Goal: Task Accomplishment & Management: Complete application form

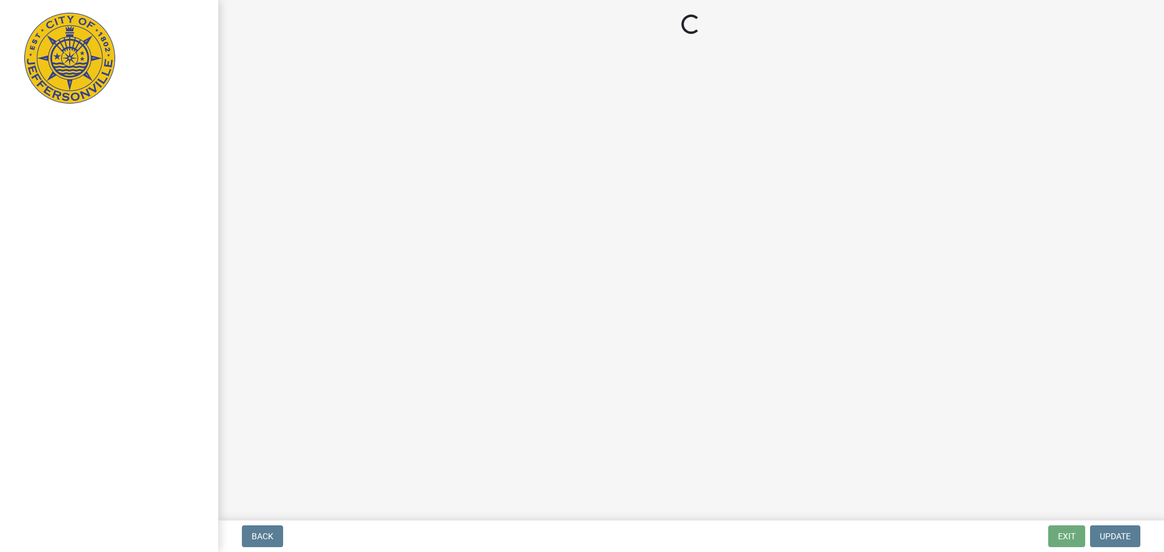
select select "3: 3"
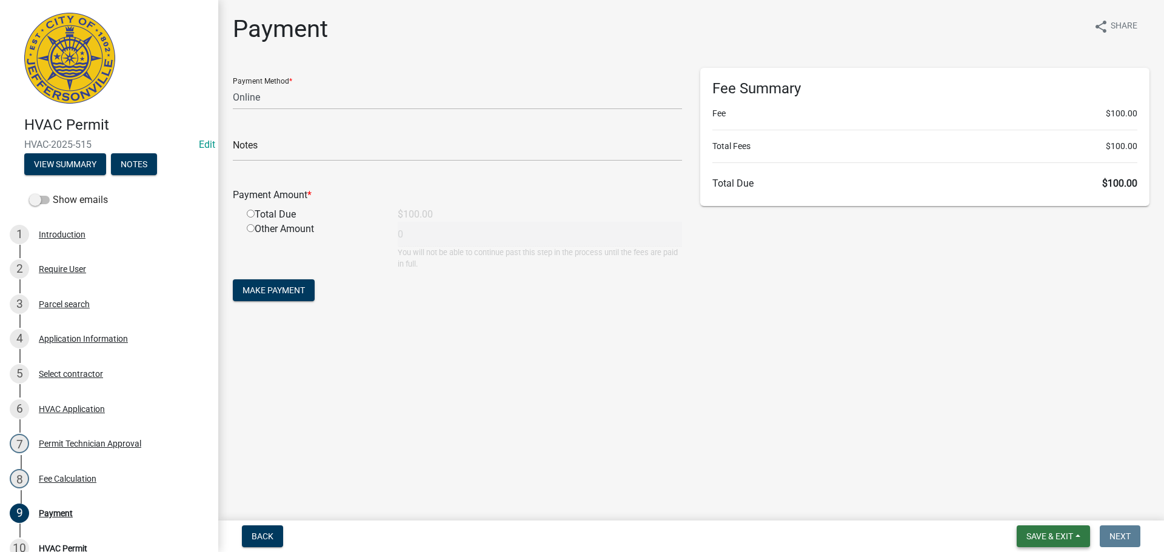
click at [1046, 542] on button "Save & Exit" at bounding box center [1052, 537] width 73 height 22
click at [1026, 509] on button "Save & Exit" at bounding box center [1041, 504] width 97 height 29
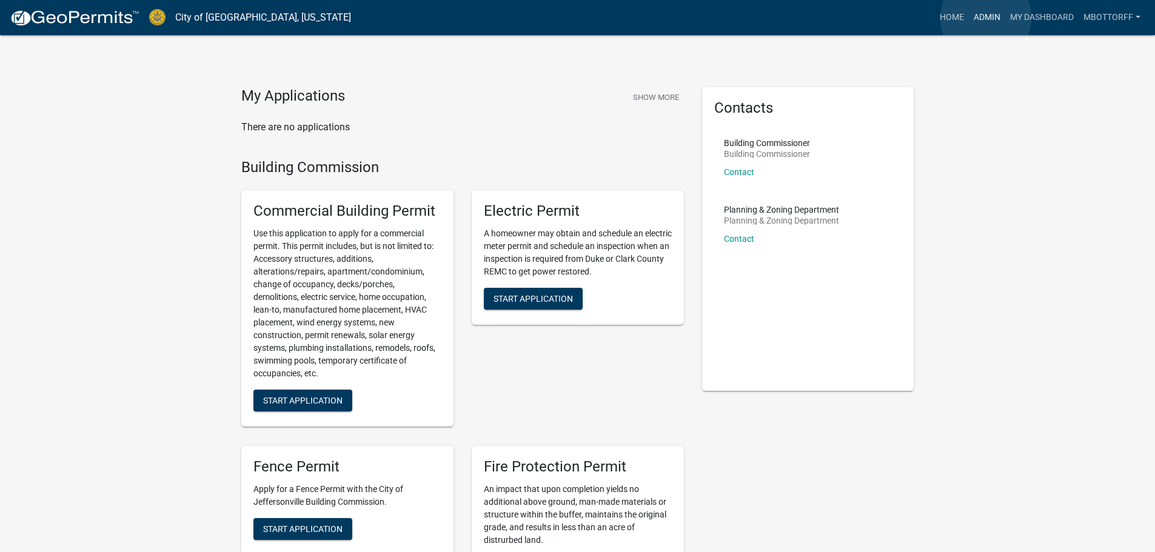
click at [986, 18] on link "Admin" at bounding box center [987, 17] width 36 height 23
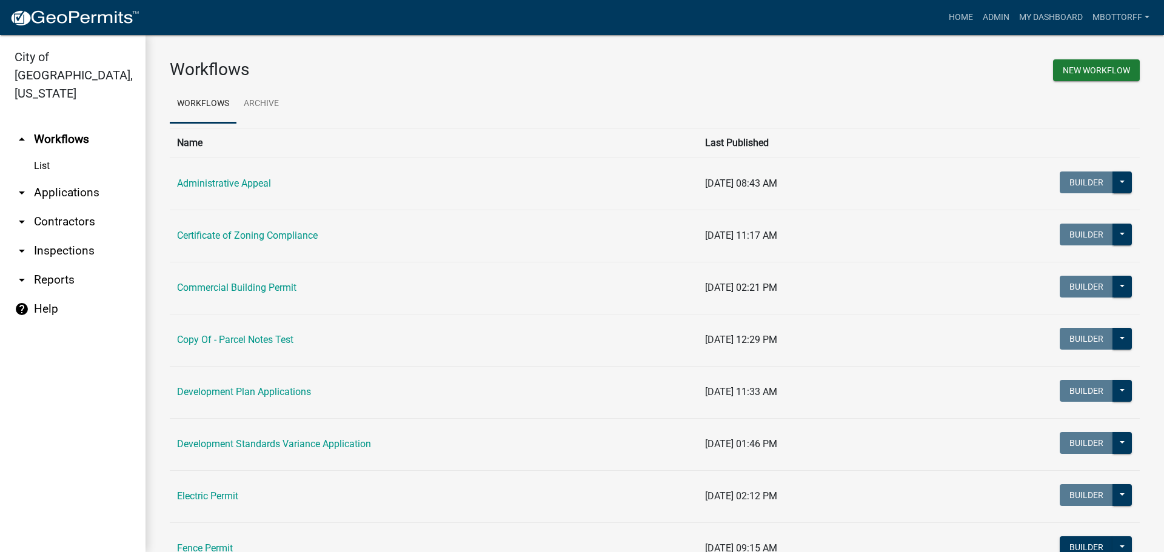
drag, startPoint x: 53, startPoint y: 177, endPoint x: 119, endPoint y: 182, distance: 66.9
click at [53, 178] on link "arrow_drop_down Applications" at bounding box center [72, 192] width 145 height 29
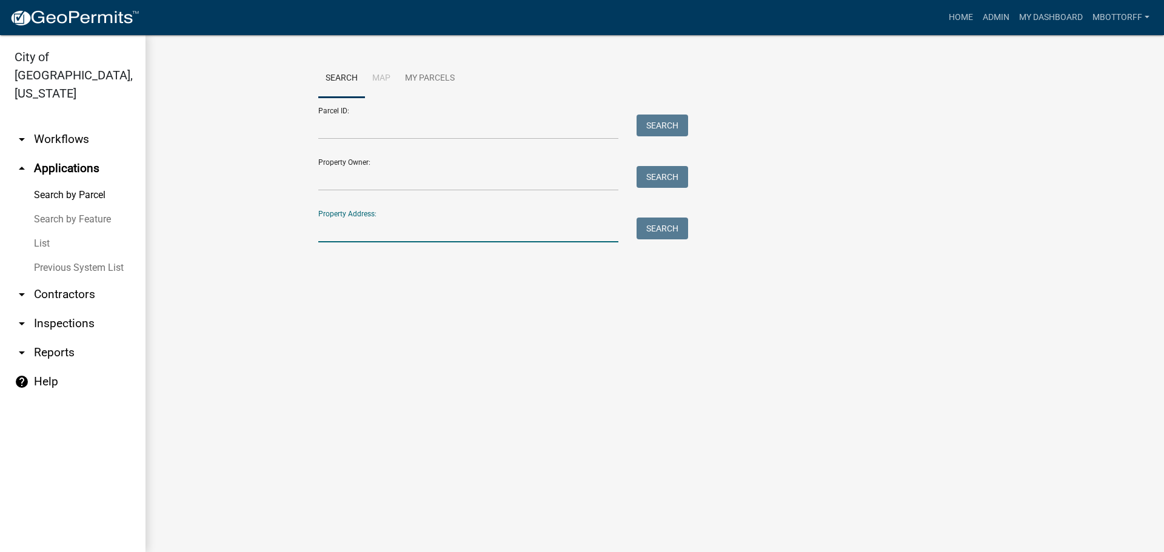
click at [364, 219] on input "Property Address:" at bounding box center [468, 230] width 300 height 25
click at [665, 230] on button "Search" at bounding box center [662, 229] width 52 height 22
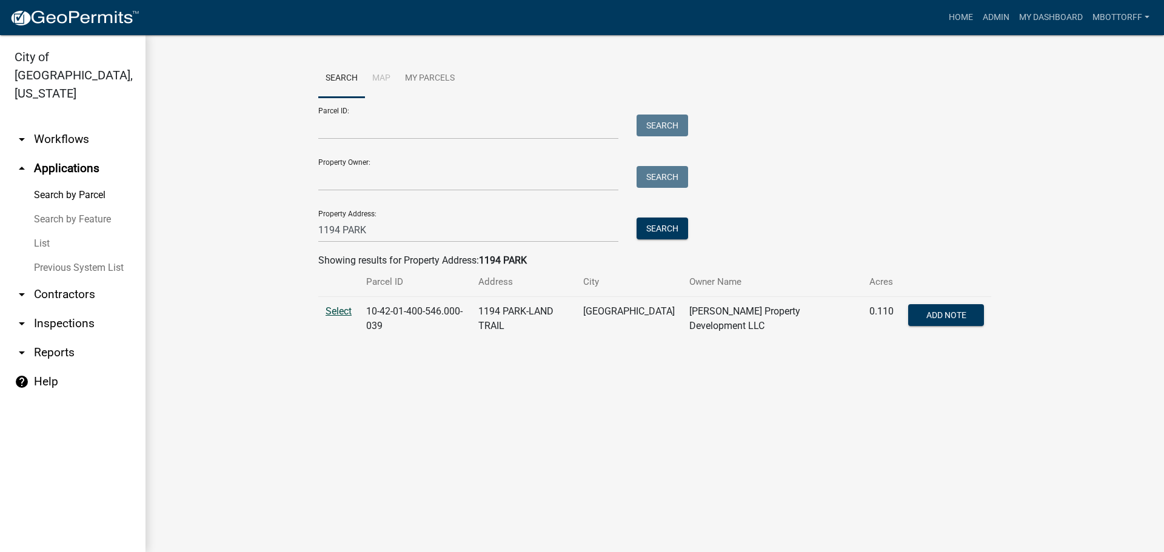
click at [335, 312] on span "Select" at bounding box center [338, 311] width 26 height 12
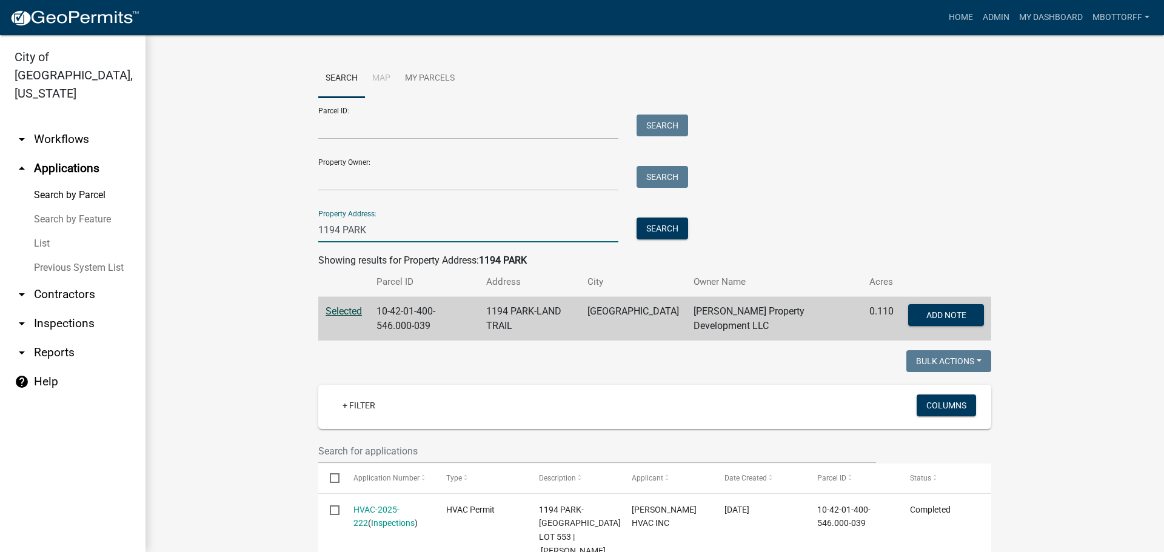
click at [333, 227] on input "1194 PARK" at bounding box center [468, 230] width 300 height 25
click at [641, 228] on button "Search" at bounding box center [662, 229] width 52 height 22
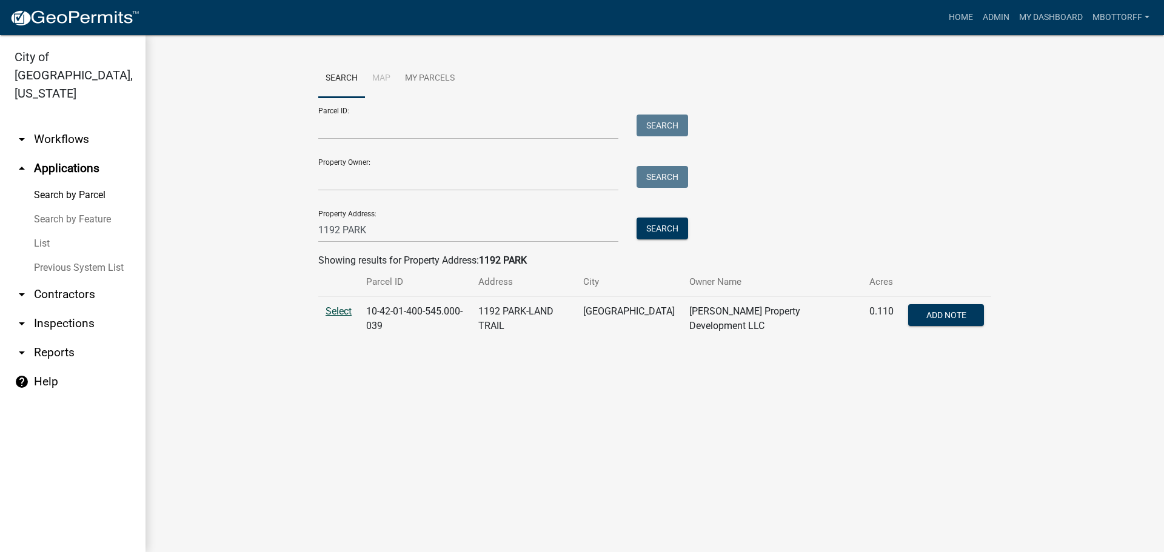
click at [338, 313] on span "Select" at bounding box center [338, 311] width 26 height 12
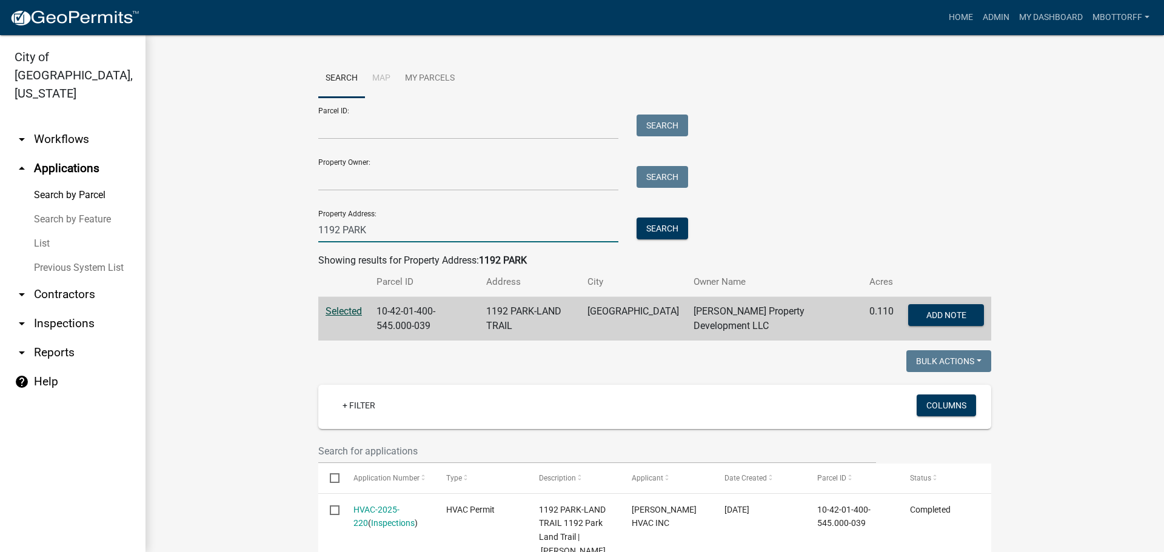
click at [334, 229] on input "1192 PARK" at bounding box center [468, 230] width 300 height 25
click at [653, 228] on button "Search" at bounding box center [662, 229] width 52 height 22
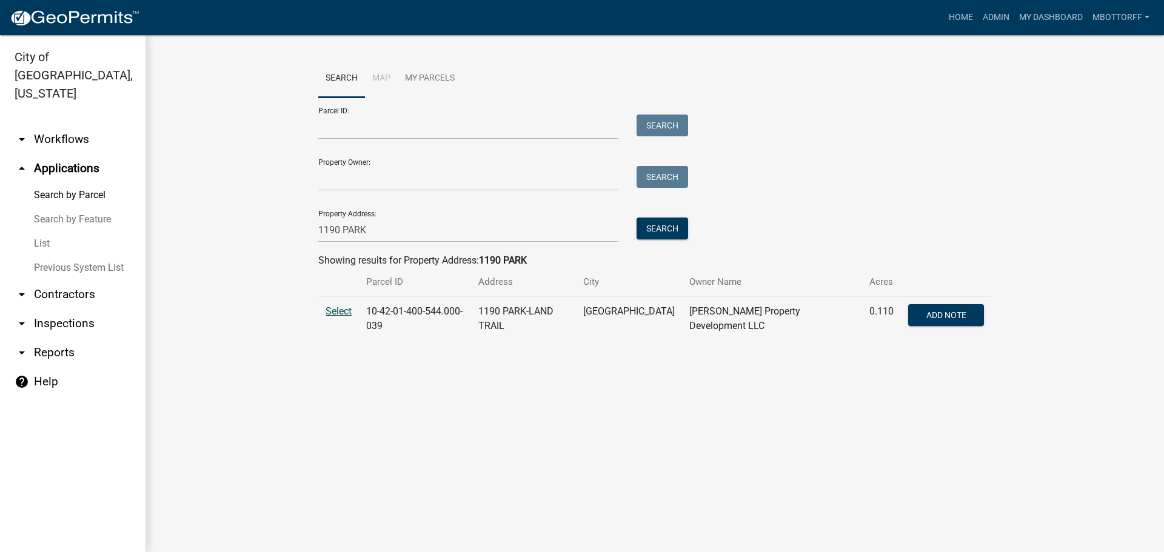
click at [339, 312] on span "Select" at bounding box center [338, 311] width 26 height 12
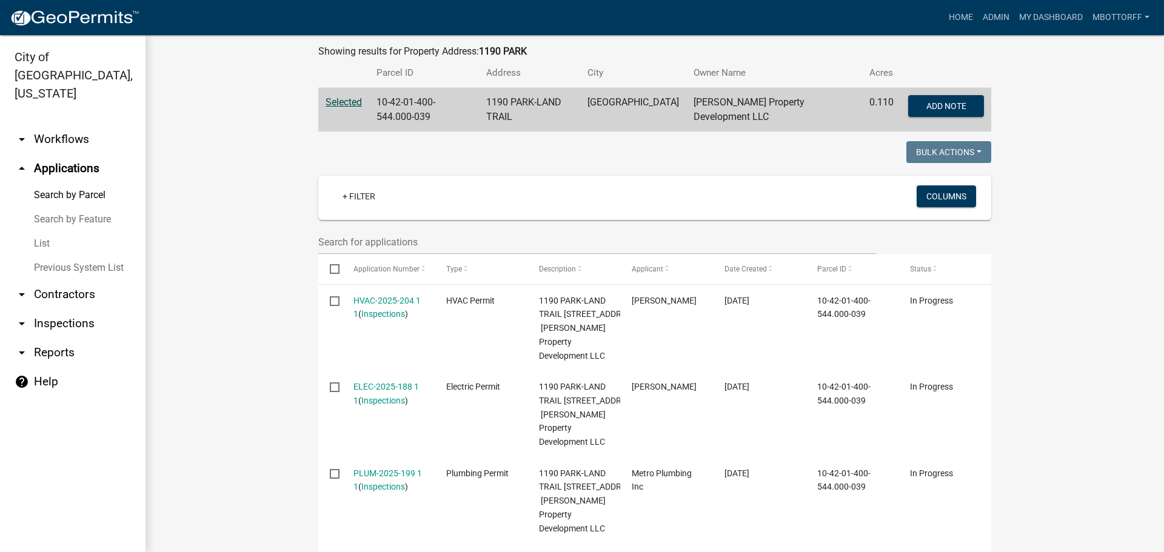
scroll to position [121, 0]
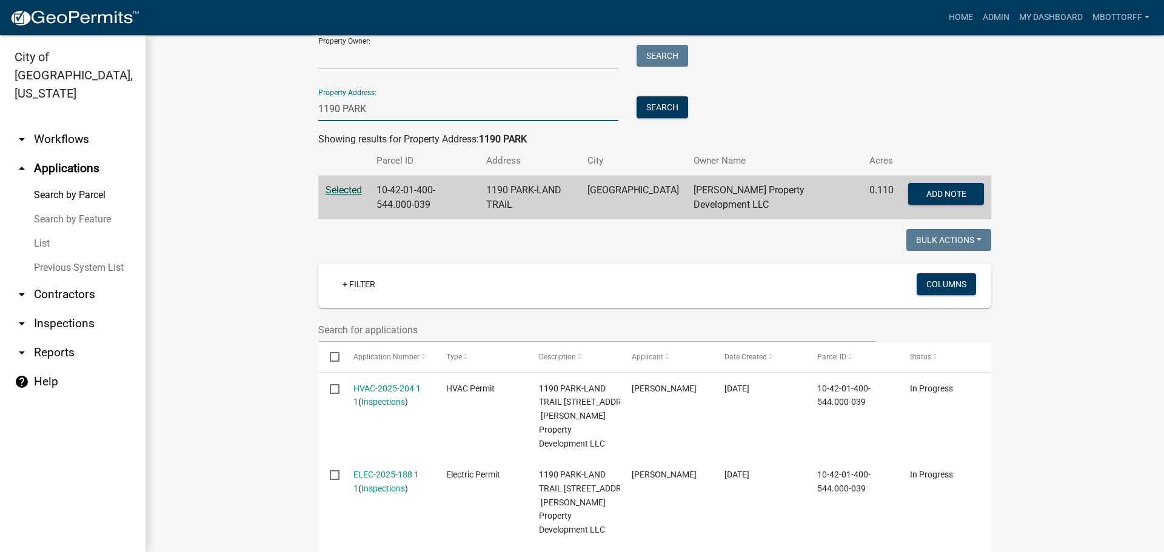
click at [335, 102] on input "1190 PARK" at bounding box center [468, 108] width 300 height 25
type input "1188 PARK"
click at [647, 102] on button "Search" at bounding box center [662, 107] width 52 height 22
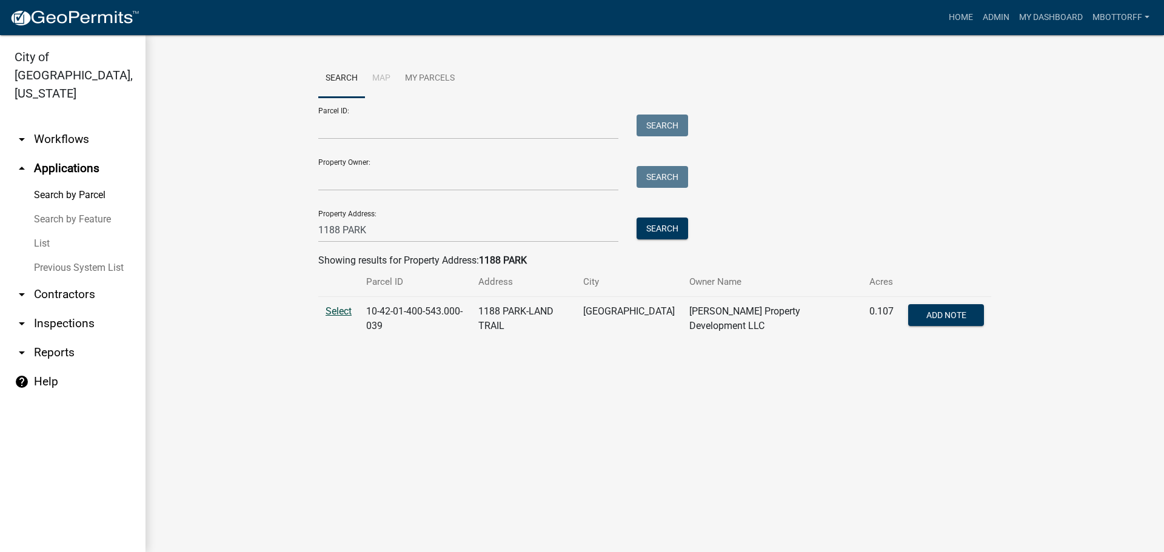
click at [333, 312] on span "Select" at bounding box center [338, 311] width 26 height 12
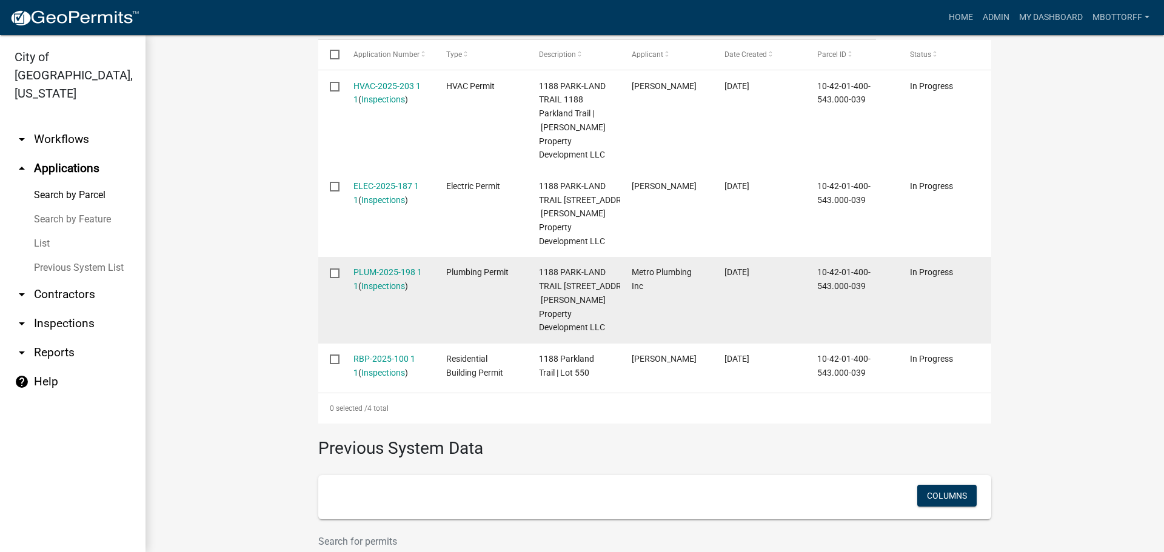
scroll to position [424, 0]
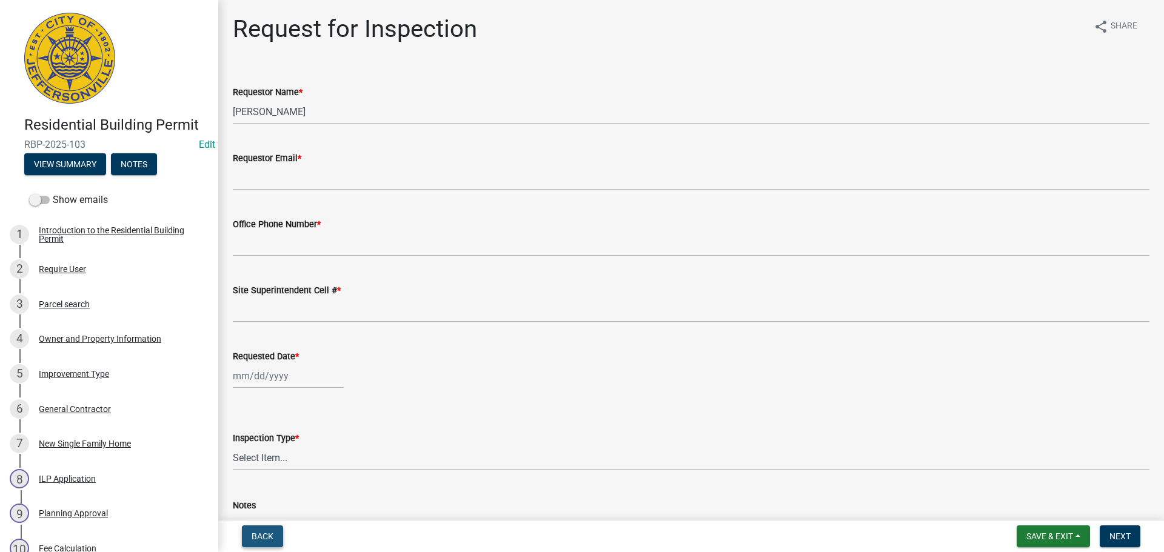
click at [253, 536] on span "Back" at bounding box center [263, 537] width 22 height 10
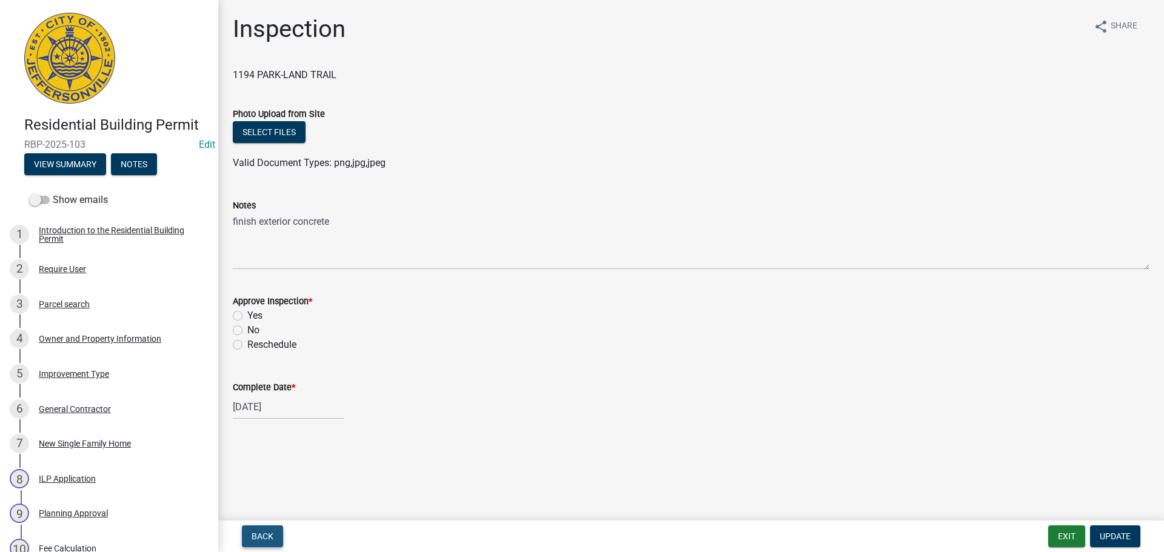
click at [259, 536] on span "Back" at bounding box center [263, 537] width 22 height 10
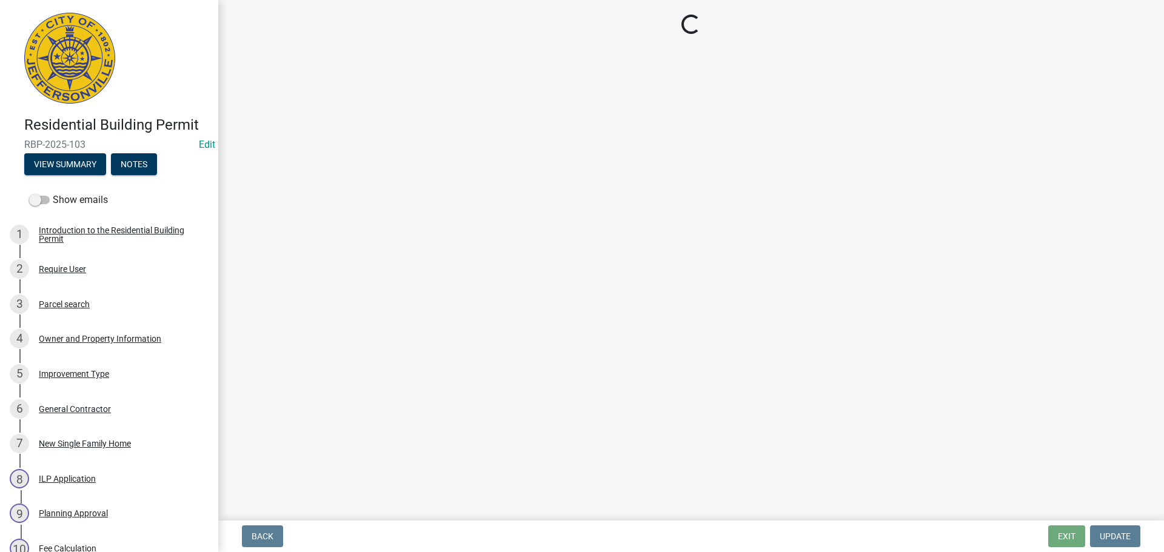
select select "13c97fbc-c819-4cee-844a-0db3d3c4db95"
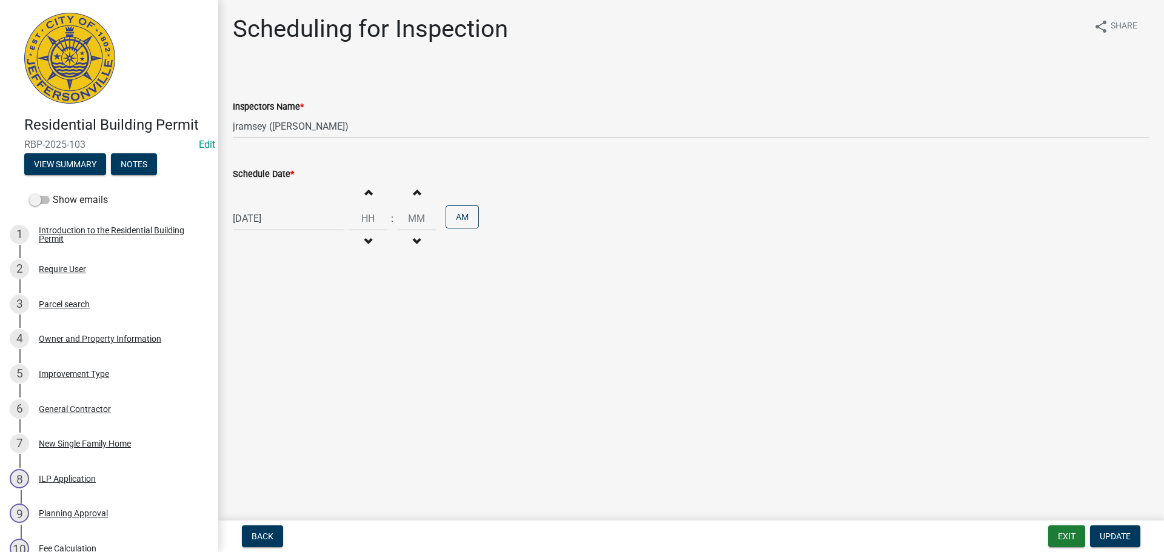
scroll to position [483, 0]
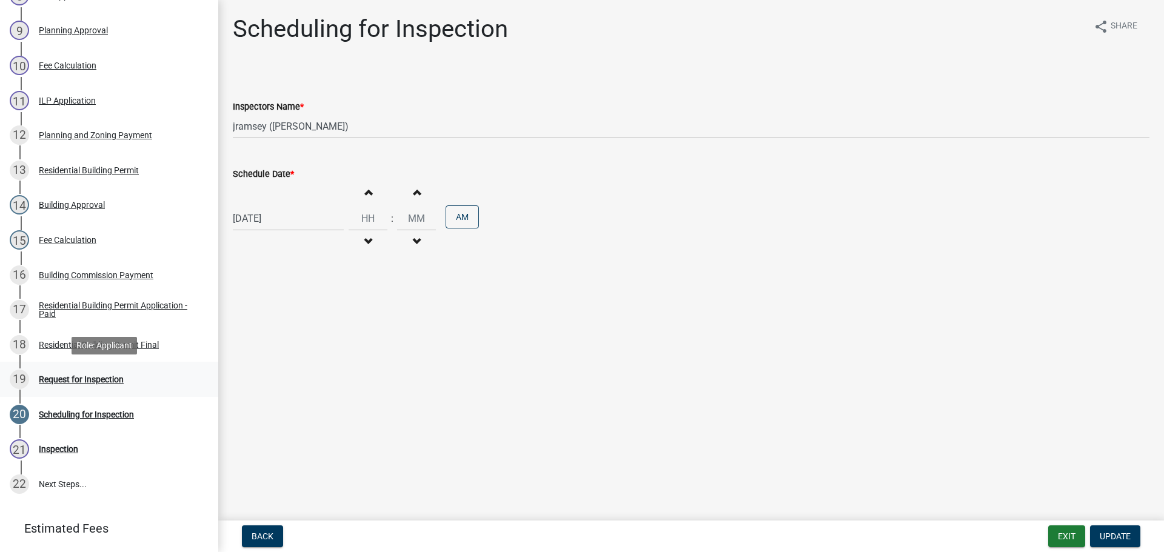
click at [78, 379] on div "Request for Inspection" at bounding box center [81, 379] width 85 height 8
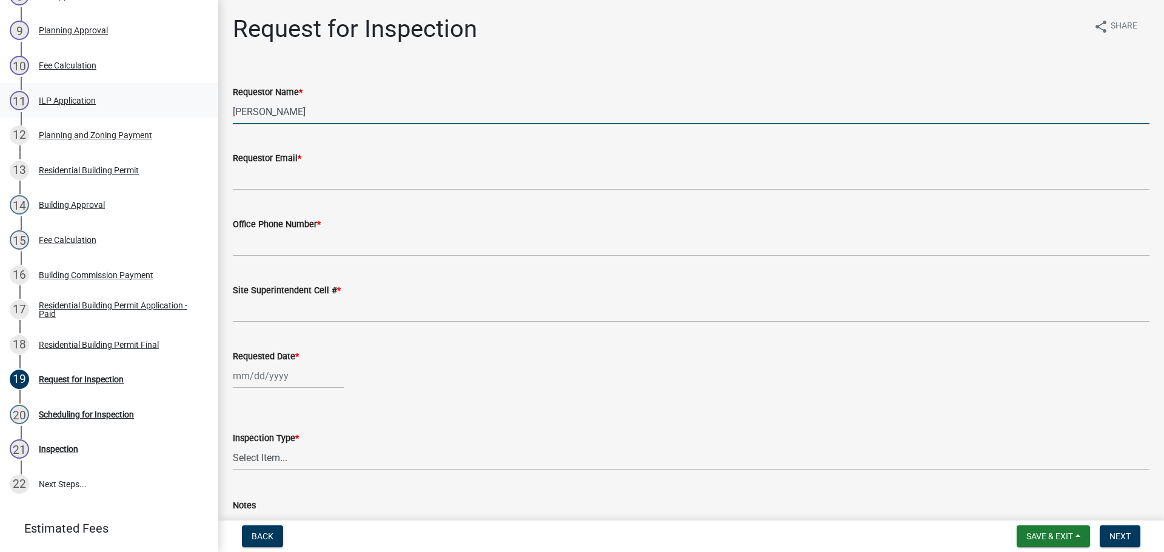
drag, startPoint x: 262, startPoint y: 105, endPoint x: 0, endPoint y: 104, distance: 262.5
click at [4, 102] on div "Residential Building Permit RBP-2025-103 Edit View Summary Notes Show emails 1 …" at bounding box center [582, 276] width 1164 height 552
type input "[PERSON_NAME]"
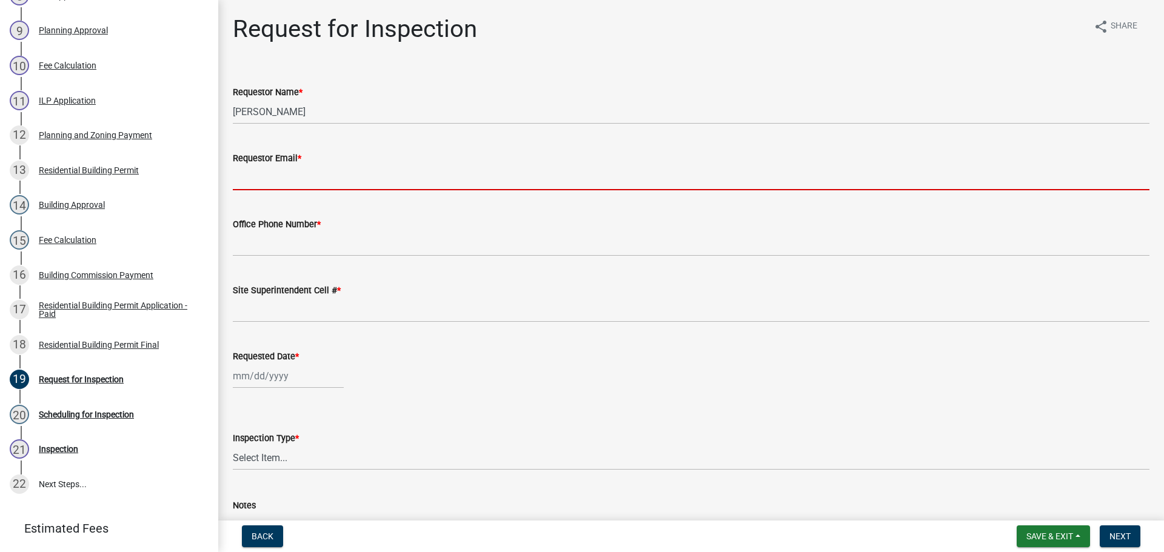
click at [233, 181] on input "Requestor Email *" at bounding box center [691, 177] width 916 height 25
type input "[EMAIL_ADDRESS][DOMAIN_NAME]"
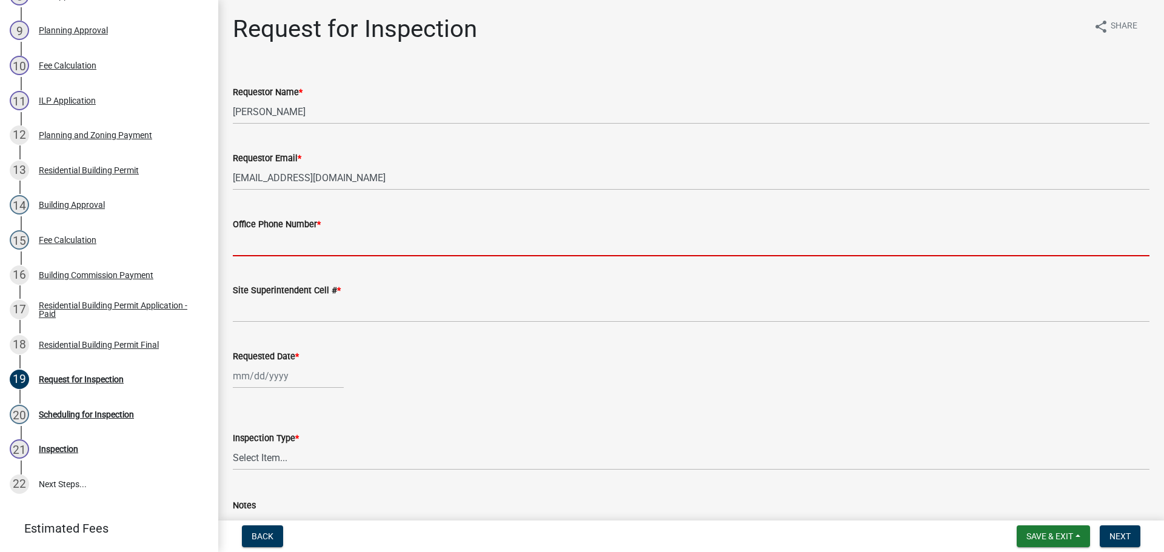
click at [292, 241] on input "Office Phone Number *" at bounding box center [691, 244] width 916 height 25
type input "[PHONE_NUMBER]"
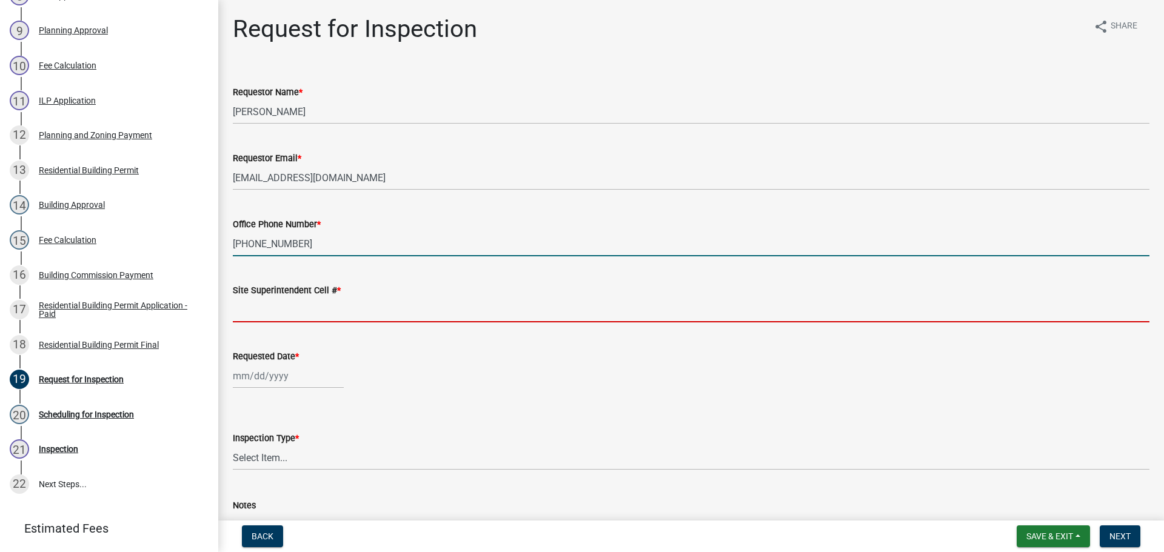
drag, startPoint x: 295, startPoint y: 299, endPoint x: 294, endPoint y: 313, distance: 13.3
click at [295, 299] on input "Site Superintendent Cell # *" at bounding box center [691, 310] width 916 height 25
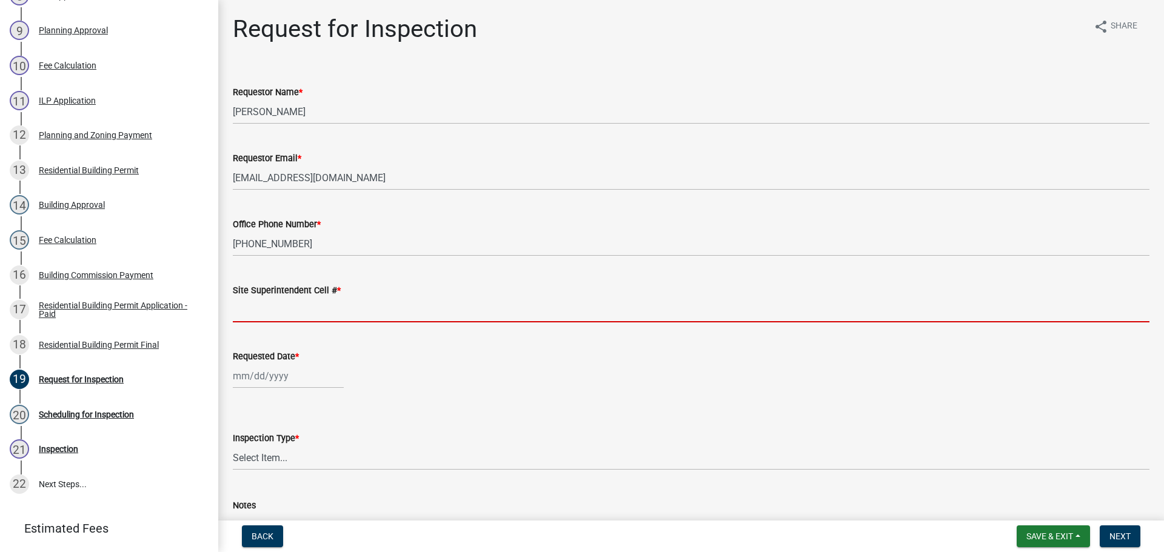
type input "SAME"
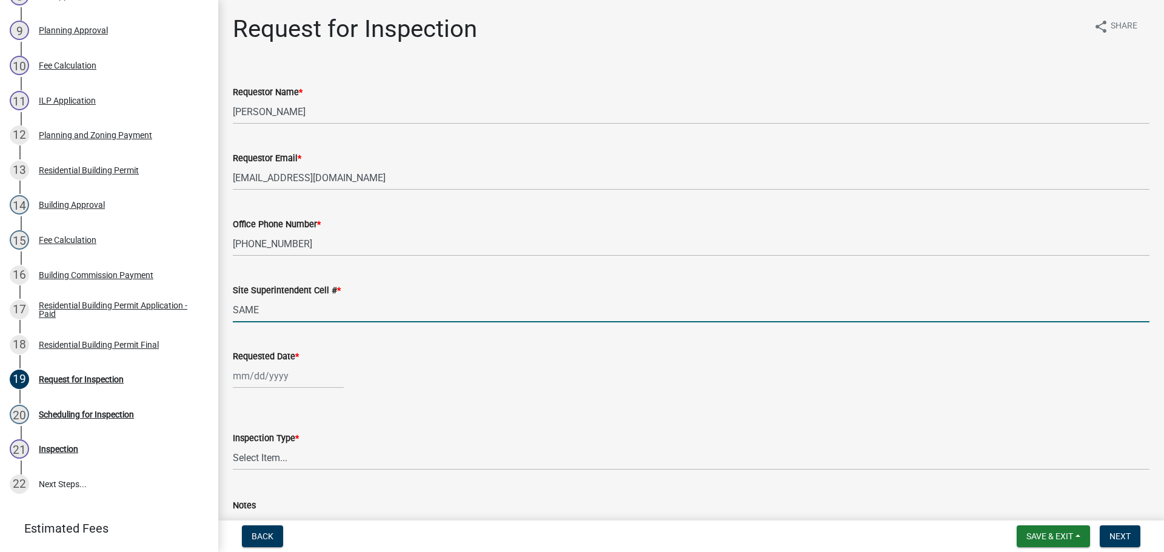
click at [282, 380] on div at bounding box center [288, 376] width 111 height 25
select select "8"
select select "2025"
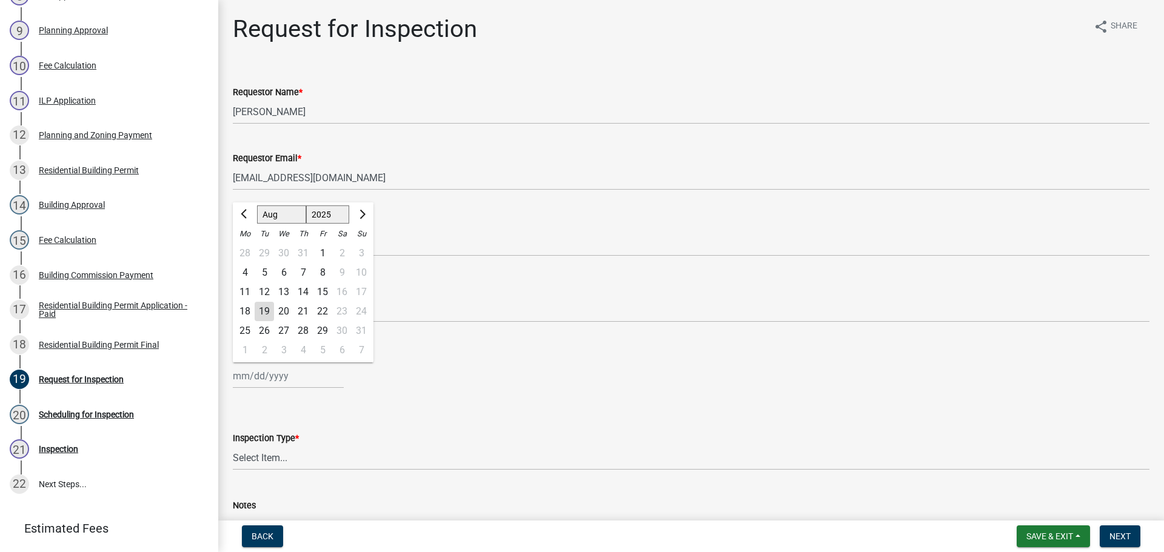
click at [284, 316] on div "20" at bounding box center [283, 311] width 19 height 19
type input "[DATE]"
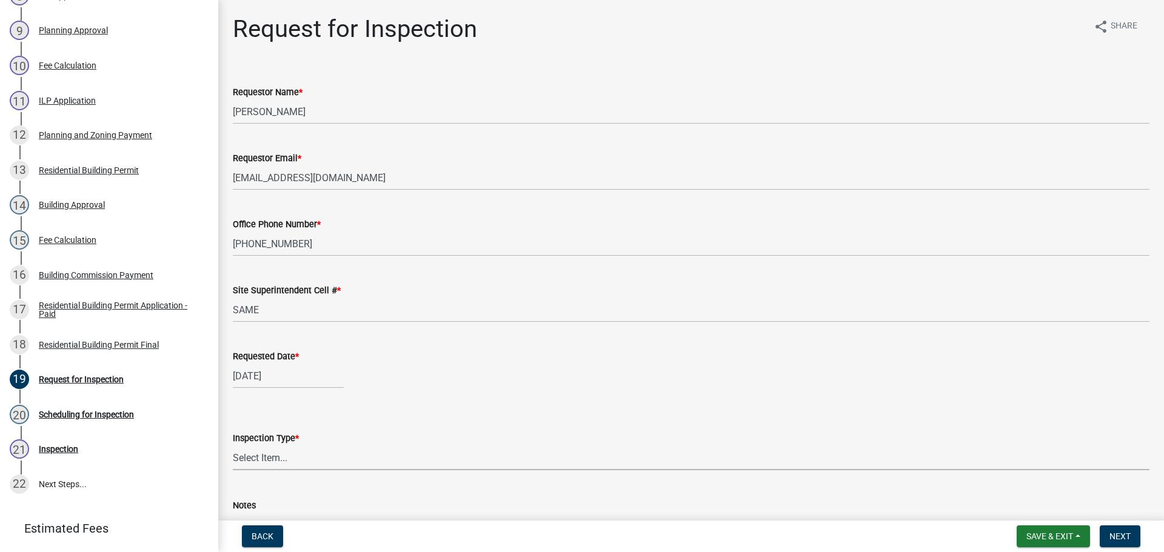
click at [261, 462] on select "Select Item... Footer Foundation Framing Final" at bounding box center [691, 458] width 916 height 25
click at [233, 446] on select "Select Item... Footer Foundation Framing Final" at bounding box center [691, 458] width 916 height 25
select select "8ea0f6e5-dde7-4881-a999-02519822ccbf"
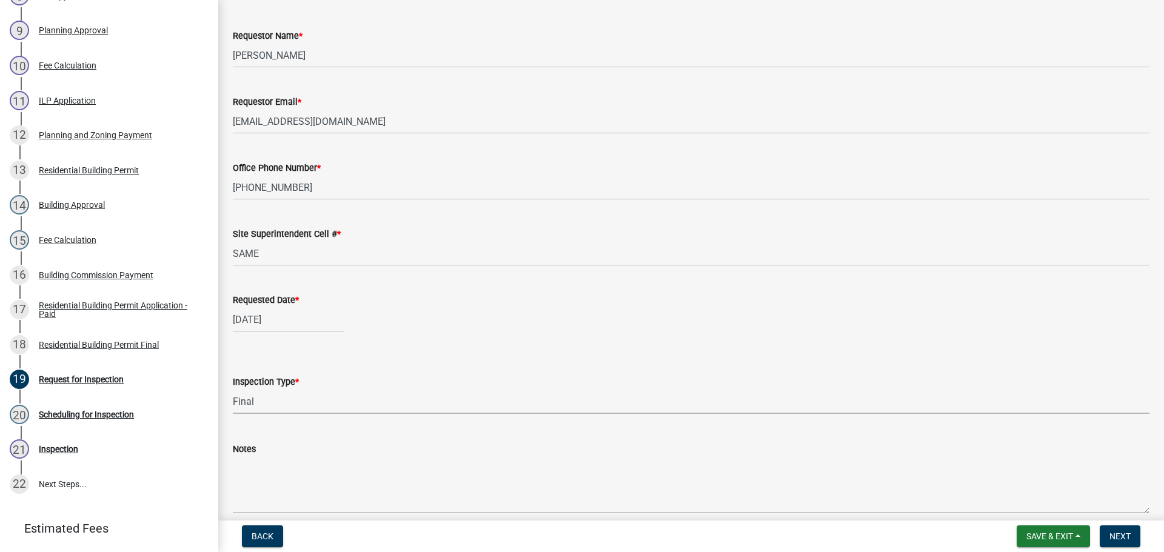
scroll to position [111, 0]
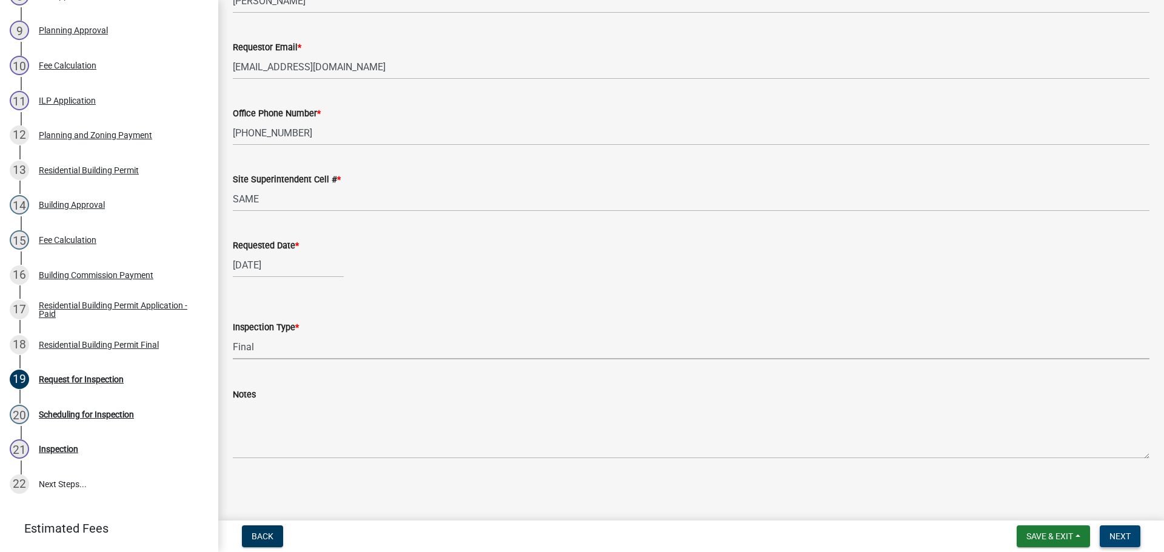
click at [1116, 535] on span "Next" at bounding box center [1119, 537] width 21 height 10
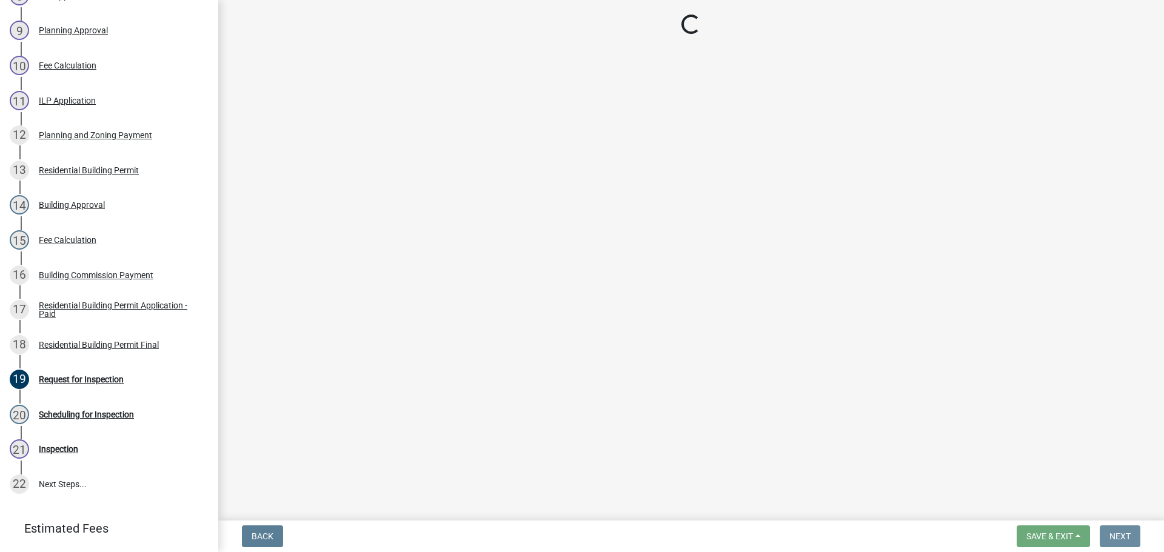
scroll to position [0, 0]
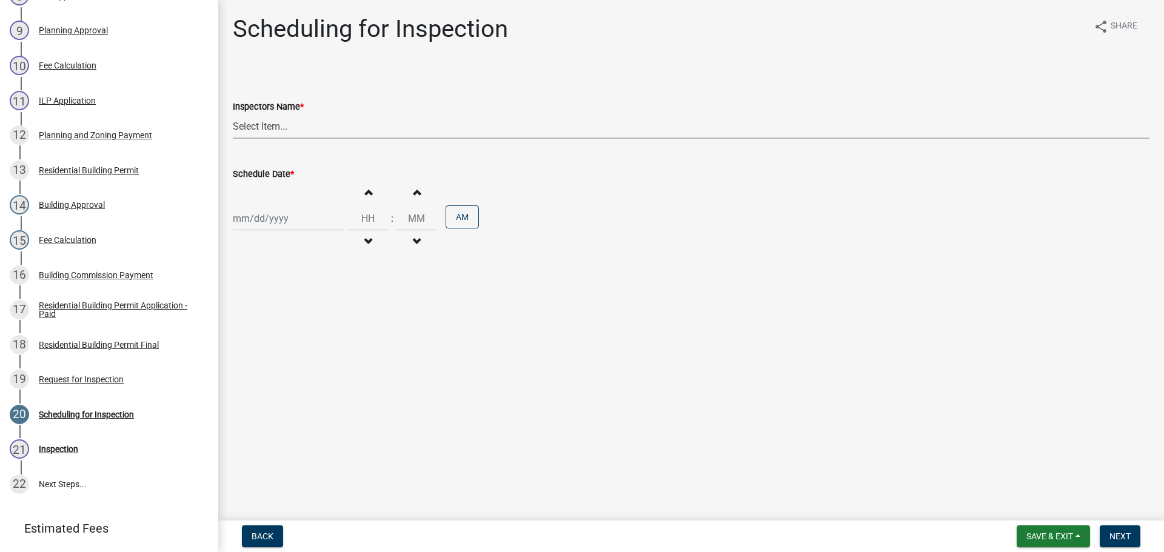
click at [261, 125] on select "Select Item... [PERSON_NAME] ([PERSON_NAME]) [PERSON_NAME] ([PERSON_NAME]) mkru…" at bounding box center [691, 126] width 916 height 25
select select "13c97fbc-c819-4cee-844a-0db3d3c4db95"
click at [233, 114] on select "Select Item... [PERSON_NAME] ([PERSON_NAME]) [PERSON_NAME] ([PERSON_NAME]) mkru…" at bounding box center [691, 126] width 916 height 25
click at [262, 218] on div at bounding box center [288, 218] width 111 height 25
select select "8"
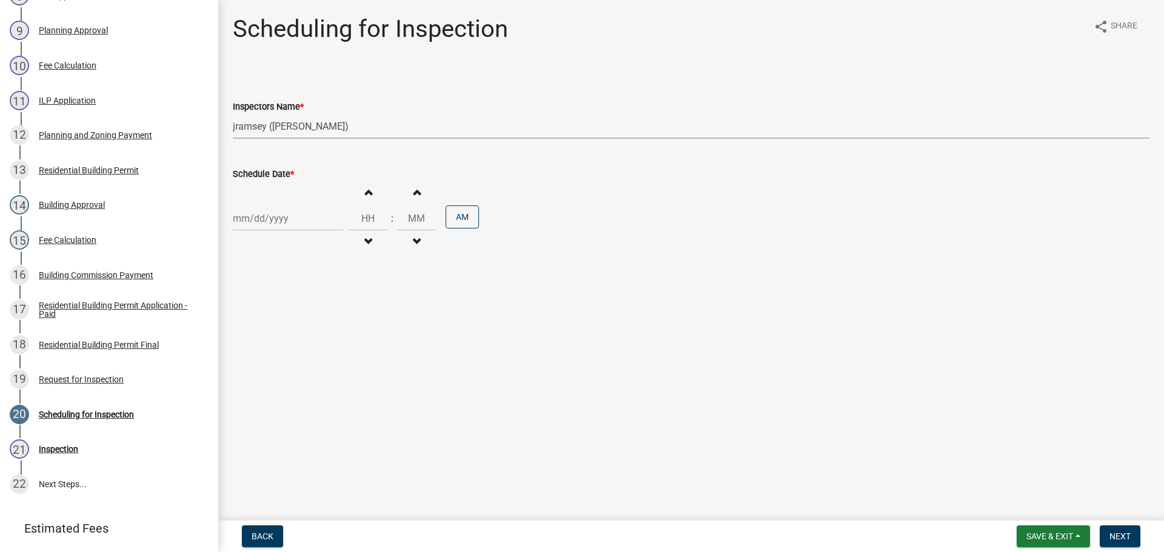
select select "2025"
drag, startPoint x: 284, startPoint y: 336, endPoint x: 306, endPoint y: 337, distance: 21.8
click at [284, 337] on div "20" at bounding box center [283, 341] width 19 height 19
type input "[DATE]"
click at [1116, 537] on span "Next" at bounding box center [1119, 537] width 21 height 10
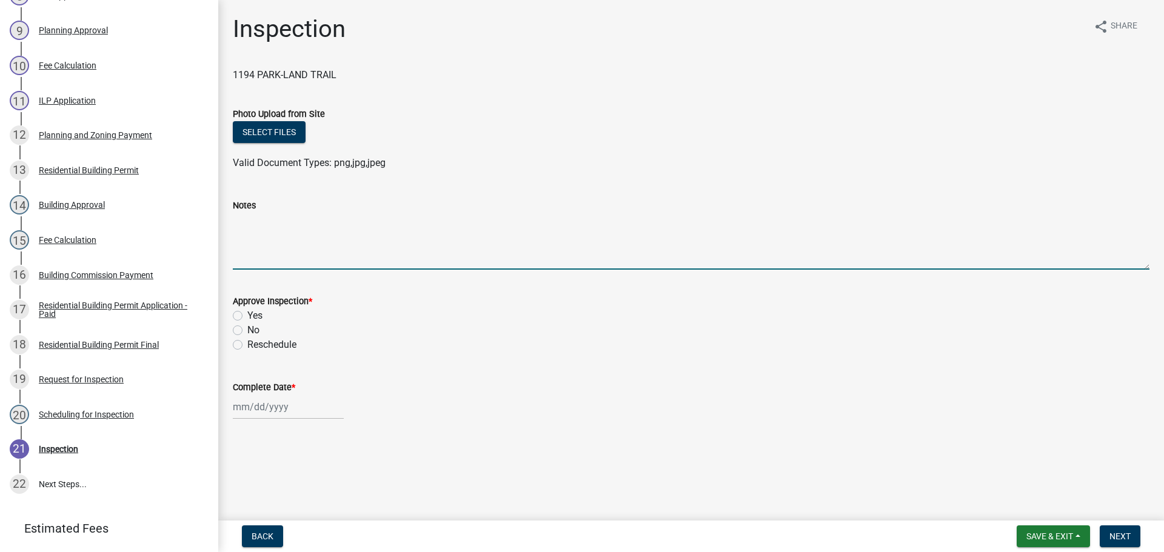
click at [285, 233] on textarea "Notes" at bounding box center [691, 241] width 916 height 57
type textarea "REINSPECTION"
click at [1041, 541] on span "Save & Exit" at bounding box center [1049, 537] width 47 height 10
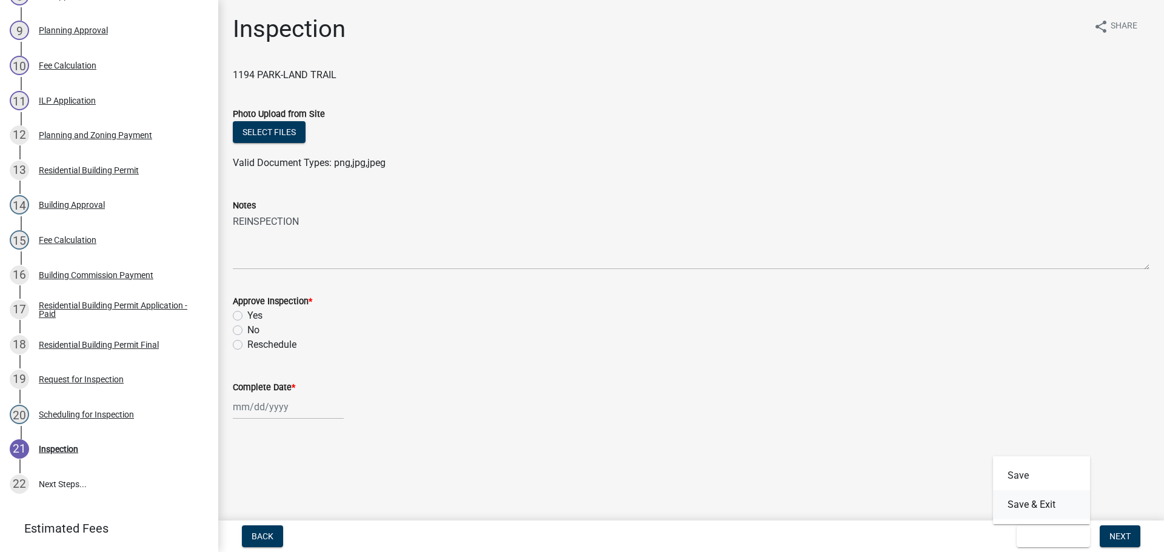
click at [1036, 507] on button "Save & Exit" at bounding box center [1041, 504] width 97 height 29
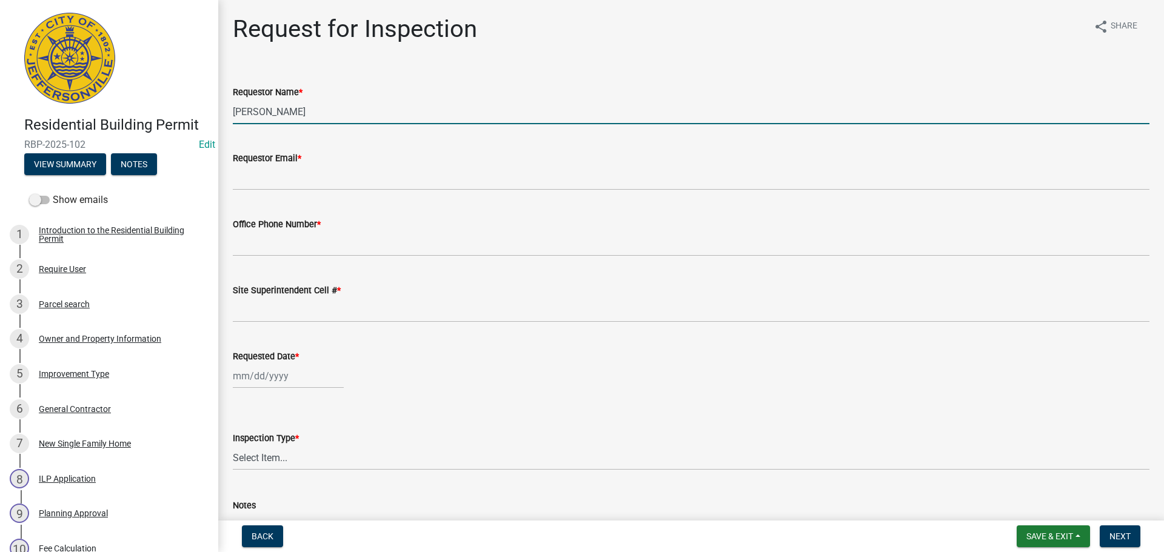
drag, startPoint x: 308, startPoint y: 115, endPoint x: 21, endPoint y: 92, distance: 288.2
click at [21, 92] on div "Residential Building Permit RBP-2025-102 Edit View Summary Notes Show emails 1 …" at bounding box center [582, 276] width 1164 height 552
type input "[PERSON_NAME]"
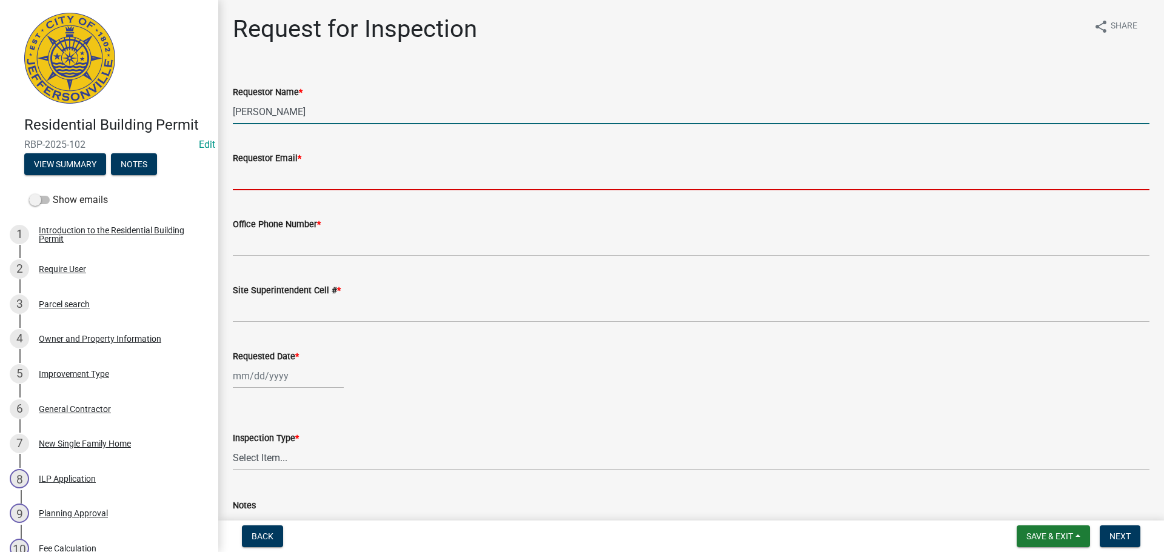
click at [253, 185] on input "Requestor Email *" at bounding box center [691, 177] width 916 height 25
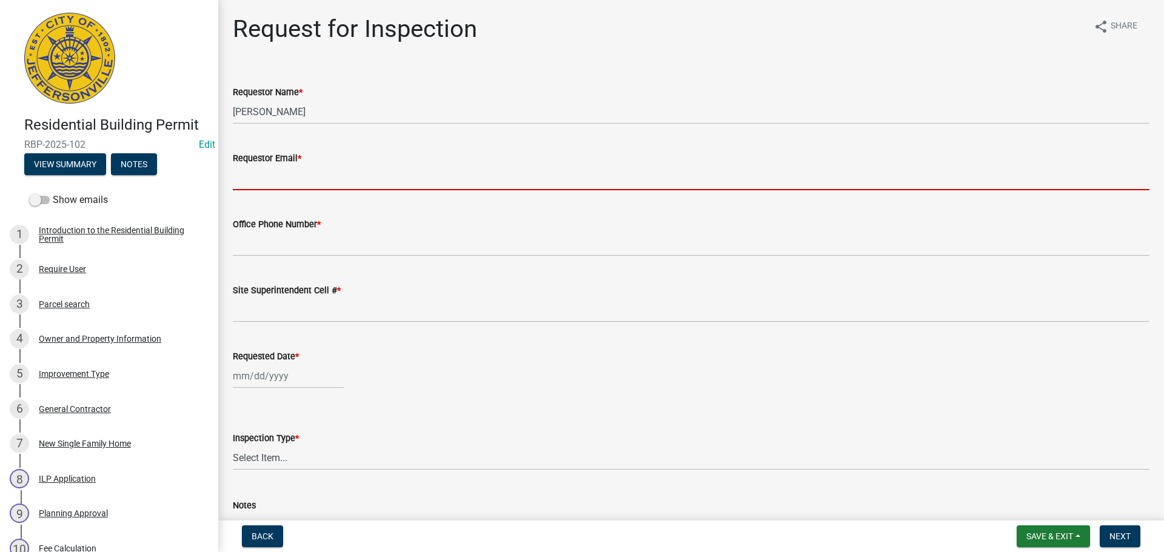
type input "[EMAIL_ADDRESS][DOMAIN_NAME]"
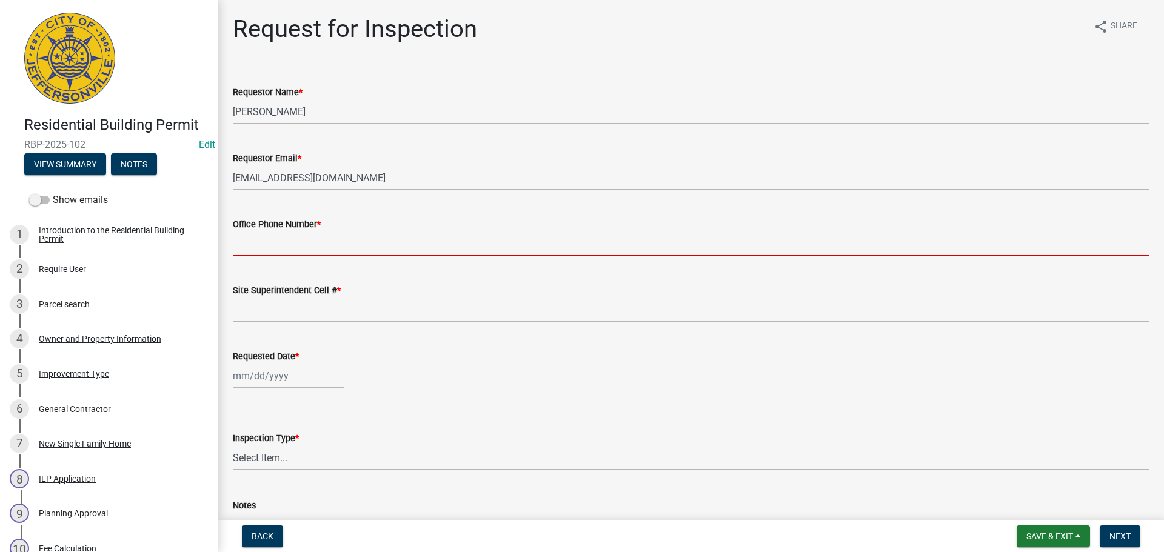
click at [283, 252] on input "Office Phone Number *" at bounding box center [691, 244] width 916 height 25
type input "[PHONE_NUMBER]"
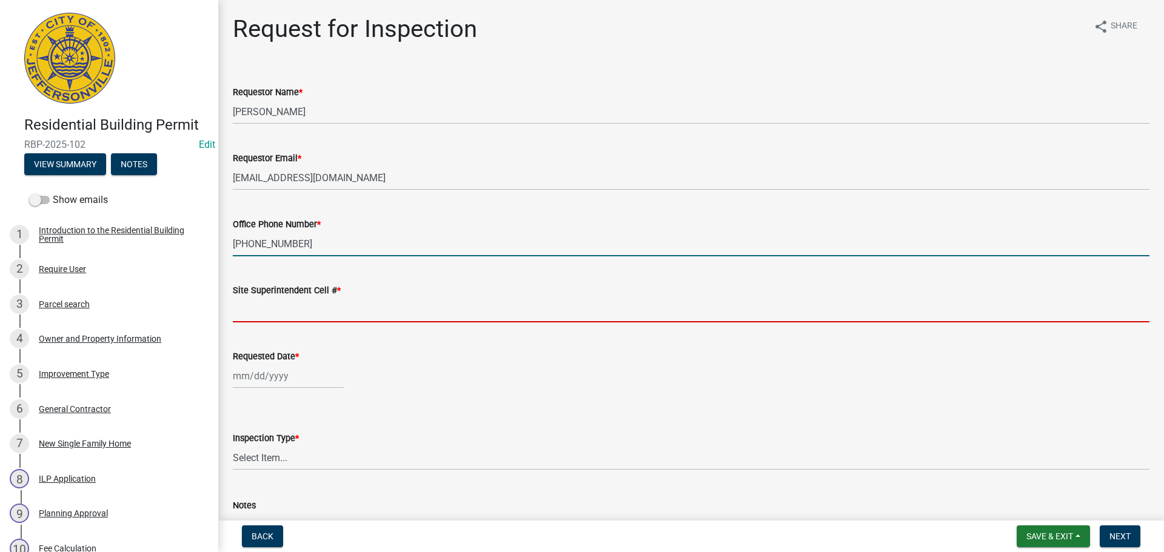
click at [278, 315] on input "Site Superintendent Cell # *" at bounding box center [691, 310] width 916 height 25
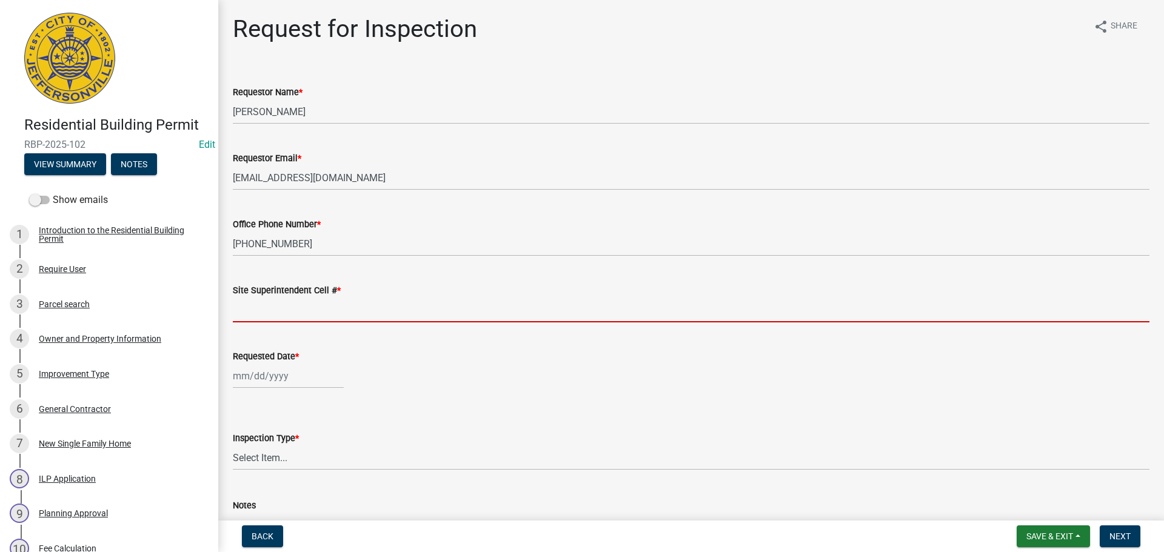
type input "SAME"
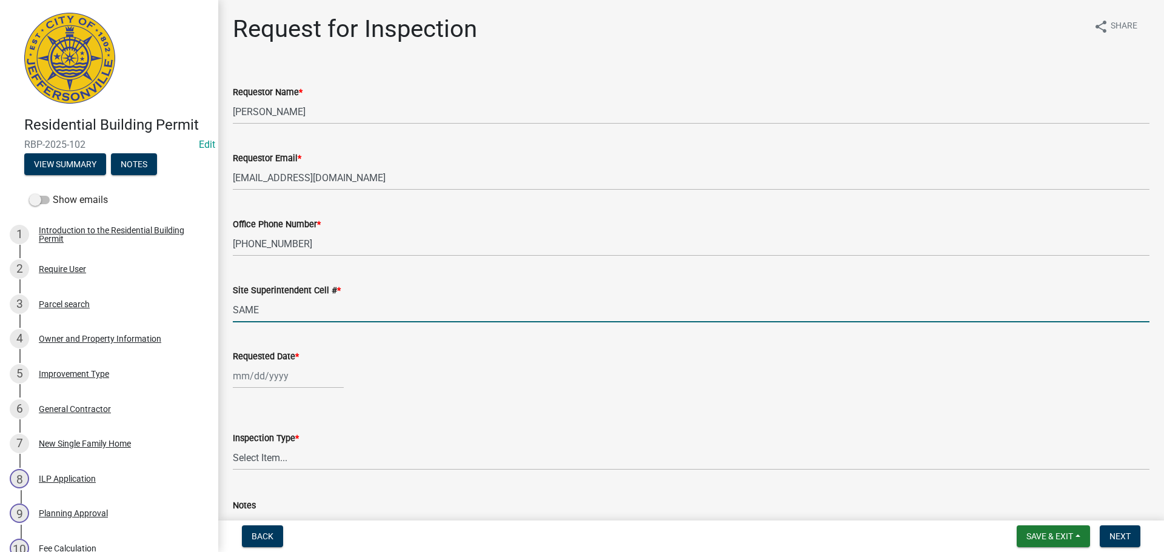
click at [270, 371] on div at bounding box center [288, 376] width 111 height 25
select select "8"
select select "2025"
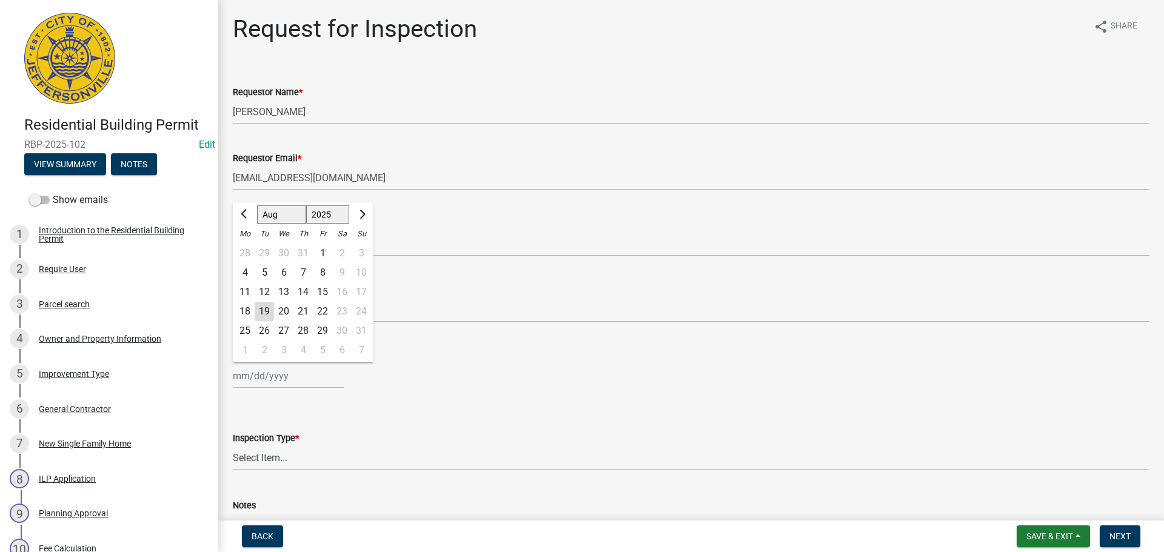
click at [279, 312] on div "20" at bounding box center [283, 311] width 19 height 19
type input "[DATE]"
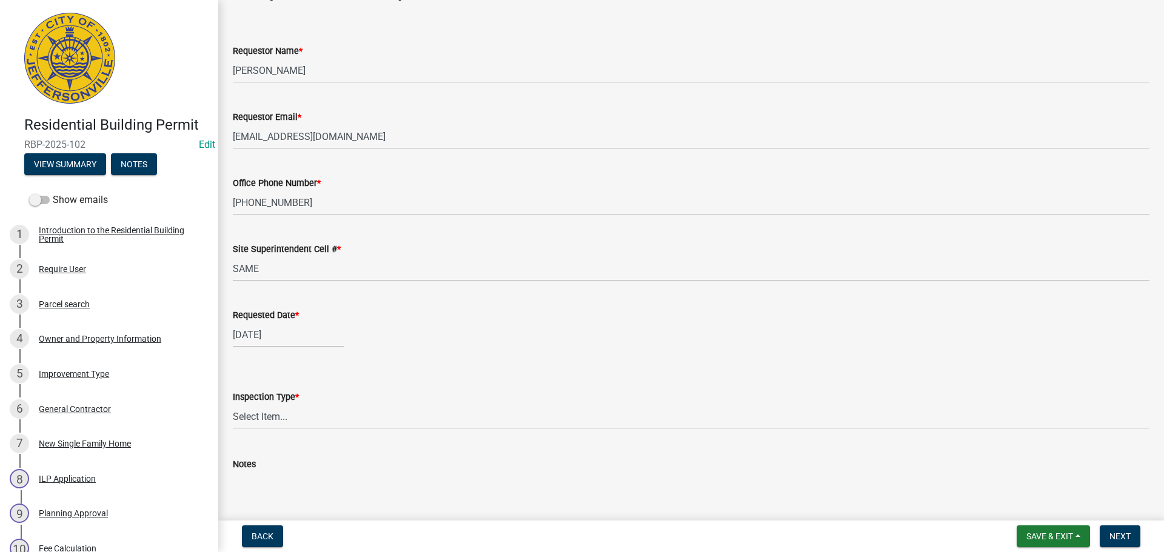
scroll to position [111, 0]
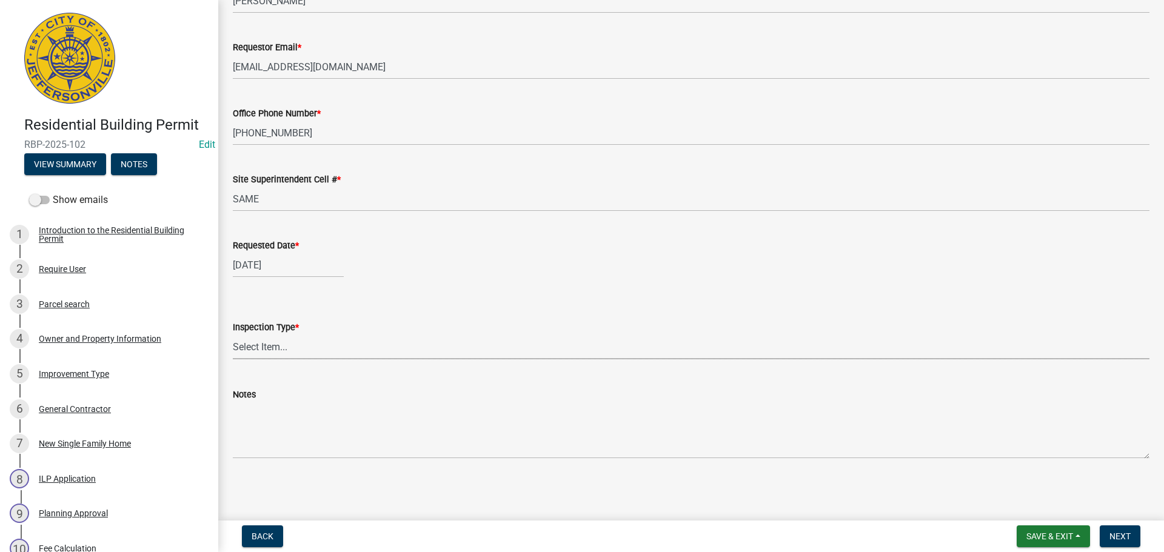
click at [268, 349] on select "Select Item... Footer Foundation Framing Final" at bounding box center [691, 347] width 916 height 25
click at [233, 335] on select "Select Item... Footer Foundation Framing Final" at bounding box center [691, 347] width 916 height 25
select select "8ea0f6e5-dde7-4881-a999-02519822ccbf"
click at [1129, 538] on span "Next" at bounding box center [1119, 537] width 21 height 10
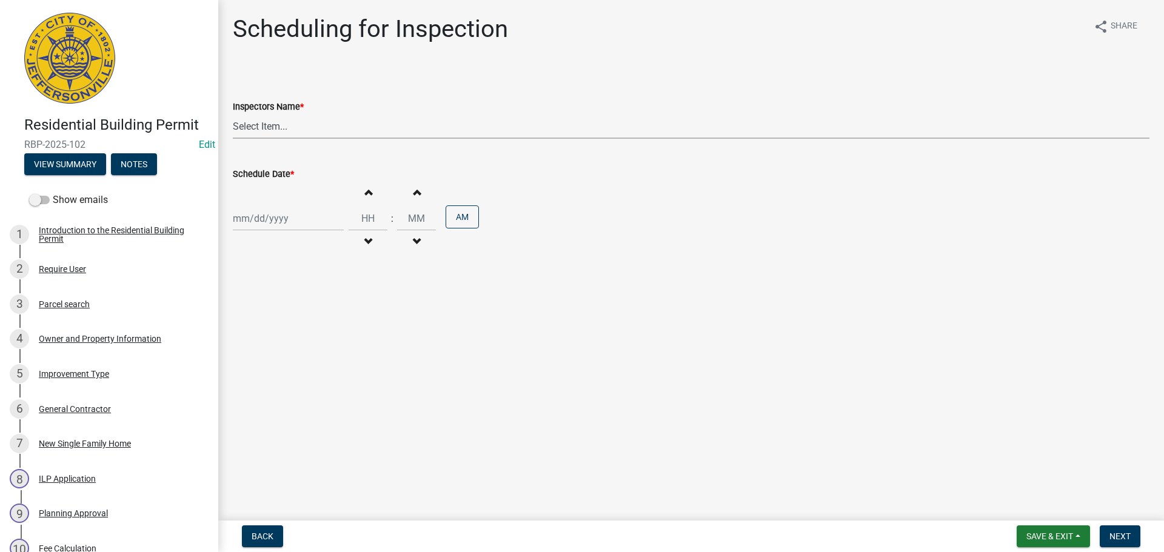
click at [257, 124] on select "Select Item... [PERSON_NAME] ([PERSON_NAME]) [PERSON_NAME] ([PERSON_NAME]) mkru…" at bounding box center [691, 126] width 916 height 25
select select "13c97fbc-c819-4cee-844a-0db3d3c4db95"
click at [233, 114] on select "Select Item... [PERSON_NAME] ([PERSON_NAME]) [PERSON_NAME] ([PERSON_NAME]) mkru…" at bounding box center [691, 126] width 916 height 25
select select "8"
select select "2025"
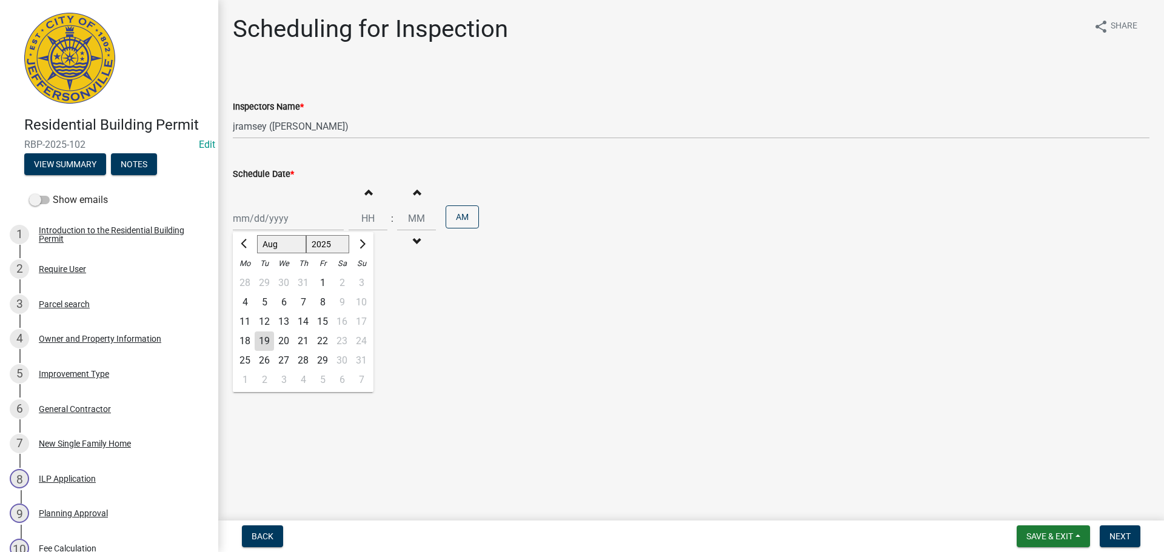
click at [253, 213] on div "Jan Feb Mar Apr May Jun Jul Aug Sep Oct Nov Dec 1525 1526 1527 1528 1529 1530 1…" at bounding box center [288, 218] width 111 height 25
click at [286, 339] on div "20" at bounding box center [283, 341] width 19 height 19
type input "[DATE]"
click at [1121, 539] on span "Next" at bounding box center [1119, 537] width 21 height 10
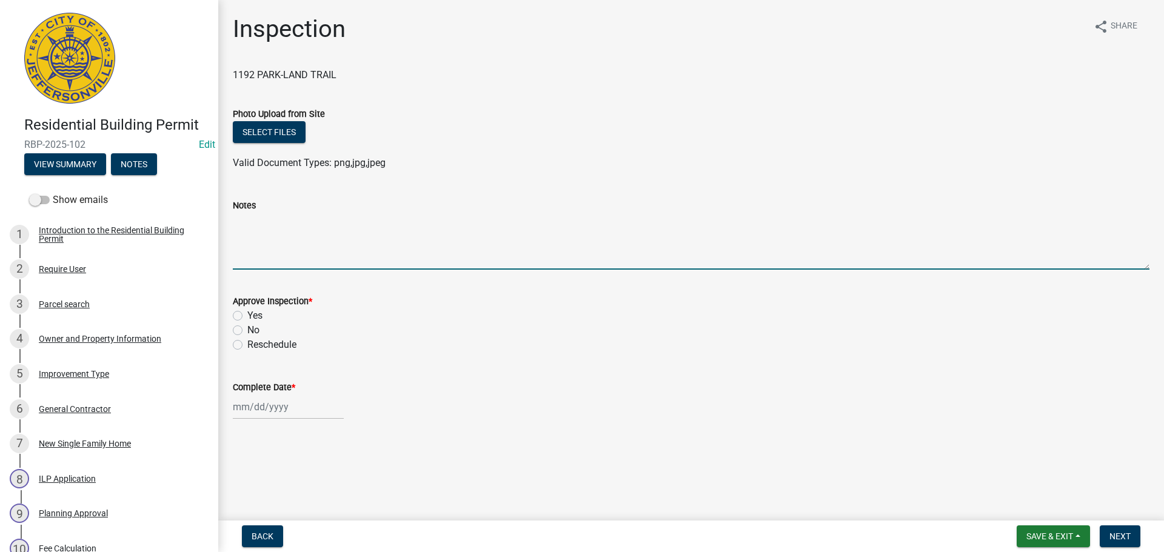
click at [262, 244] on textarea "Notes" at bounding box center [691, 241] width 916 height 57
type textarea "REINSPECTION"
click at [1071, 538] on span "Save & Exit" at bounding box center [1049, 537] width 47 height 10
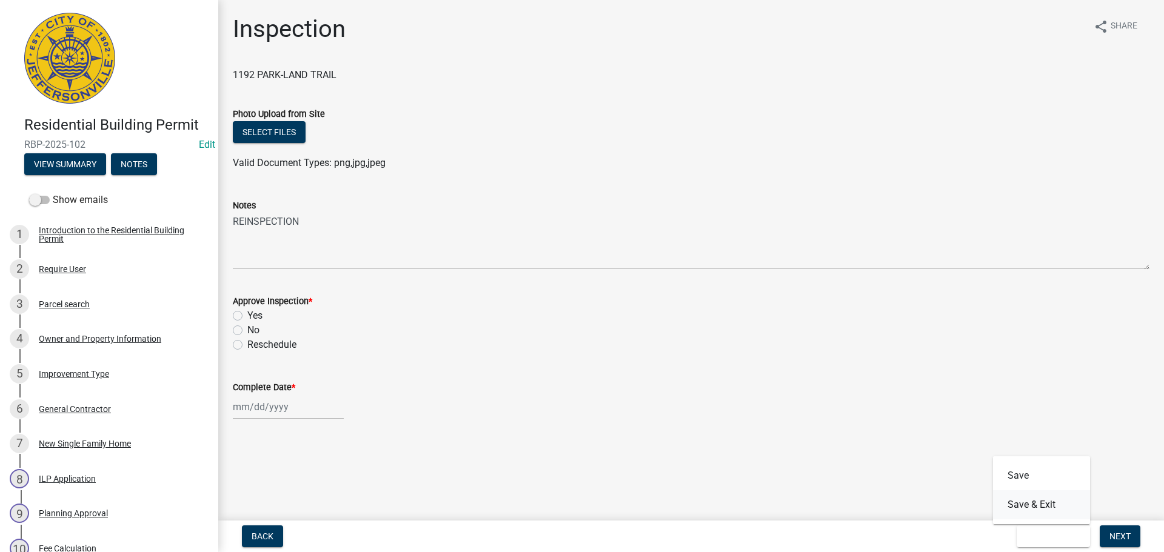
drag, startPoint x: 1049, startPoint y: 511, endPoint x: 981, endPoint y: 490, distance: 70.5
click at [1047, 511] on button "Save & Exit" at bounding box center [1041, 504] width 97 height 29
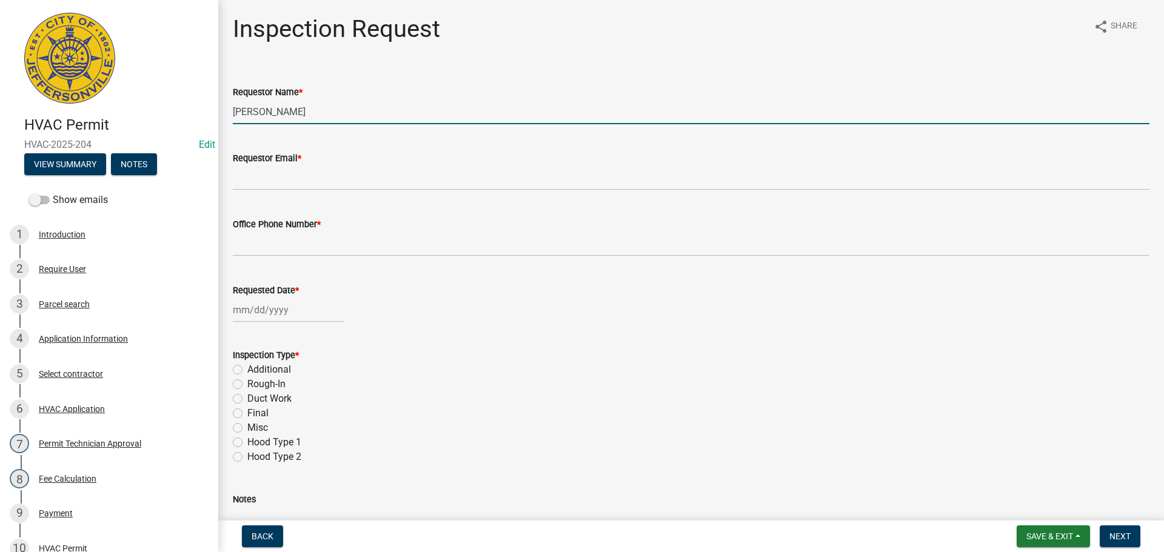
drag, startPoint x: 328, startPoint y: 117, endPoint x: 7, endPoint y: 63, distance: 325.7
click at [50, 85] on div "HVAC Permit HVAC-2025-204 Edit View Summary Notes Show emails 1 Introduction 2 …" at bounding box center [582, 276] width 1164 height 552
type input "[PERSON_NAME]"
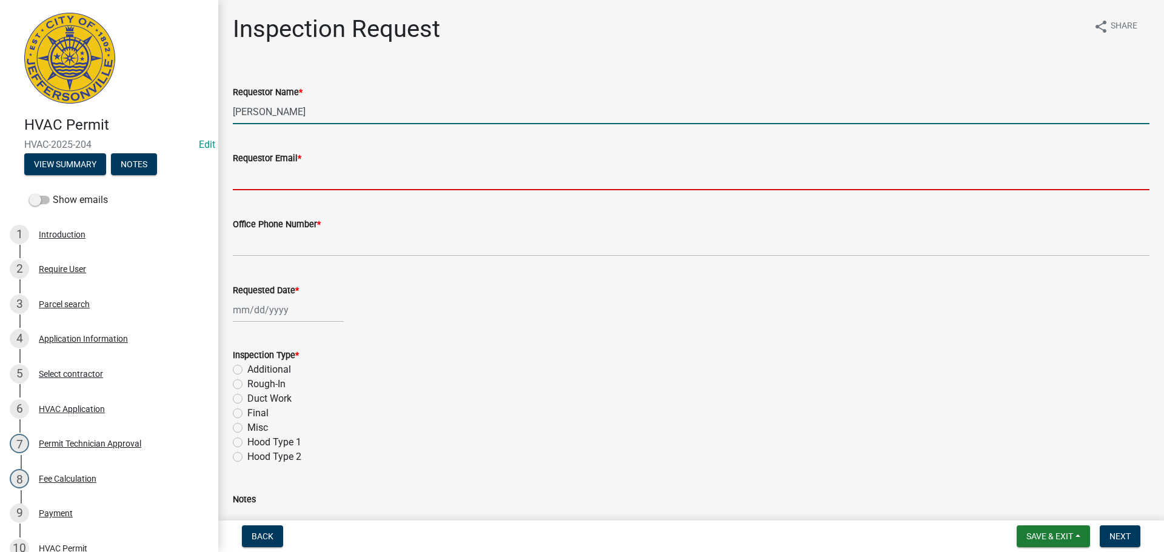
click at [265, 178] on input "Requestor Email *" at bounding box center [691, 177] width 916 height 25
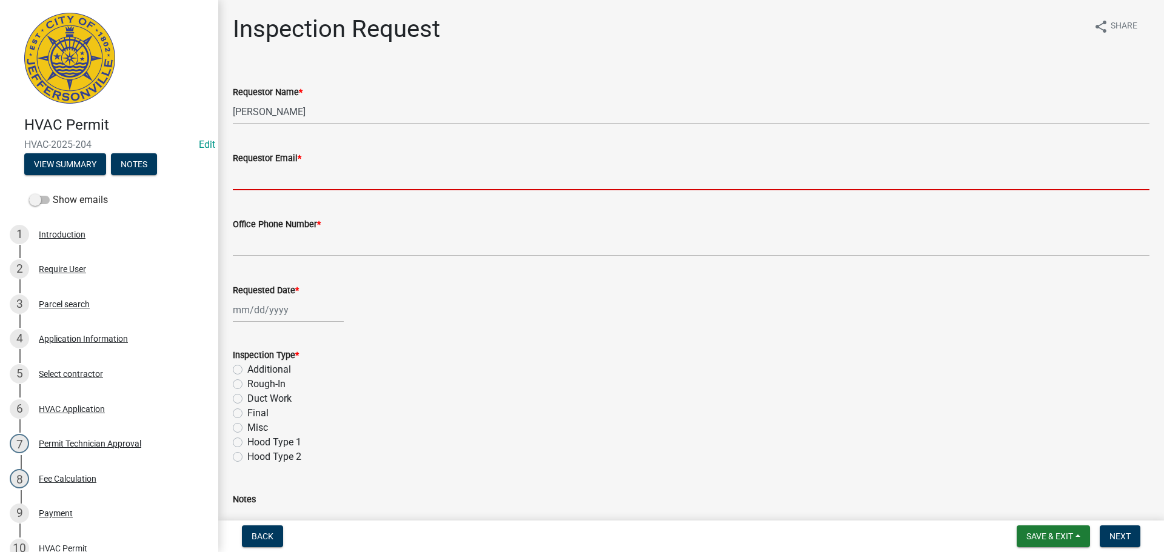
type input "[EMAIL_ADDRESS][DOMAIN_NAME]"
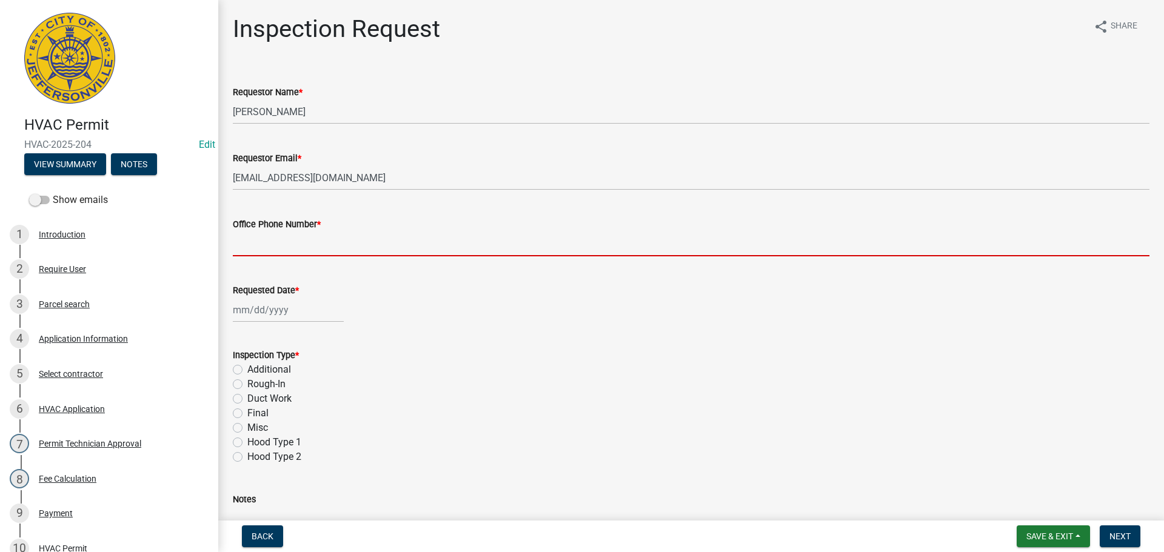
click at [272, 249] on input "Office Phone Number *" at bounding box center [691, 244] width 916 height 25
type input "[PHONE_NUMBER]"
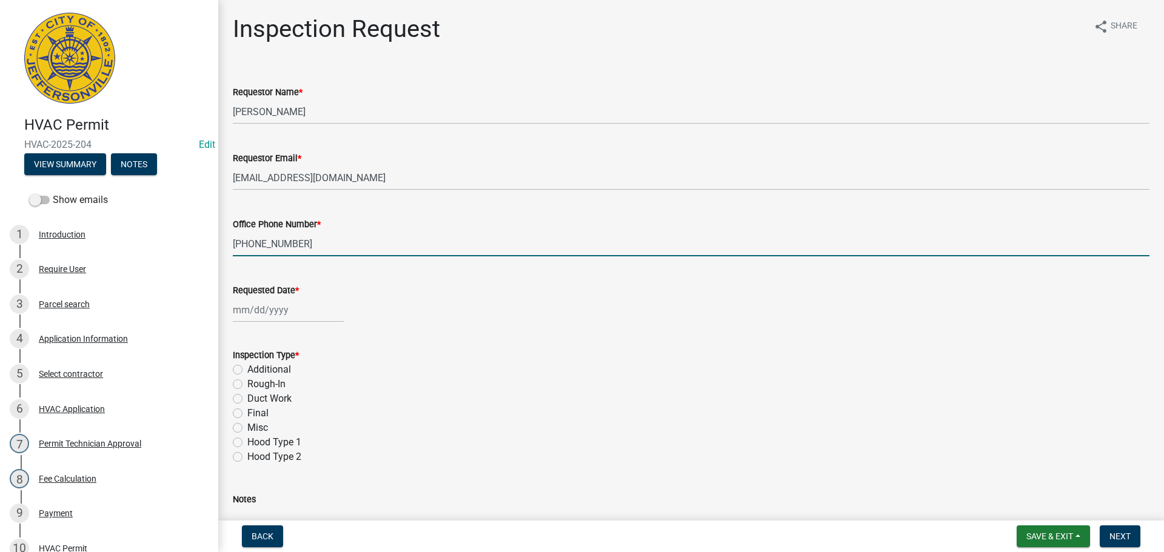
click at [273, 309] on div at bounding box center [288, 310] width 111 height 25
select select "8"
select select "2025"
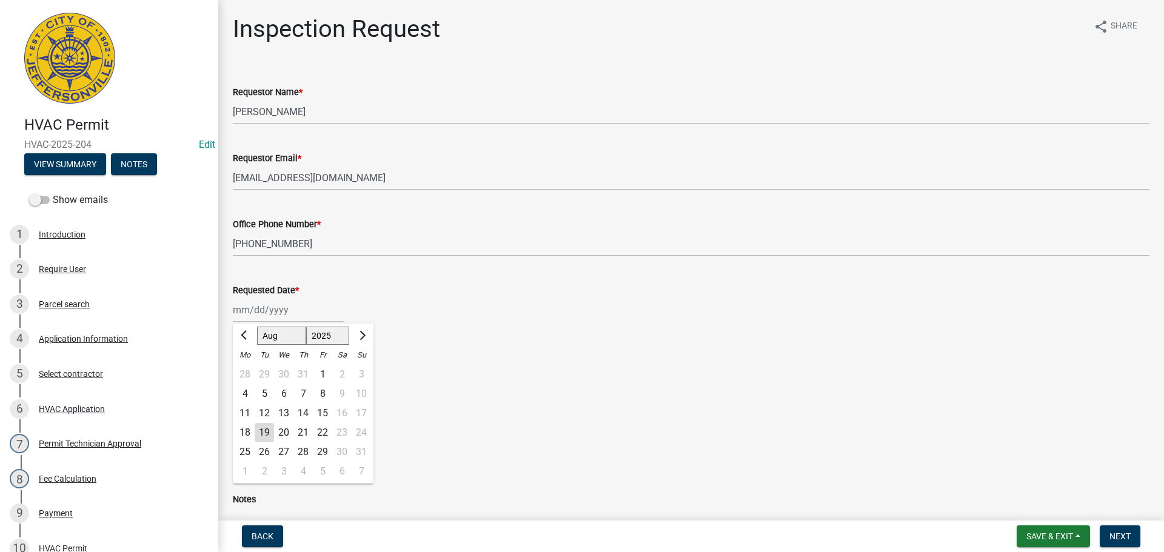
click at [287, 434] on div "20" at bounding box center [283, 432] width 19 height 19
type input "[DATE]"
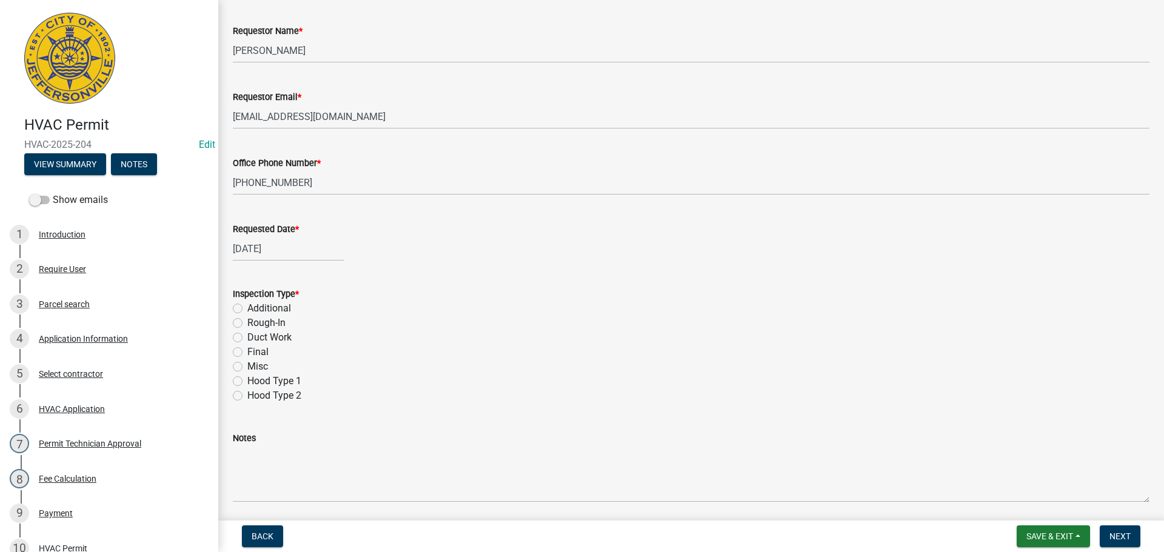
scroll to position [171, 0]
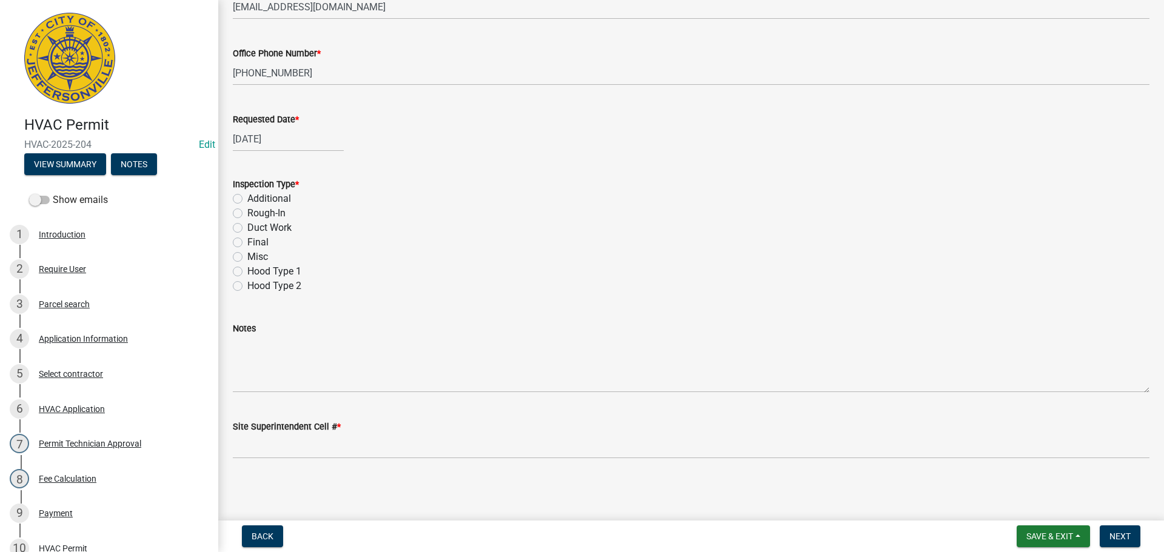
click at [236, 247] on div "Final" at bounding box center [691, 242] width 916 height 15
click at [247, 245] on label "Final" at bounding box center [257, 242] width 21 height 15
click at [247, 243] on input "Final" at bounding box center [251, 239] width 8 height 8
radio input "true"
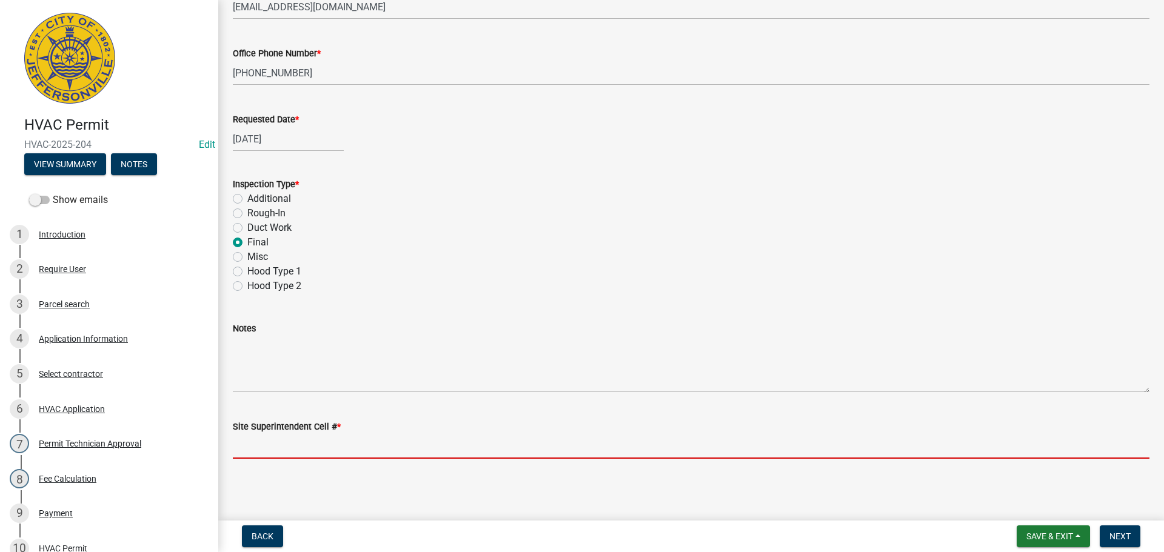
click at [273, 438] on input "Site Superintendent Cell # *" at bounding box center [691, 446] width 916 height 25
type input "[PHONE_NUMBER]"
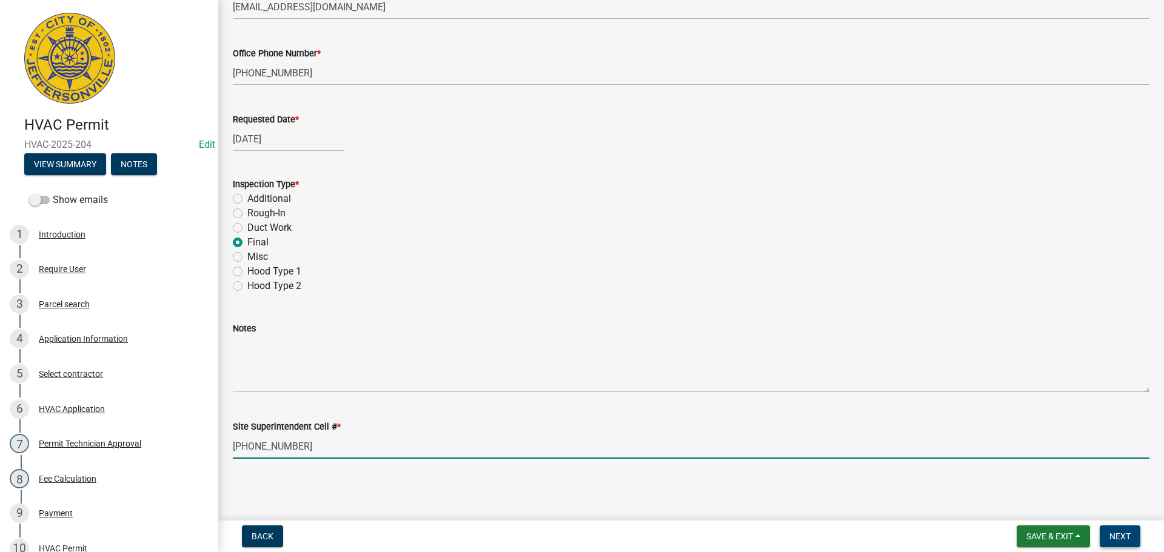
click at [1117, 536] on span "Next" at bounding box center [1119, 537] width 21 height 10
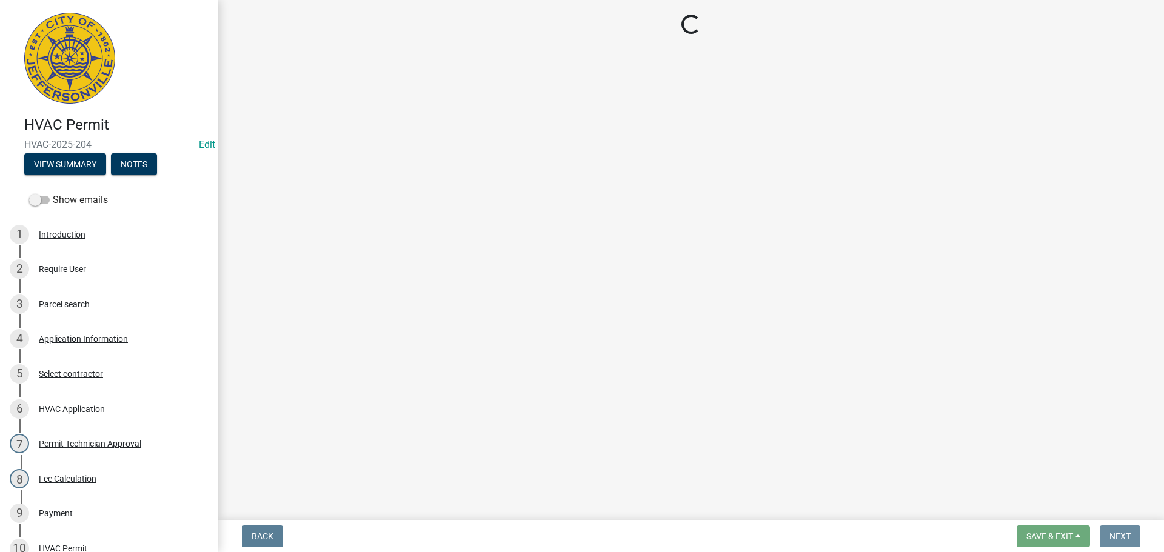
scroll to position [0, 0]
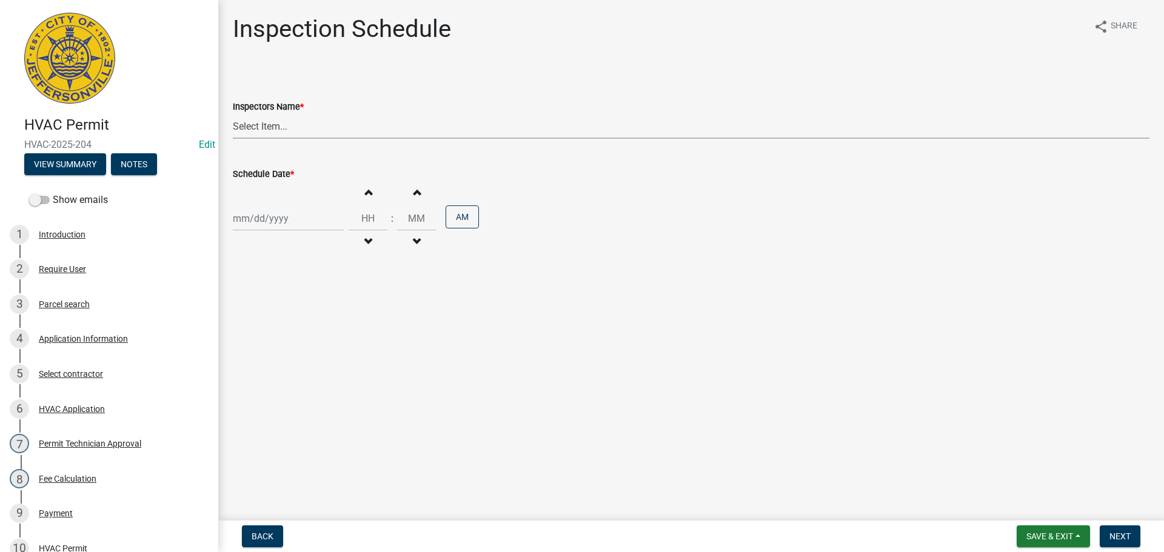
click at [241, 120] on select "Select Item... [PERSON_NAME] ([PERSON_NAME]) [PERSON_NAME] ([PERSON_NAME]) mkru…" at bounding box center [691, 126] width 916 height 25
select select "13c97fbc-c819-4cee-844a-0db3d3c4db95"
click at [233, 114] on select "Select Item... [PERSON_NAME] ([PERSON_NAME]) [PERSON_NAME] ([PERSON_NAME]) mkru…" at bounding box center [691, 126] width 916 height 25
click at [245, 221] on div at bounding box center [288, 218] width 111 height 25
select select "8"
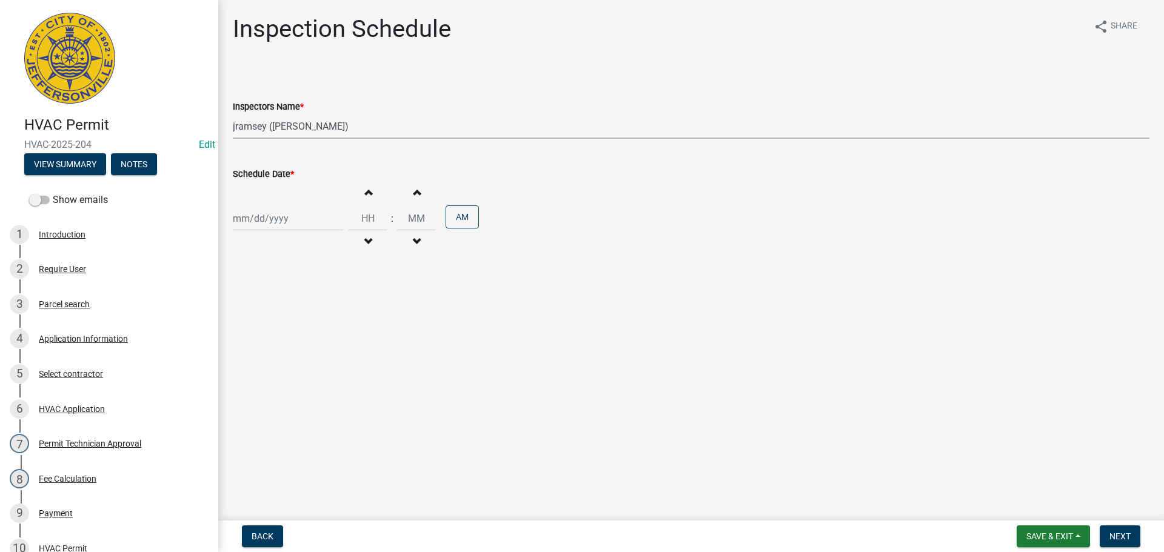
select select "2025"
drag, startPoint x: 284, startPoint y: 341, endPoint x: 409, endPoint y: 406, distance: 139.9
click at [284, 342] on div "20" at bounding box center [283, 341] width 19 height 19
type input "[DATE]"
click at [1121, 534] on span "Next" at bounding box center [1119, 537] width 21 height 10
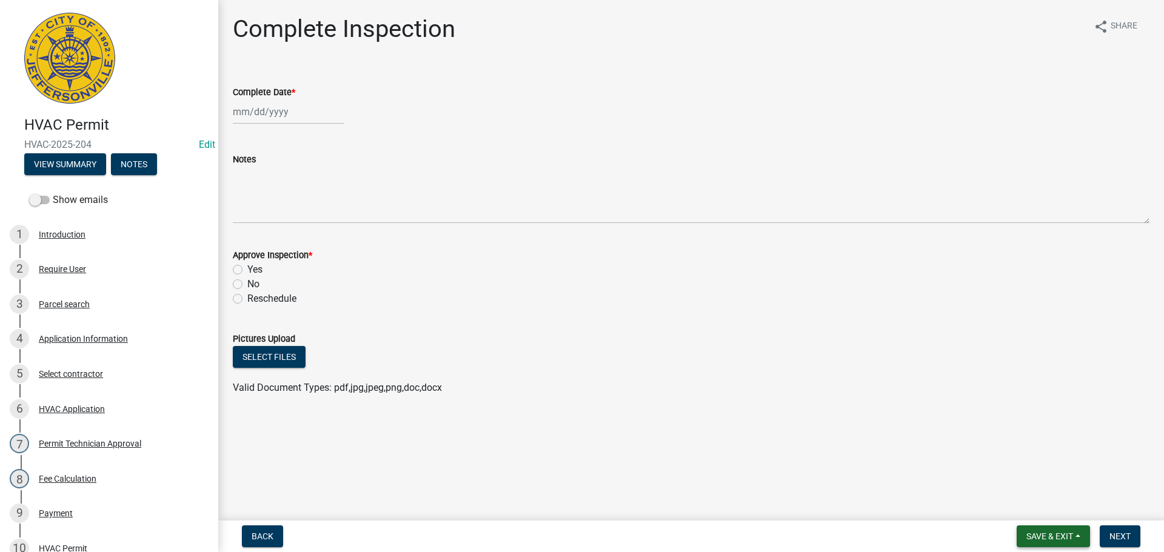
click at [1036, 530] on button "Save & Exit" at bounding box center [1052, 537] width 73 height 22
click at [1036, 509] on button "Save & Exit" at bounding box center [1041, 504] width 97 height 29
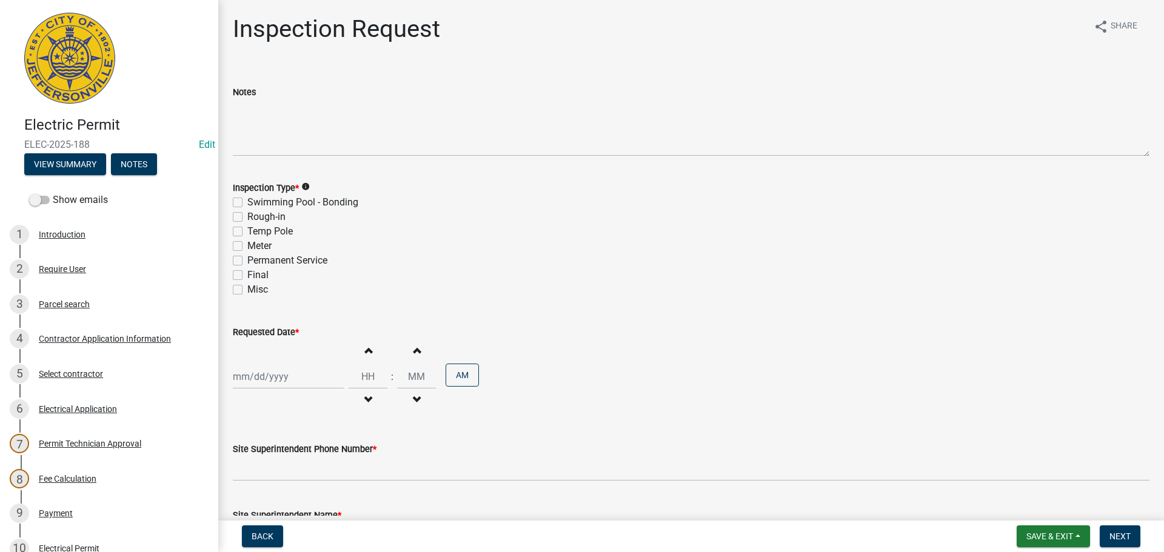
click at [247, 274] on label "Final" at bounding box center [257, 275] width 21 height 15
click at [247, 274] on input "Final" at bounding box center [251, 272] width 8 height 8
checkbox input "true"
checkbox input "false"
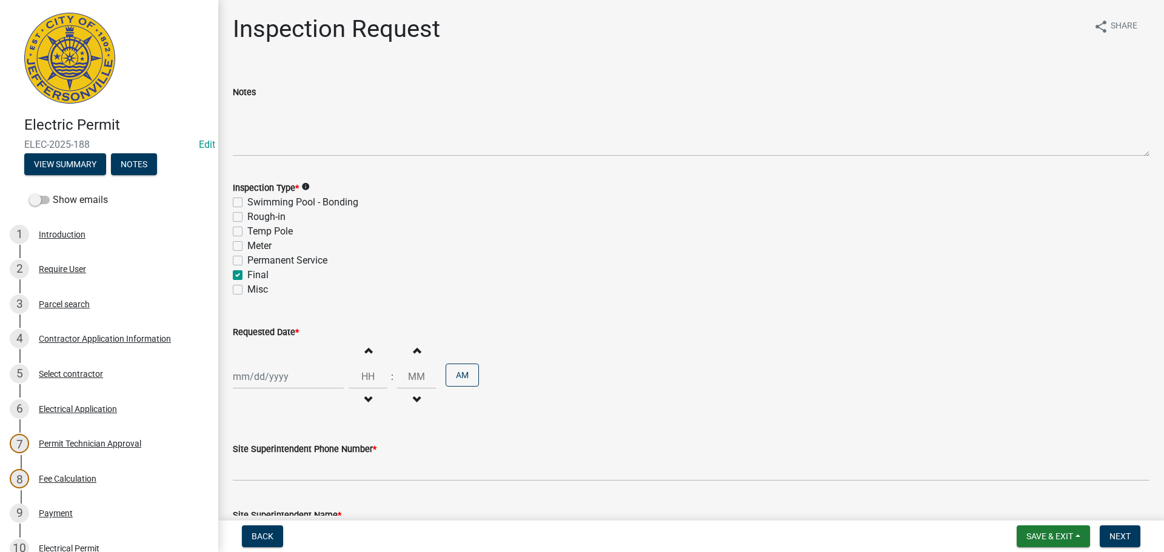
checkbox input "false"
checkbox input "true"
checkbox input "false"
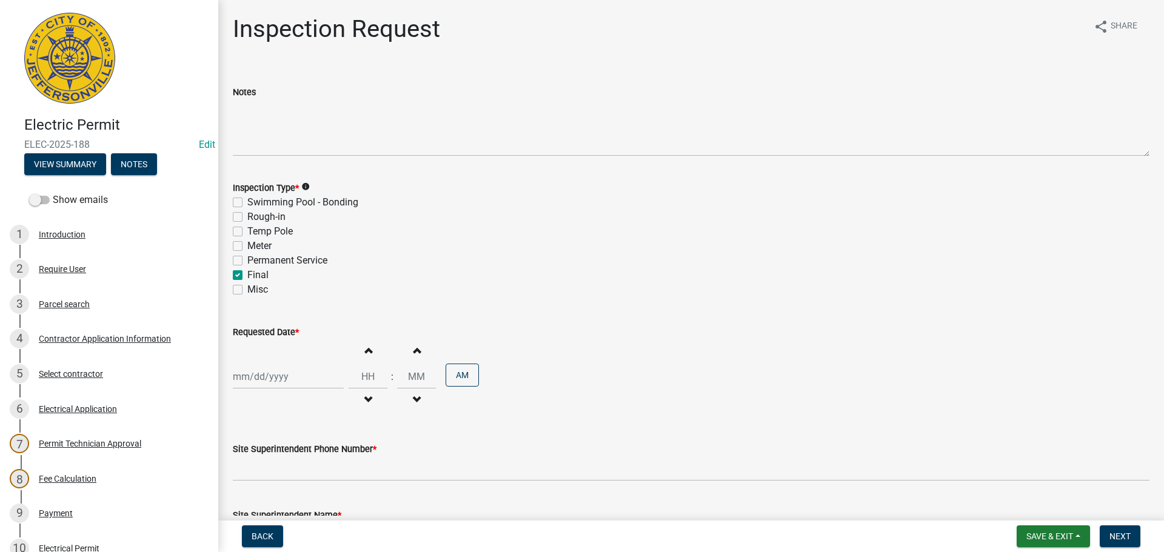
click at [259, 376] on div at bounding box center [288, 376] width 111 height 25
select select "8"
select select "2025"
click at [287, 313] on div "20" at bounding box center [283, 311] width 19 height 19
type input "[DATE]"
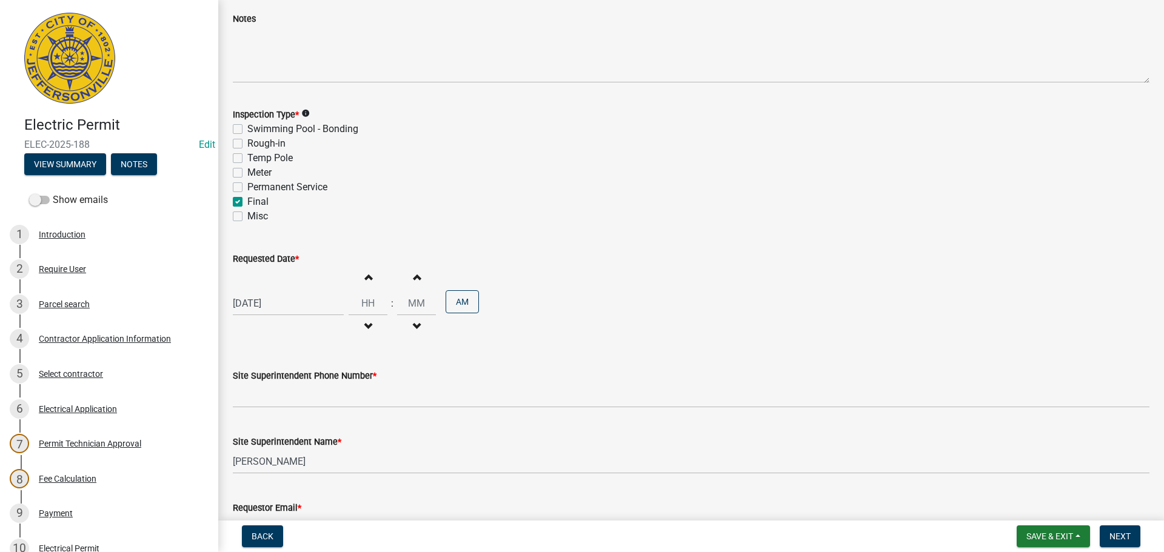
scroll to position [155, 0]
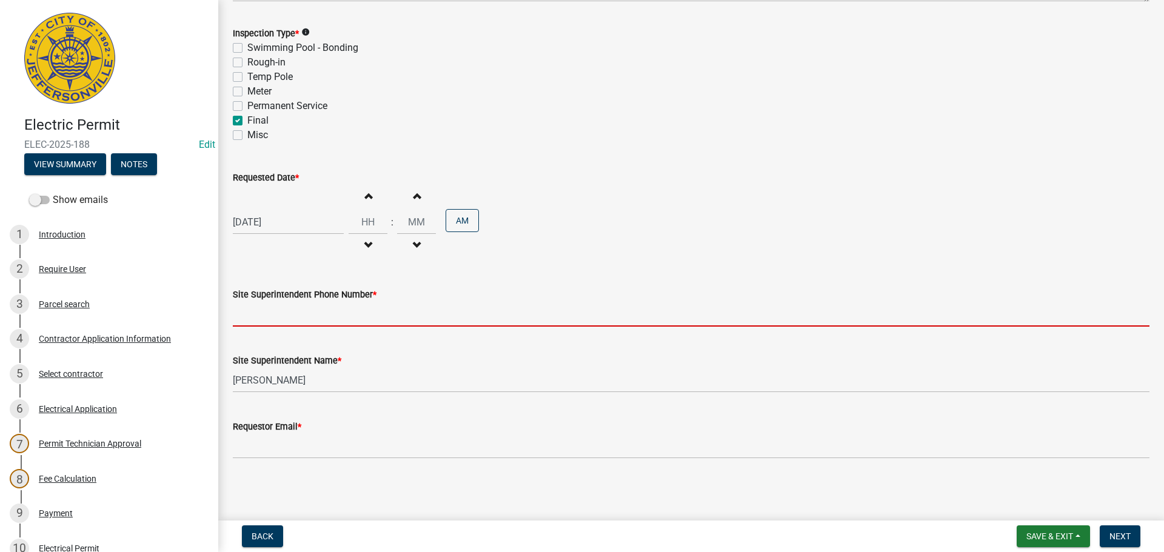
drag, startPoint x: 287, startPoint y: 316, endPoint x: 294, endPoint y: 321, distance: 8.7
click at [287, 316] on input "Site Superintendent Phone Number *" at bounding box center [691, 314] width 916 height 25
type input "[PHONE_NUMBER]"
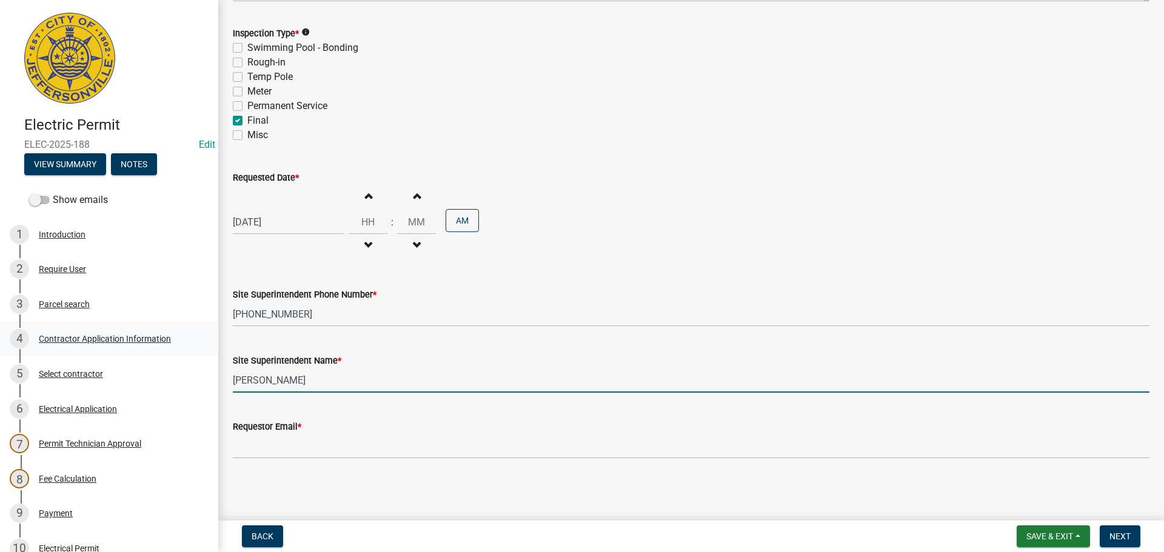
drag, startPoint x: 276, startPoint y: 382, endPoint x: 107, endPoint y: 353, distance: 172.1
click at [119, 356] on div "Electric Permit ELEC-2025-188 Edit View Summary Notes Show emails 1 Introductio…" at bounding box center [582, 276] width 1164 height 552
type input "[PERSON_NAME]"
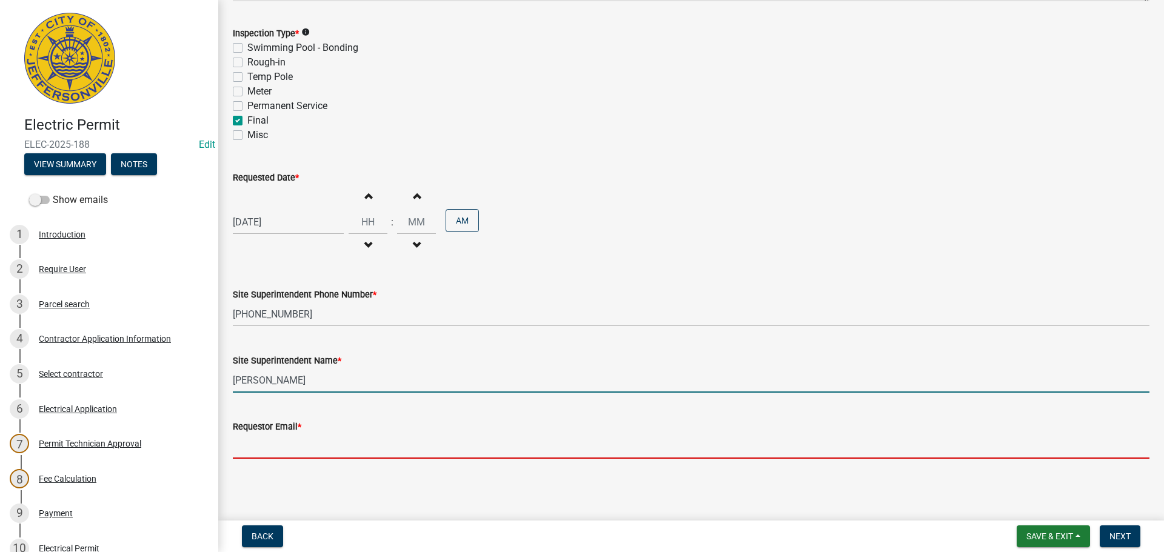
click at [246, 435] on input "Requestor Email *" at bounding box center [691, 446] width 916 height 25
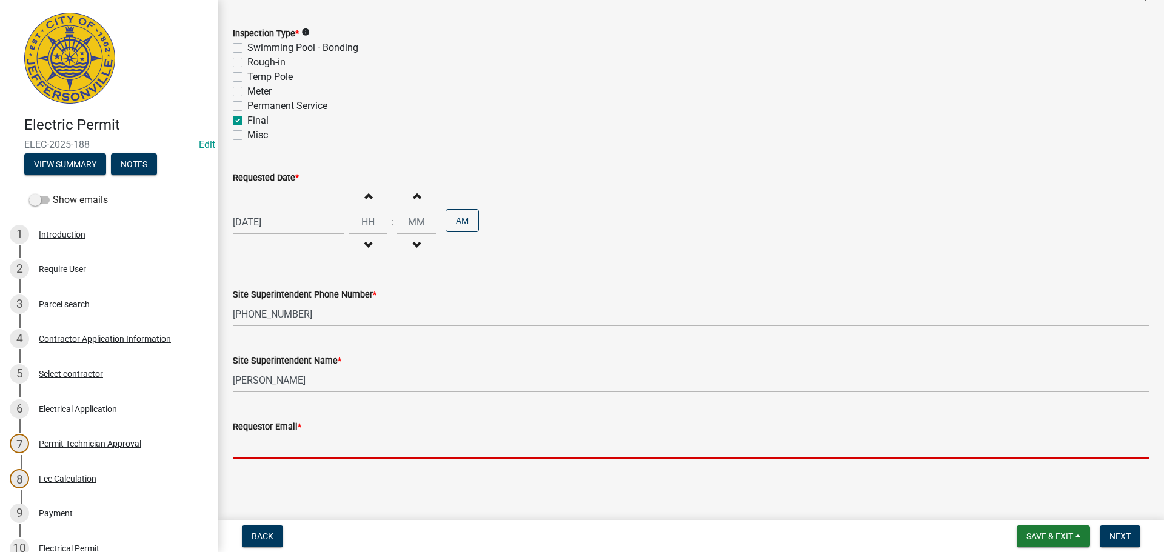
type input "[EMAIL_ADDRESS][DOMAIN_NAME]"
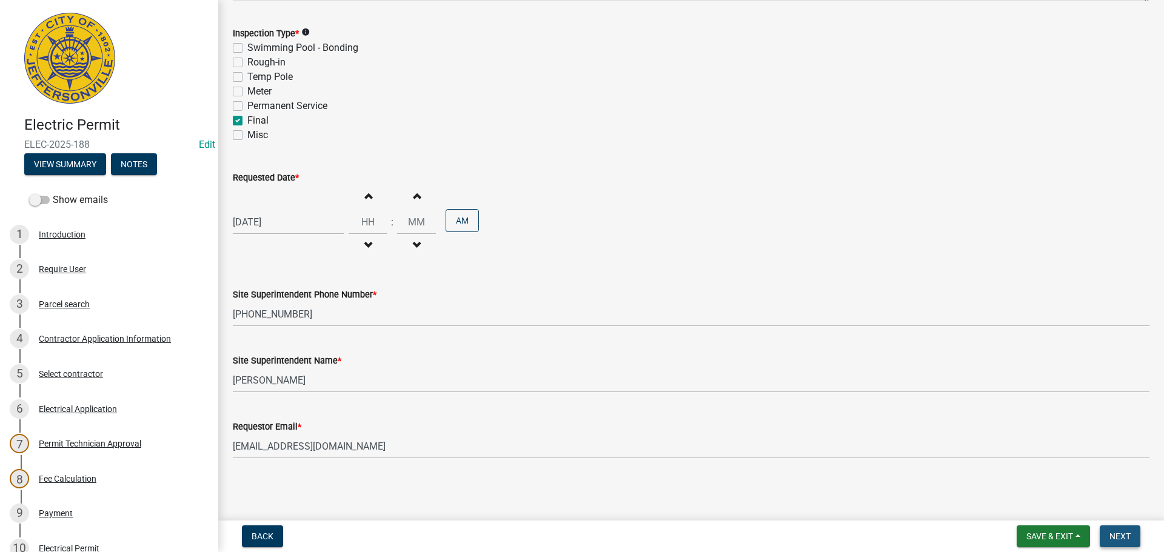
click at [1116, 537] on span "Next" at bounding box center [1119, 537] width 21 height 10
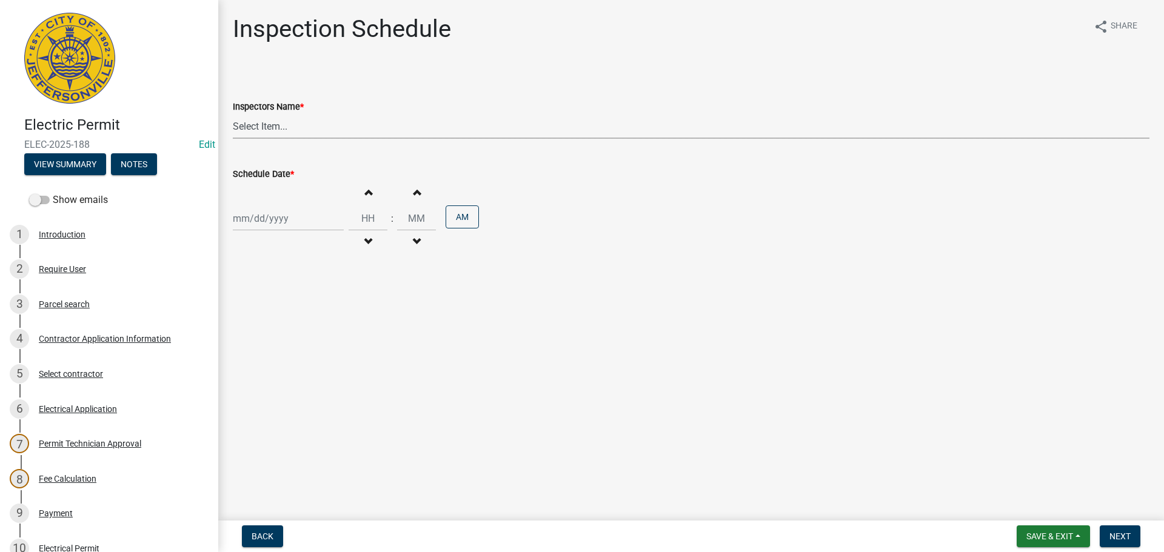
click at [265, 124] on select "Select Item... [PERSON_NAME] ([PERSON_NAME]) [PERSON_NAME] ([PERSON_NAME]) mkru…" at bounding box center [691, 126] width 916 height 25
select select "36a8b8f0-2ef8-43e9-ae06-718f51af8d36"
click at [233, 114] on select "Select Item... [PERSON_NAME] ([PERSON_NAME]) [PERSON_NAME] ([PERSON_NAME]) mkru…" at bounding box center [691, 126] width 916 height 25
select select "8"
select select "2025"
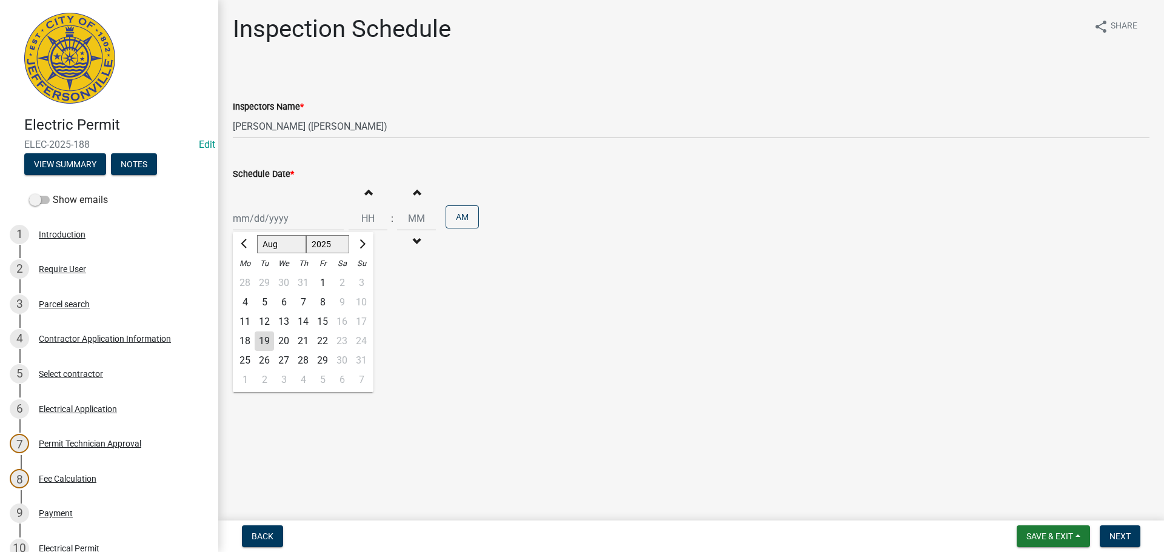
click at [270, 224] on div "Jan Feb Mar Apr May Jun Jul Aug Sep Oct Nov Dec 1525 1526 1527 1528 1529 1530 1…" at bounding box center [288, 218] width 111 height 25
click at [280, 215] on input "Schedule Date *" at bounding box center [288, 218] width 111 height 25
click at [495, 307] on main "Inspection Schedule share Share Inspectors Name * Select Item... jramsey (Jerem…" at bounding box center [691, 258] width 946 height 516
select select "8"
select select "2025"
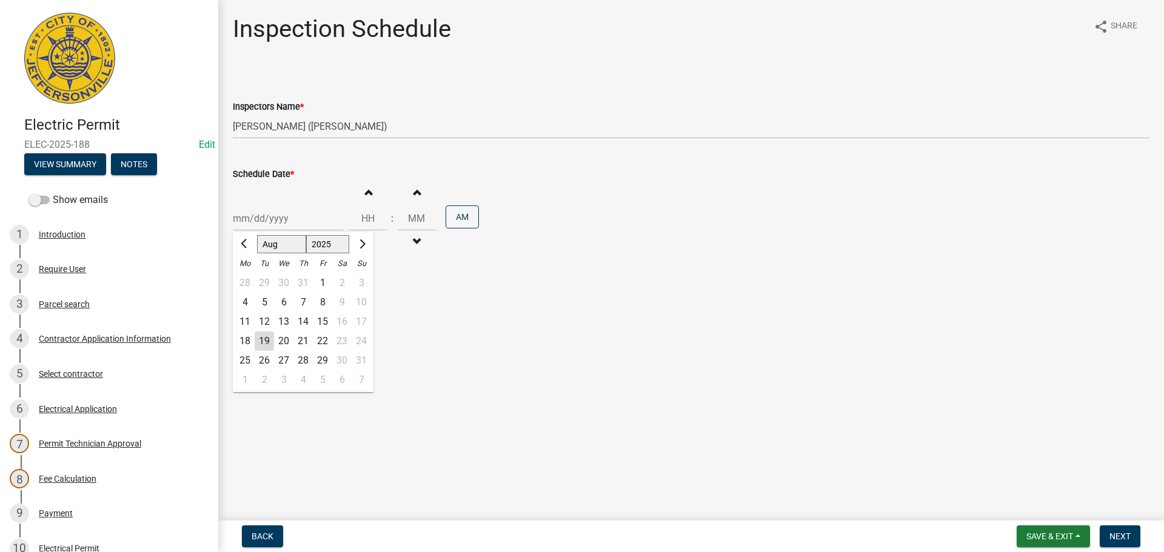
click div "Jan Feb Mar Apr May Jun Jul Aug Sep Oct Nov Dec 1525 1526 1527 1528 1529 1530 1…"
click div "20"
type input "[DATE]"
click span "Next"
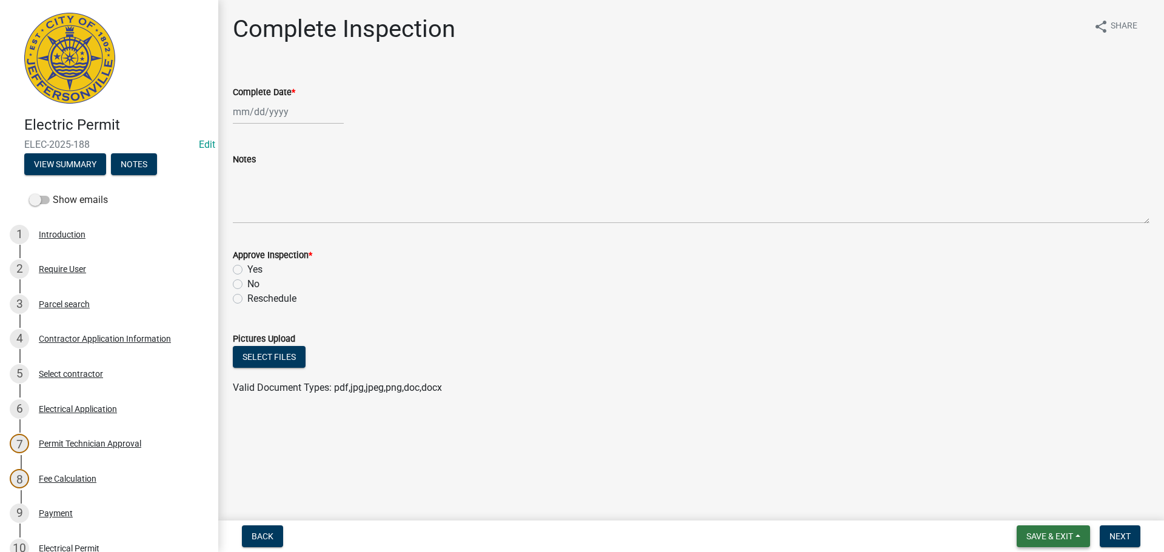
click span "Save & Exit"
click button "Save & Exit"
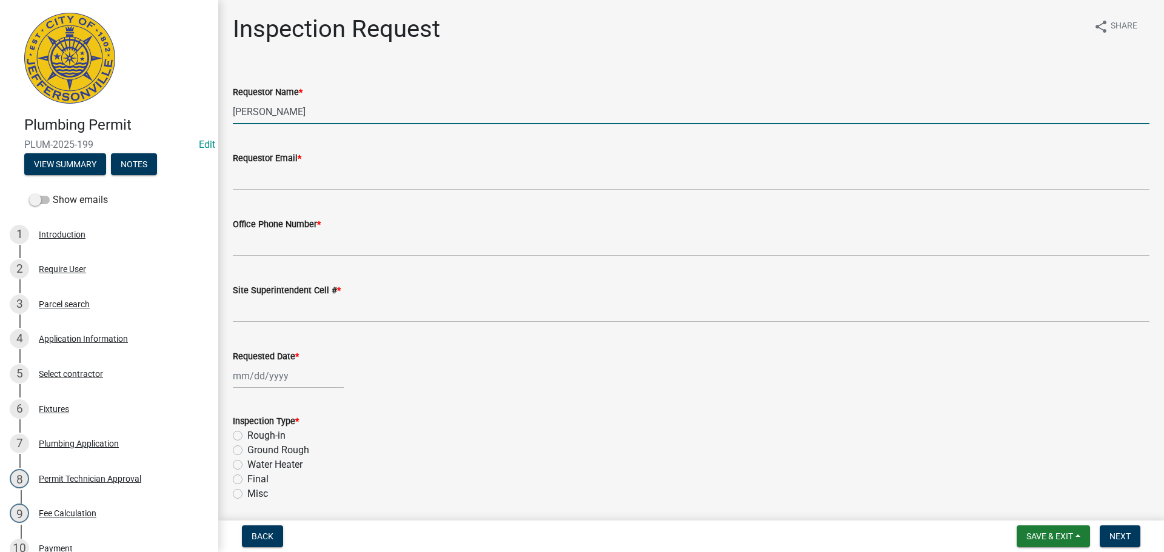
drag, startPoint x: 161, startPoint y: 99, endPoint x: 4, endPoint y: 84, distance: 157.8
click at [56, 93] on div "Plumbing Permit PLUM-2025-199 Edit View Summary Notes Show emails 1 Introductio…" at bounding box center [582, 276] width 1164 height 552
type input "[PERSON_NAME]"
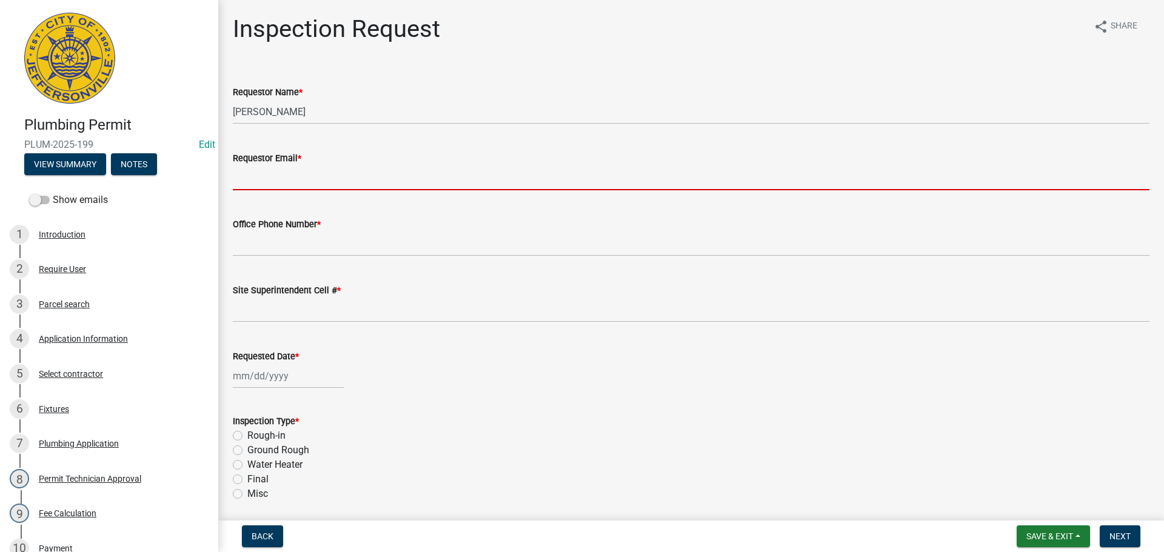
click at [268, 175] on input "Requestor Email *" at bounding box center [691, 177] width 916 height 25
type input "[EMAIL_ADDRESS][DOMAIN_NAME]"
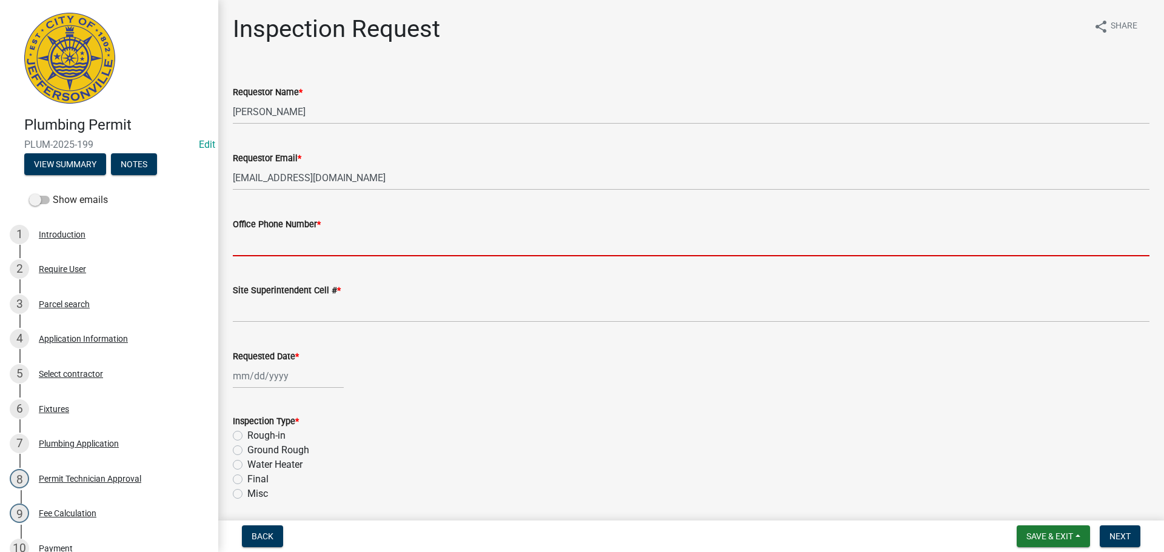
click at [281, 236] on input "Office Phone Number *" at bounding box center [691, 244] width 916 height 25
type input "[PHONE_NUMBER]"
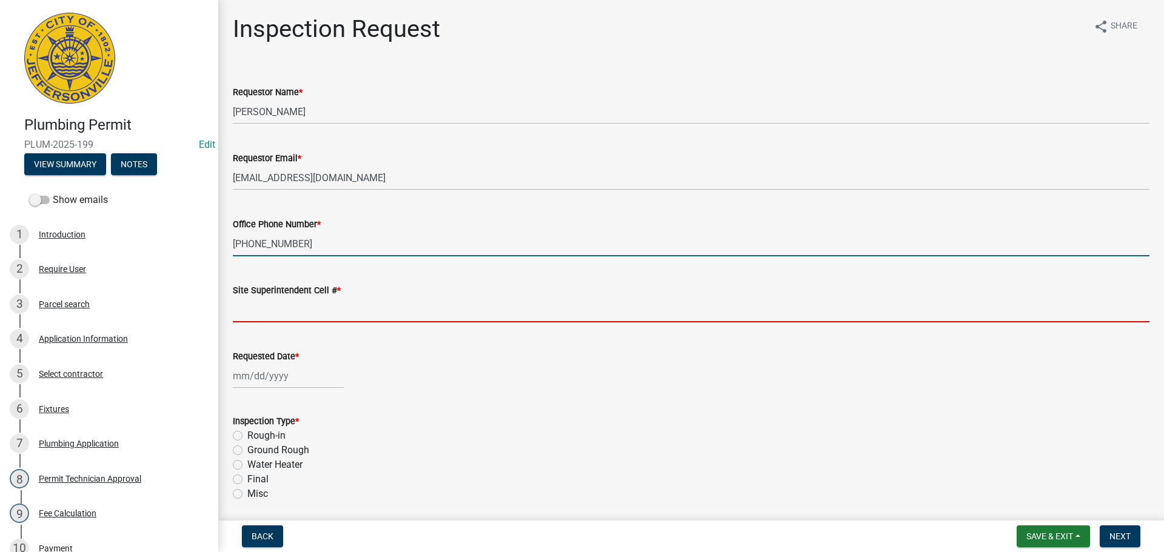
click at [277, 307] on input "Site Superintendent Cell # *" at bounding box center [691, 310] width 916 height 25
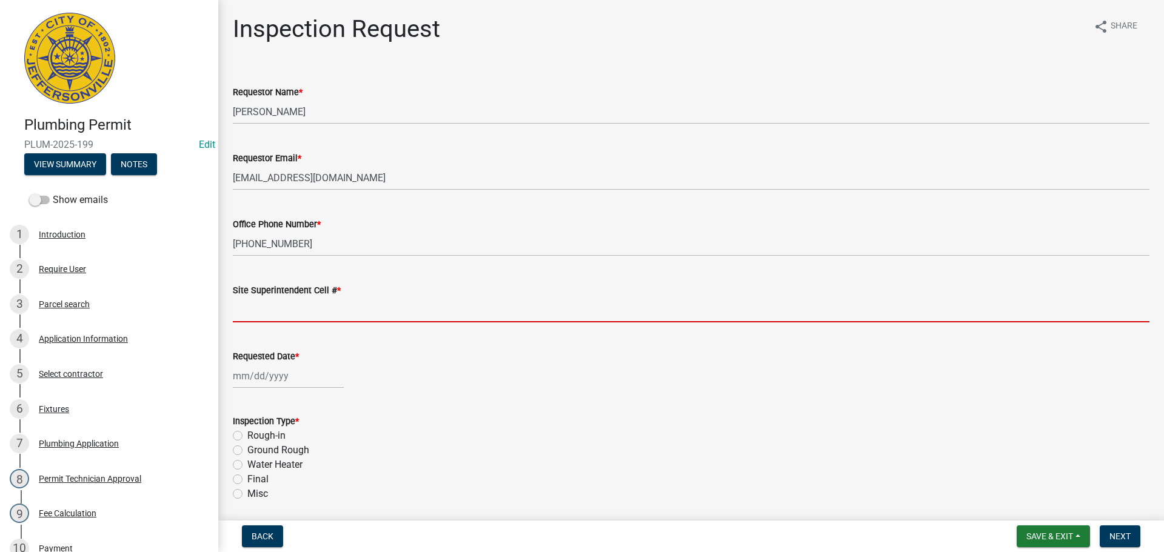
type input "SAME"
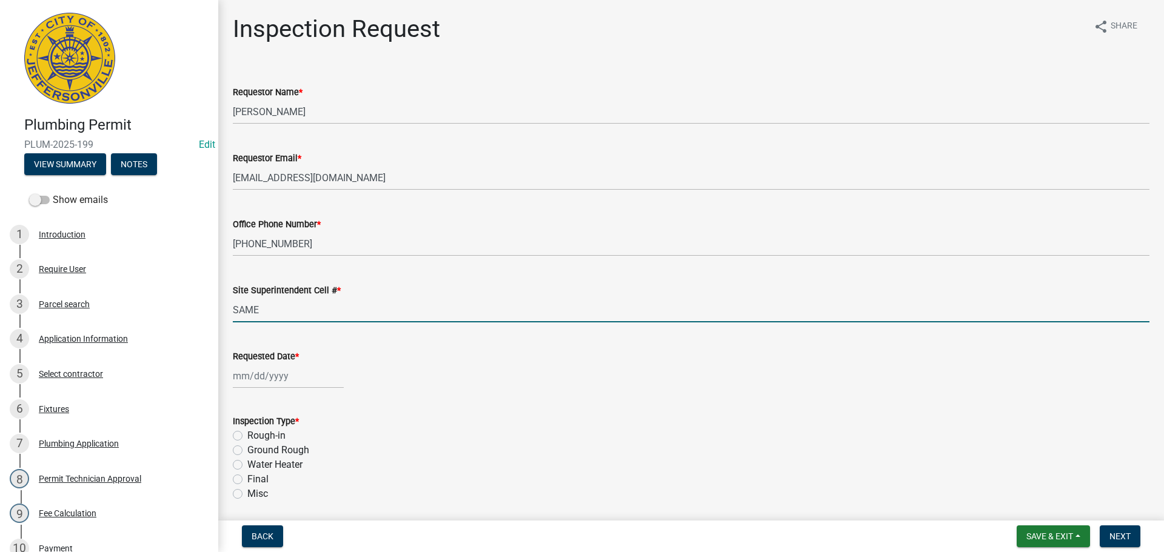
click at [250, 375] on div at bounding box center [288, 376] width 111 height 25
select select "8"
select select "2025"
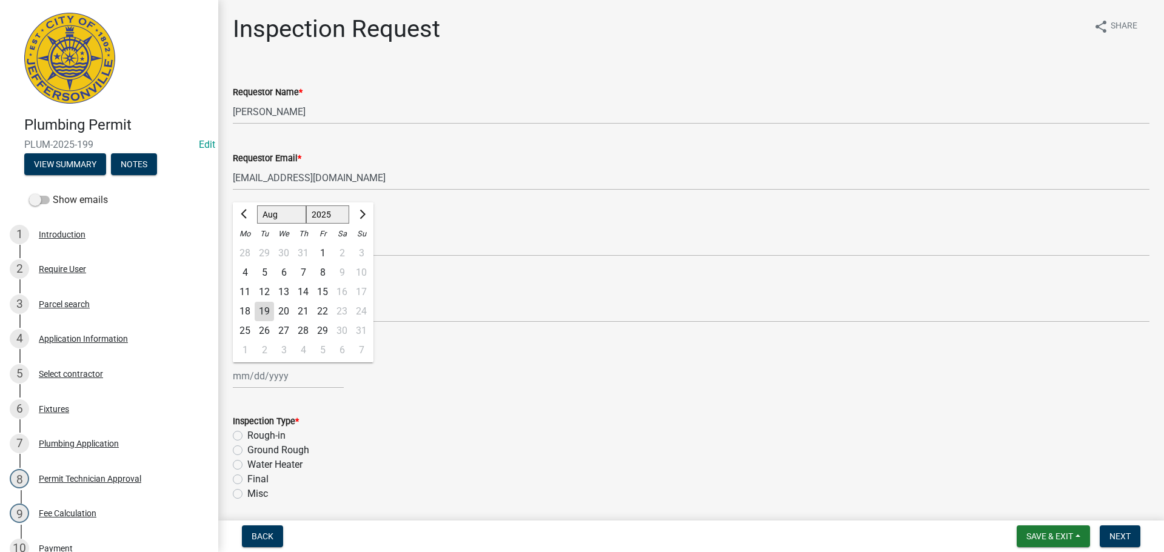
click at [289, 307] on div "20" at bounding box center [283, 311] width 19 height 19
type input "[DATE]"
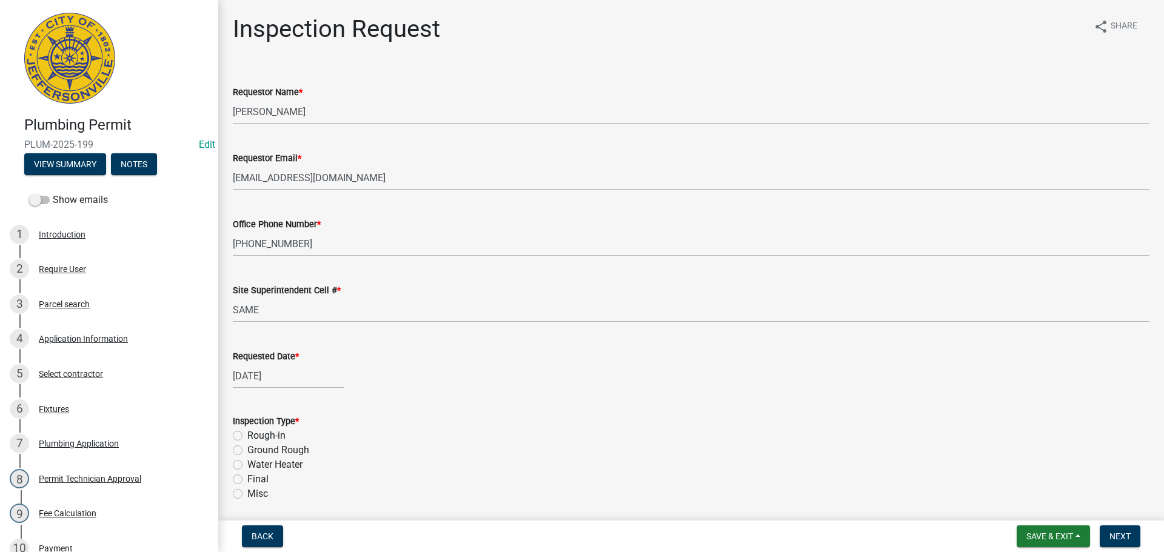
click at [239, 486] on div "Final" at bounding box center [691, 479] width 916 height 15
click at [247, 484] on label "Final" at bounding box center [257, 479] width 21 height 15
click at [247, 480] on input "Final" at bounding box center [251, 476] width 8 height 8
radio input "true"
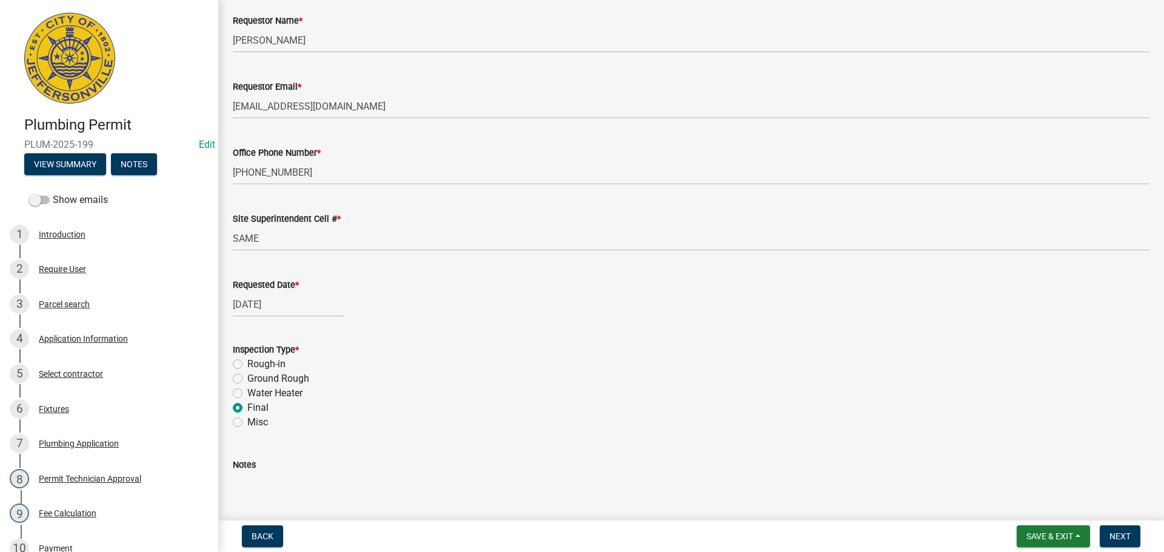
scroll to position [142, 0]
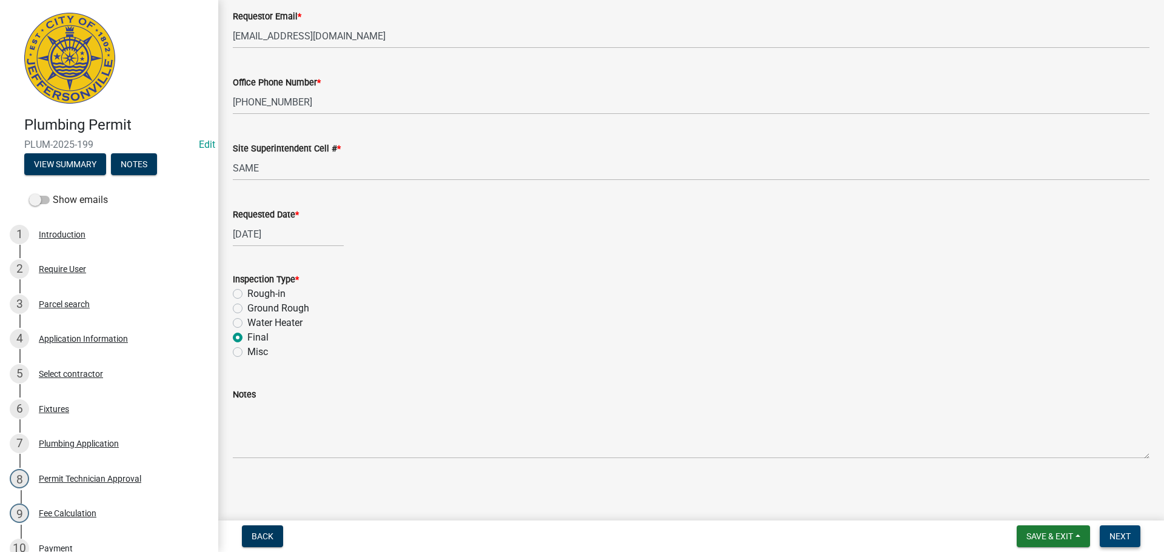
click at [1118, 534] on span "Next" at bounding box center [1119, 537] width 21 height 10
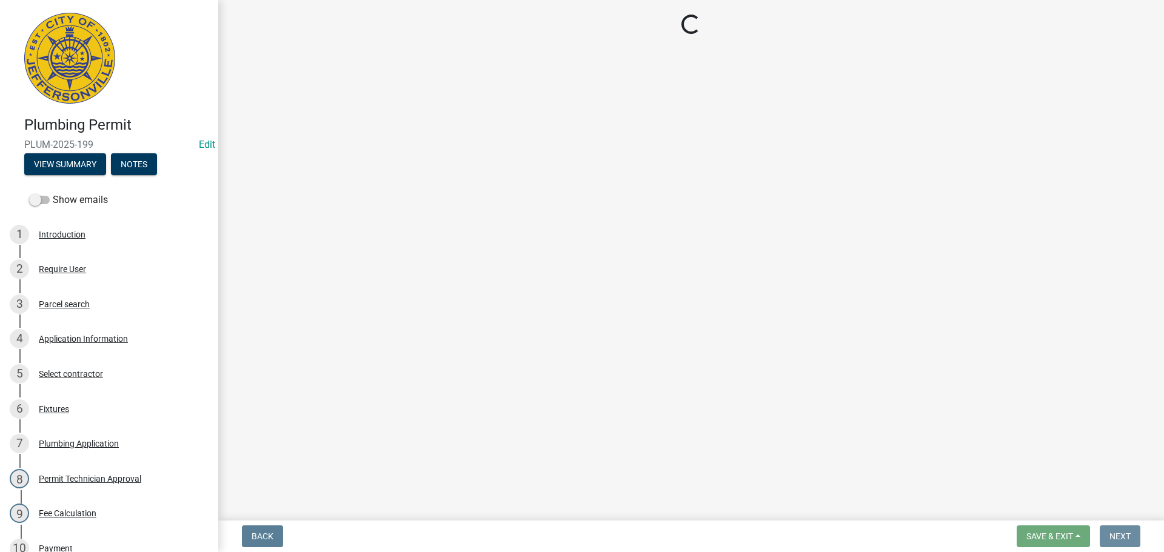
scroll to position [0, 0]
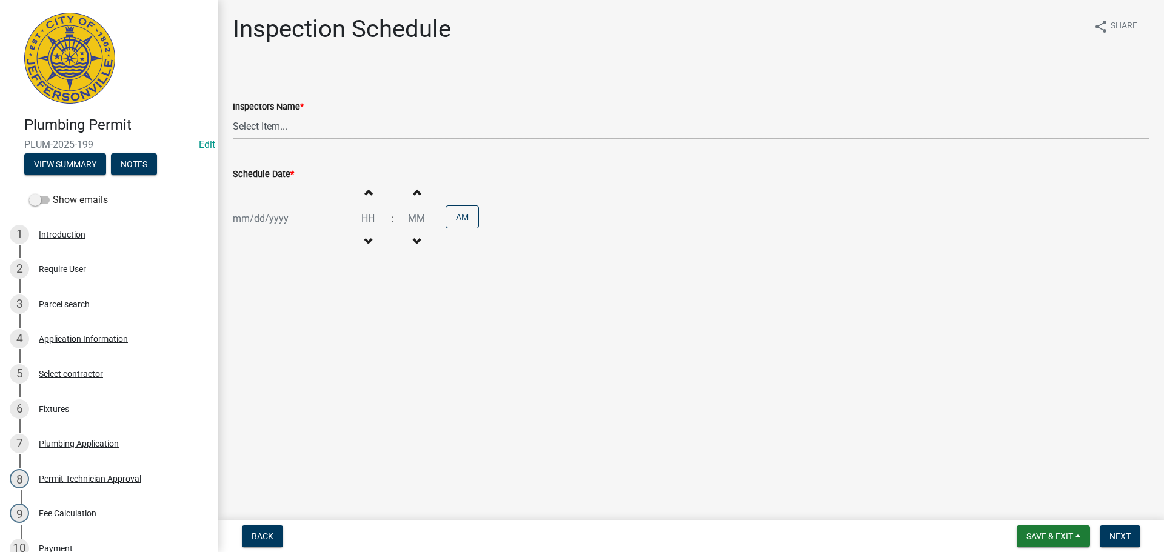
click at [259, 127] on select "Select Item... [PERSON_NAME] ([PERSON_NAME]) [PERSON_NAME] ([PERSON_NAME]) mkru…" at bounding box center [691, 126] width 916 height 25
select select "13c97fbc-c819-4cee-844a-0db3d3c4db95"
click at [233, 114] on select "Select Item... [PERSON_NAME] ([PERSON_NAME]) [PERSON_NAME] ([PERSON_NAME]) mkru…" at bounding box center [691, 126] width 916 height 25
click at [259, 219] on div at bounding box center [288, 218] width 111 height 25
select select "8"
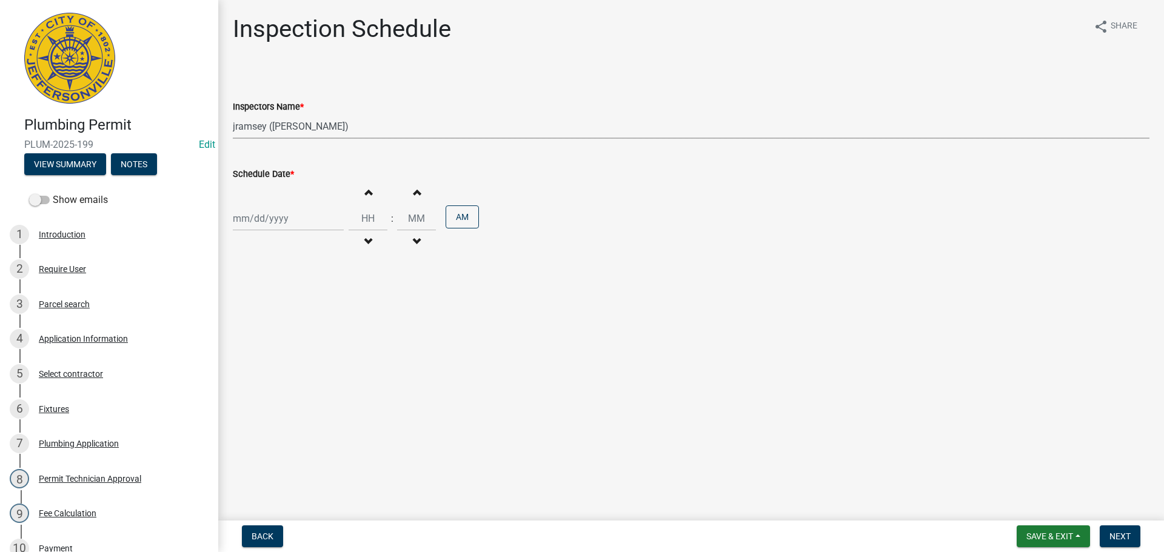
select select "2025"
click at [282, 339] on div "20" at bounding box center [283, 341] width 19 height 19
type input "[DATE]"
click at [1127, 533] on span "Next" at bounding box center [1119, 537] width 21 height 10
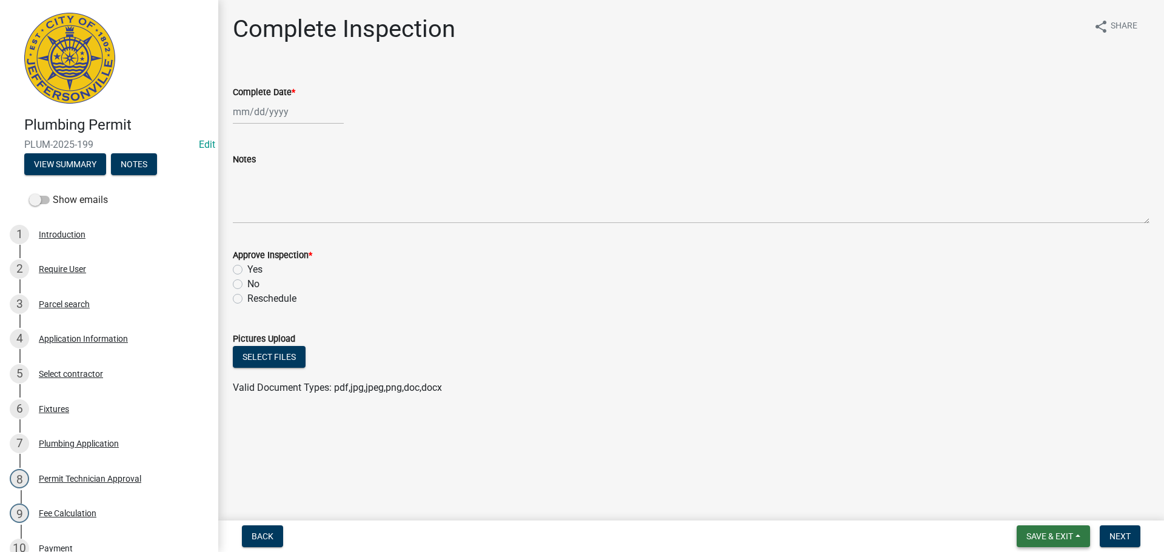
click at [1049, 533] on span "Save & Exit" at bounding box center [1049, 537] width 47 height 10
click at [1039, 508] on button "Save & Exit" at bounding box center [1041, 504] width 97 height 29
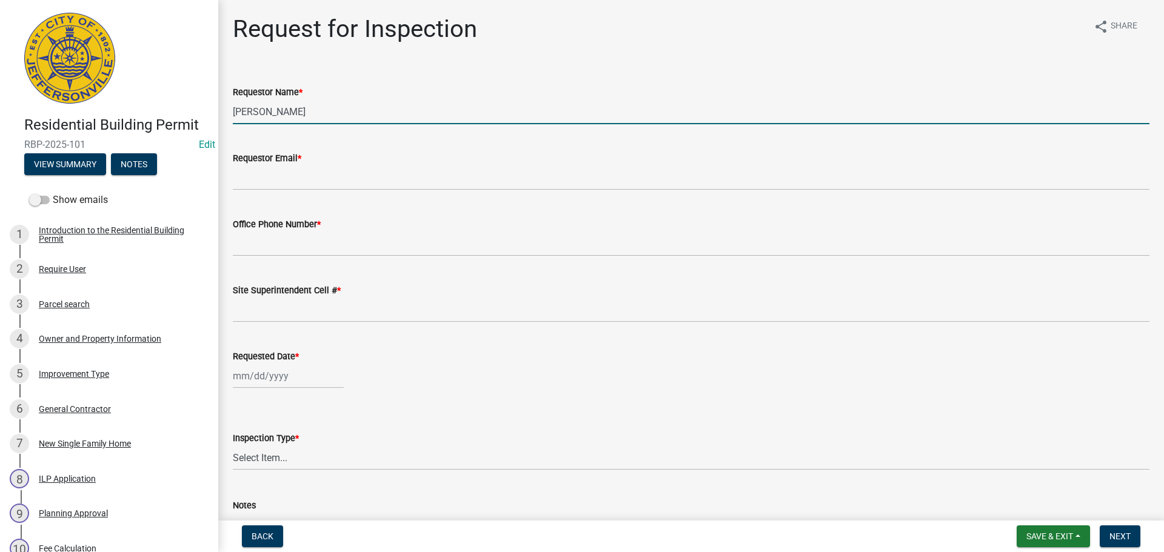
drag, startPoint x: 299, startPoint y: 108, endPoint x: 0, endPoint y: 65, distance: 302.0
click at [0, 65] on div "Residential Building Permit RBP-2025-101 Edit View Summary Notes Show emails 1 …" at bounding box center [582, 276] width 1164 height 552
type input "[PERSON_NAME]"
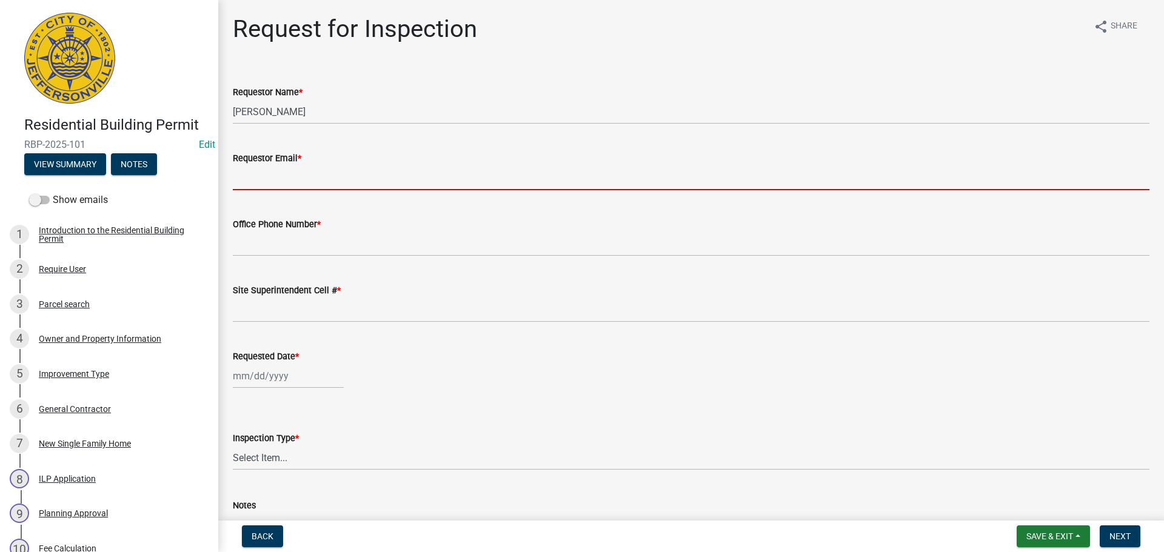
click at [265, 181] on input "Requestor Email *" at bounding box center [691, 177] width 916 height 25
type input "[EMAIL_ADDRESS][DOMAIN_NAME]"
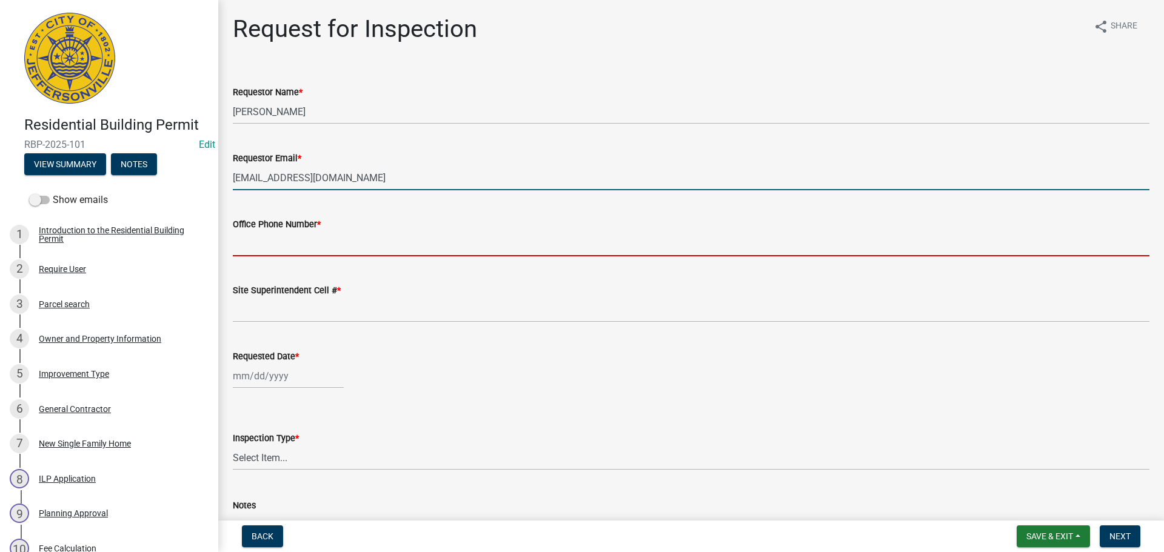
click at [276, 245] on input "Office Phone Number *" at bounding box center [691, 244] width 916 height 25
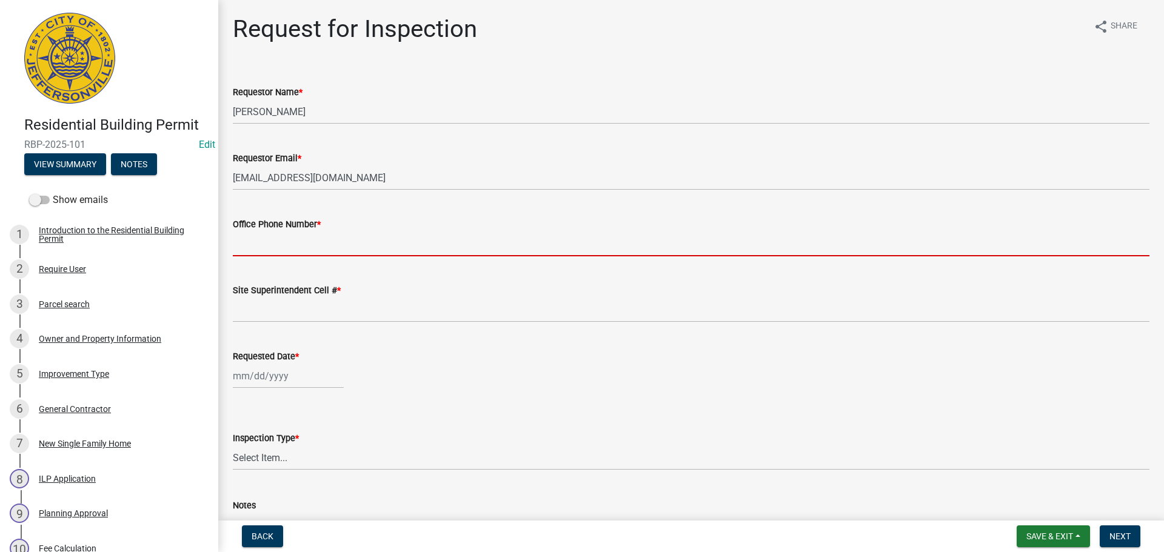
type input "[PHONE_NUMBER]"
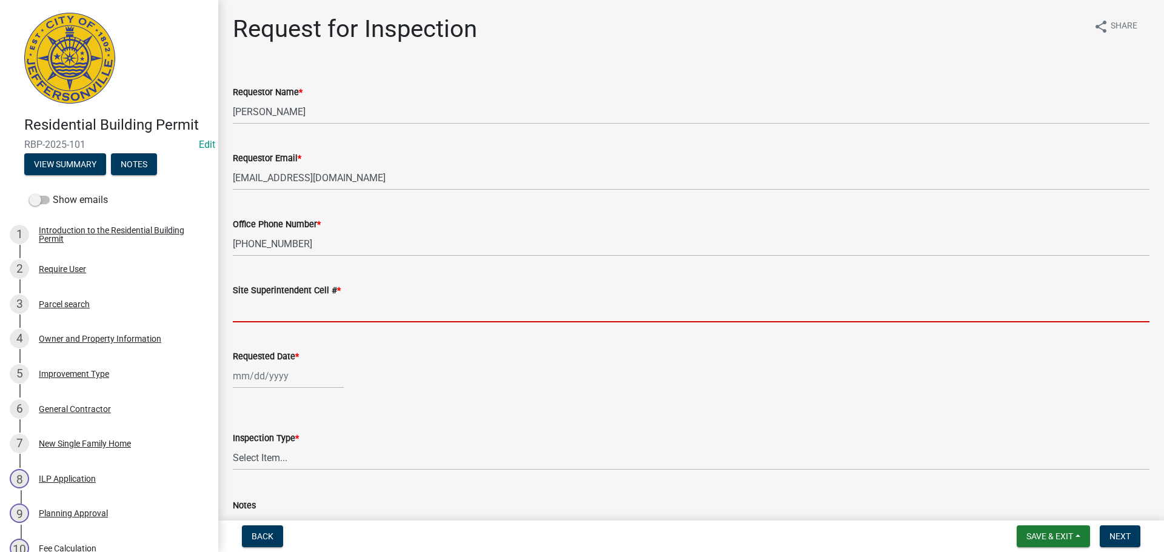
click at [288, 303] on input "Site Superintendent Cell # *" at bounding box center [691, 310] width 916 height 25
type input "SAME"
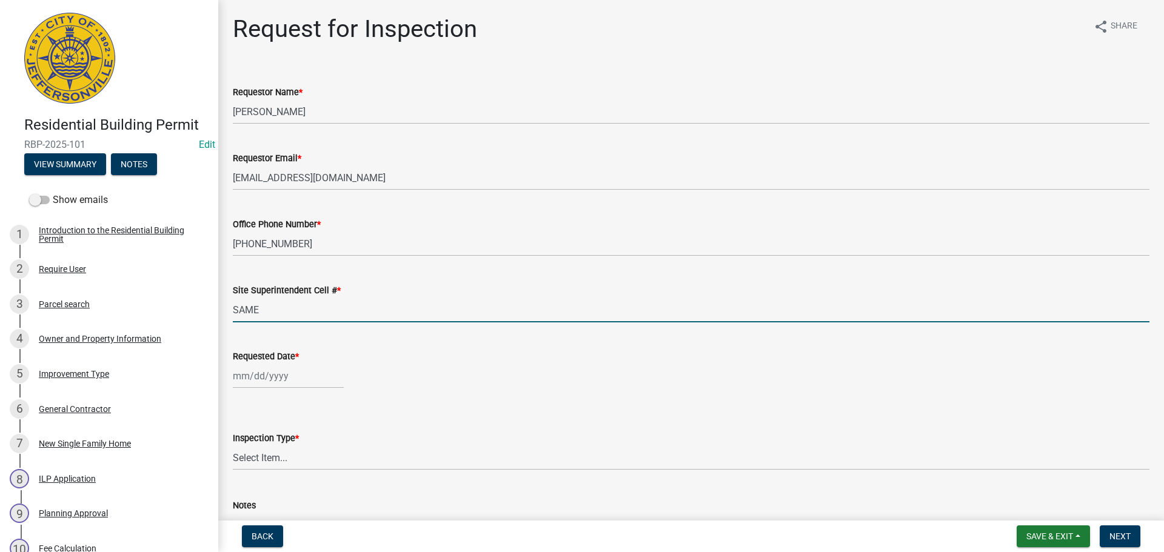
click at [258, 384] on div at bounding box center [288, 376] width 111 height 25
select select "8"
select select "2025"
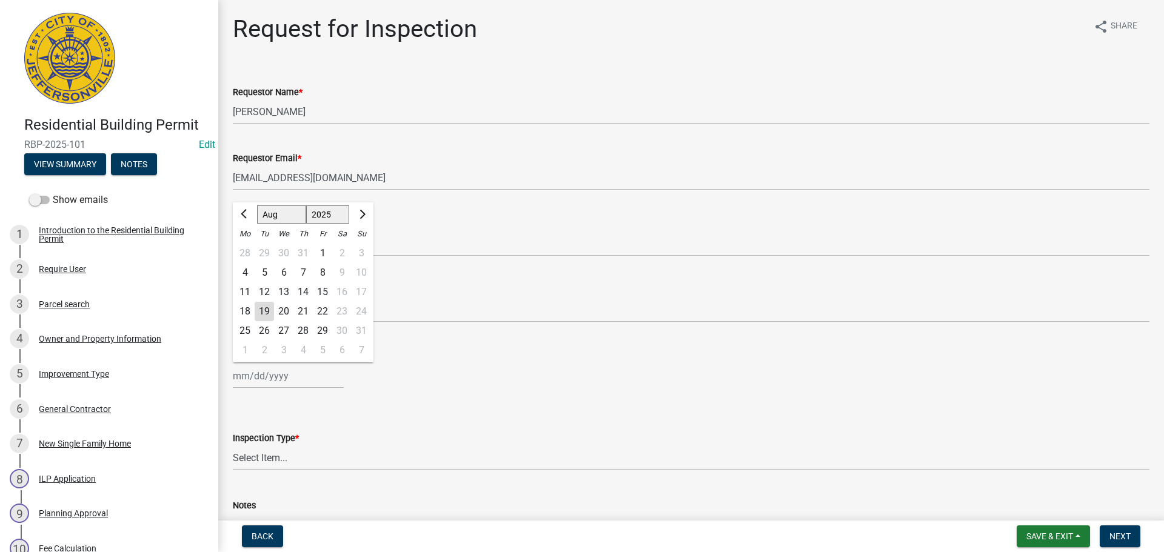
click at [285, 315] on div "20" at bounding box center [283, 311] width 19 height 19
type input "[DATE]"
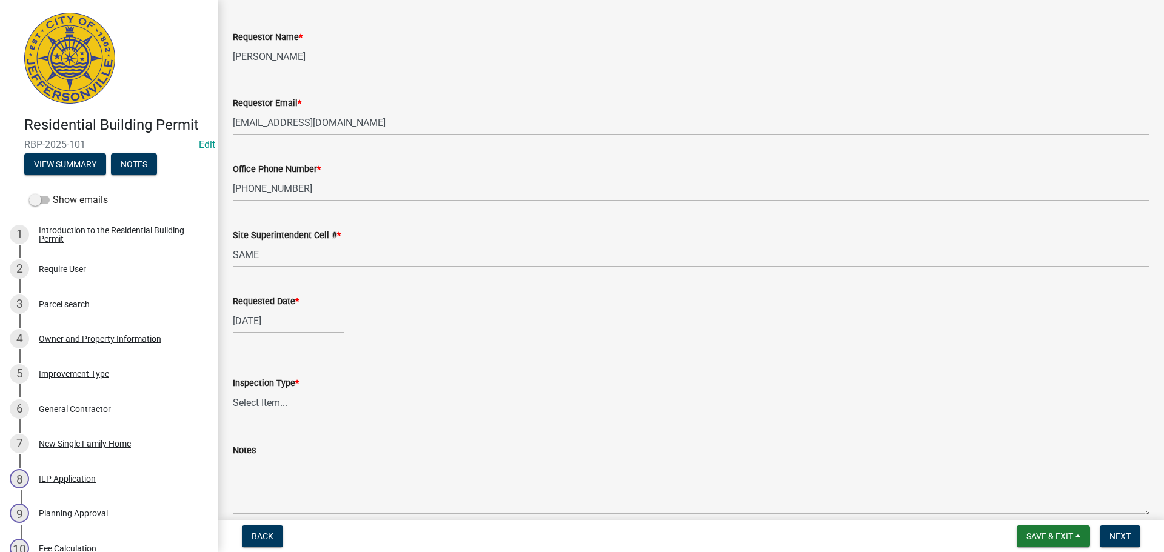
scroll to position [111, 0]
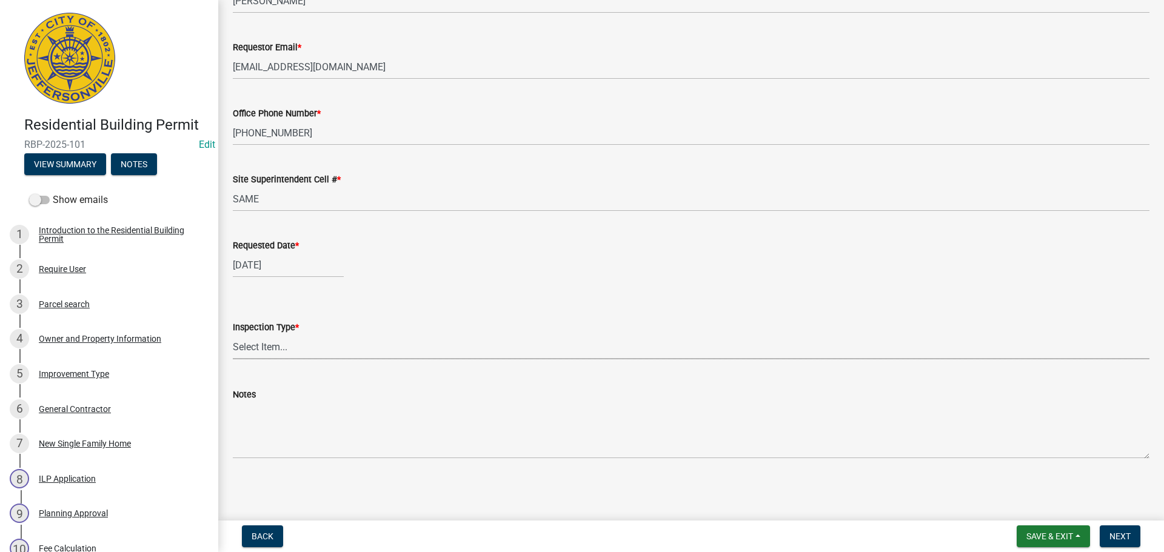
click at [249, 346] on select "Select Item... Footer Foundation Framing Final" at bounding box center [691, 347] width 916 height 25
click at [233, 335] on select "Select Item... Footer Foundation Framing Final" at bounding box center [691, 347] width 916 height 25
select select "8ea0f6e5-dde7-4881-a999-02519822ccbf"
click at [1123, 540] on span "Next" at bounding box center [1119, 537] width 21 height 10
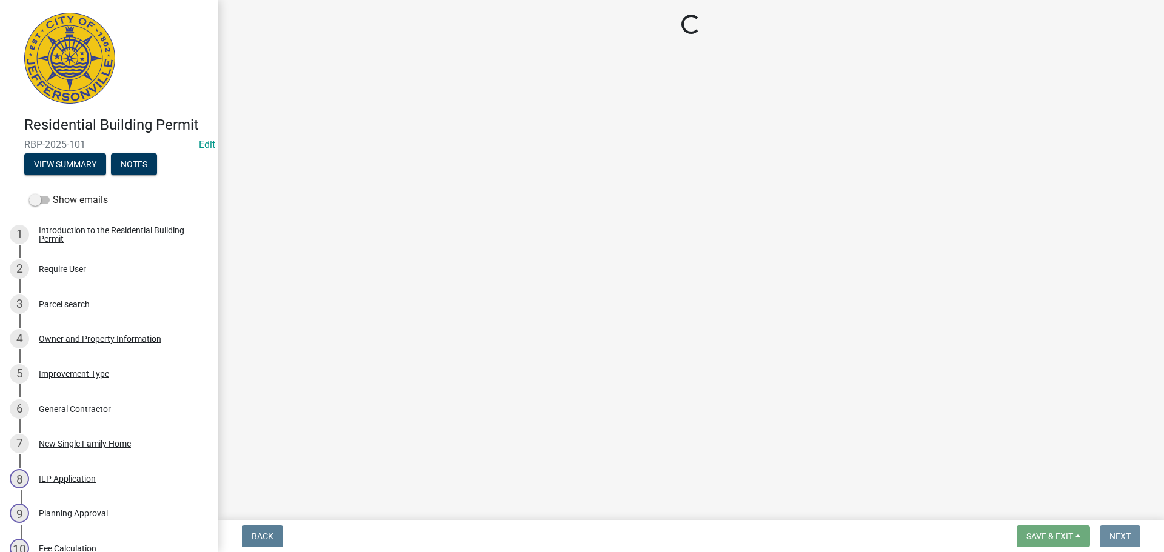
scroll to position [0, 0]
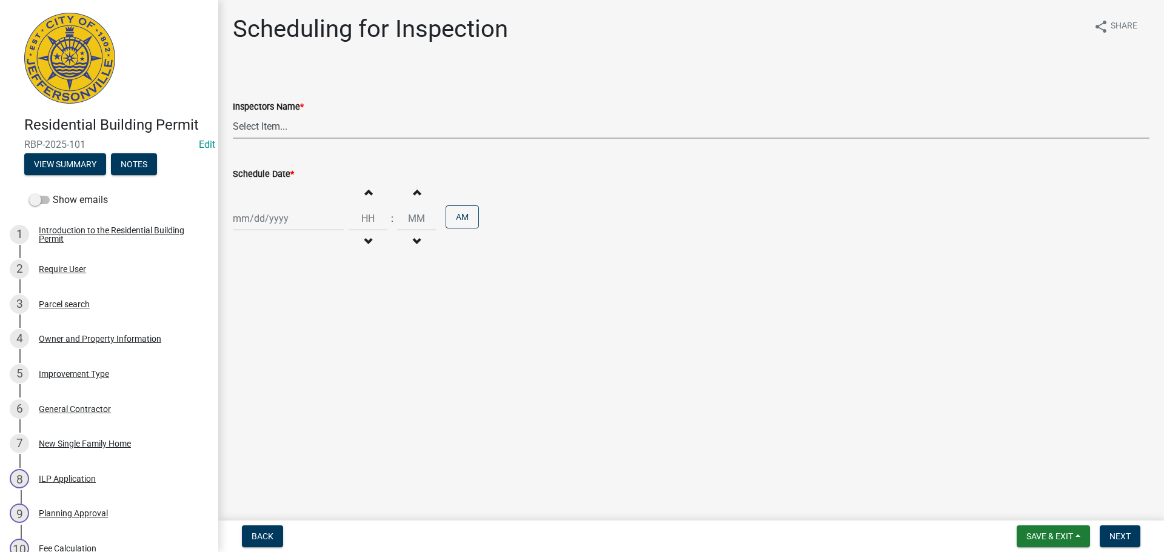
click at [239, 123] on select "Select Item... [PERSON_NAME] ([PERSON_NAME]) [PERSON_NAME] ([PERSON_NAME]) mkru…" at bounding box center [691, 126] width 916 height 25
select select "fdb3bcc6-ce93-4663-8a18-5c08884dd177"
click at [233, 114] on select "Select Item... [PERSON_NAME] ([PERSON_NAME]) [PERSON_NAME] ([PERSON_NAME]) mkru…" at bounding box center [691, 126] width 916 height 25
click at [252, 215] on div at bounding box center [288, 218] width 111 height 25
select select "8"
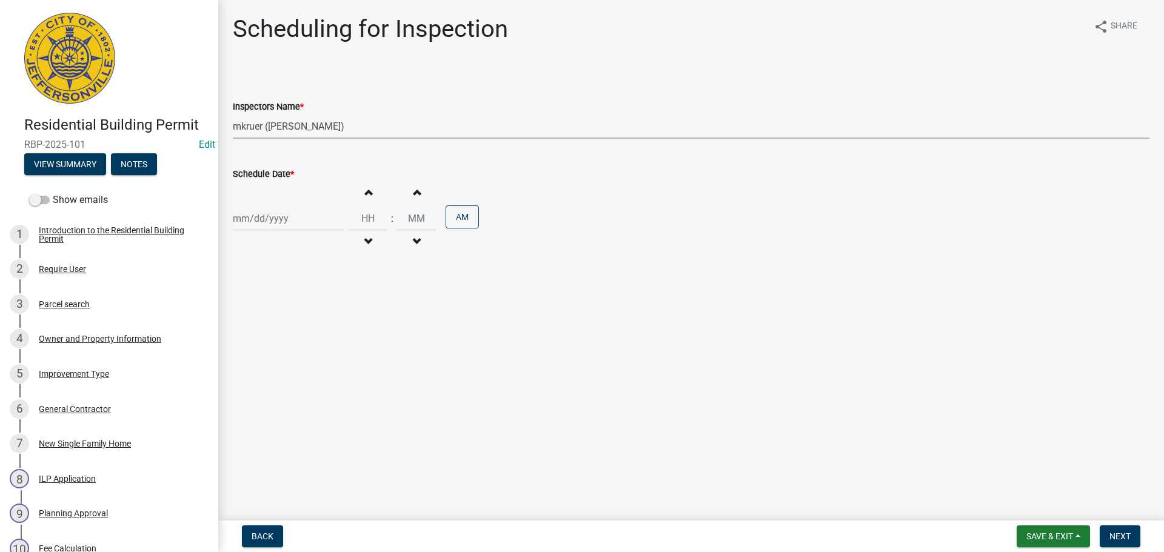
select select "2025"
click at [284, 340] on div "20" at bounding box center [283, 341] width 19 height 19
type input "[DATE]"
click at [1124, 532] on span "Next" at bounding box center [1119, 537] width 21 height 10
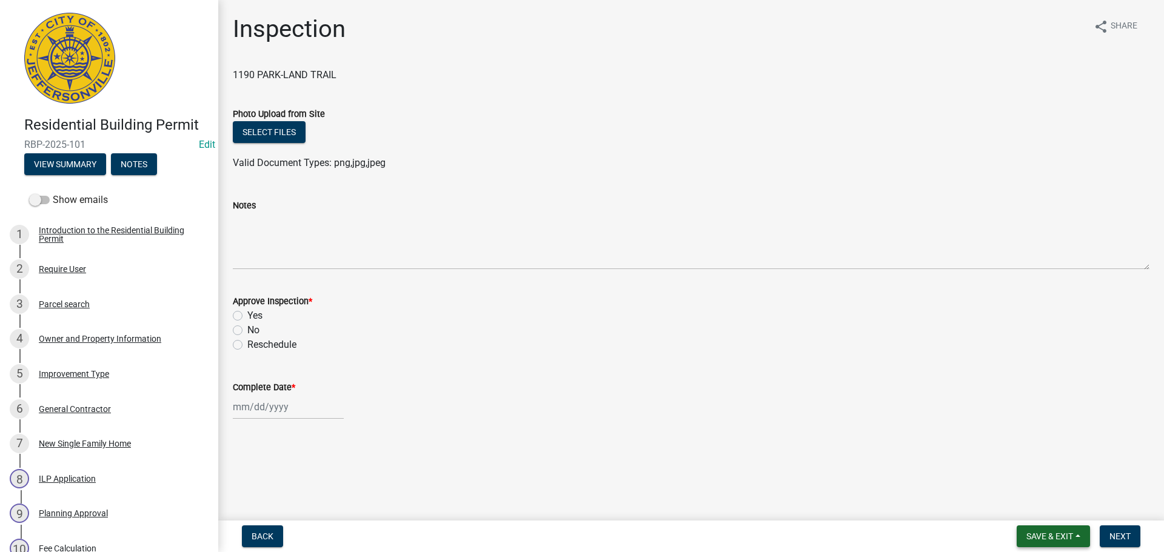
click at [1028, 534] on span "Save & Exit" at bounding box center [1049, 537] width 47 height 10
click at [1029, 505] on button "Save & Exit" at bounding box center [1041, 504] width 97 height 29
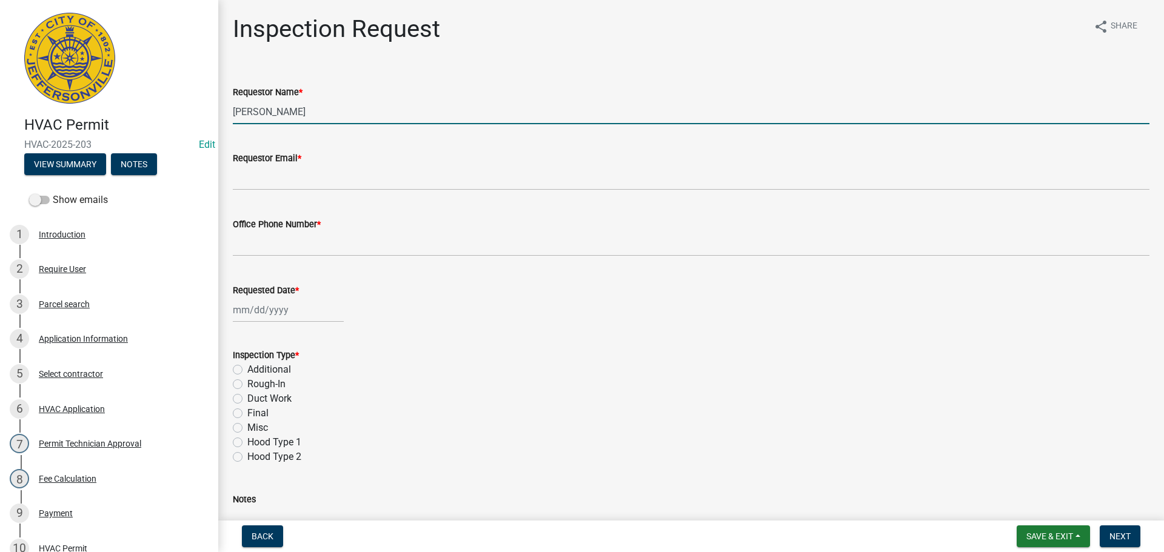
drag, startPoint x: 316, startPoint y: 112, endPoint x: 126, endPoint y: 93, distance: 191.2
click at [195, 107] on div "HVAC Permit HVAC-2025-203 Edit View Summary Notes Show emails 1 Introduction 2 …" at bounding box center [582, 276] width 1164 height 552
type input "[PERSON_NAME]"
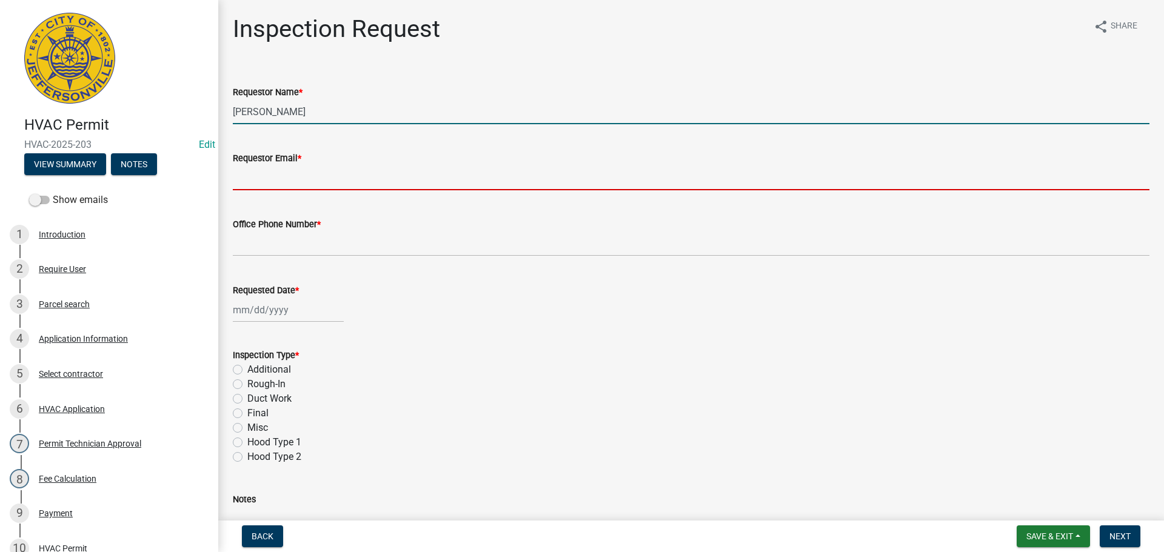
click at [265, 179] on input "Requestor Email *" at bounding box center [691, 177] width 916 height 25
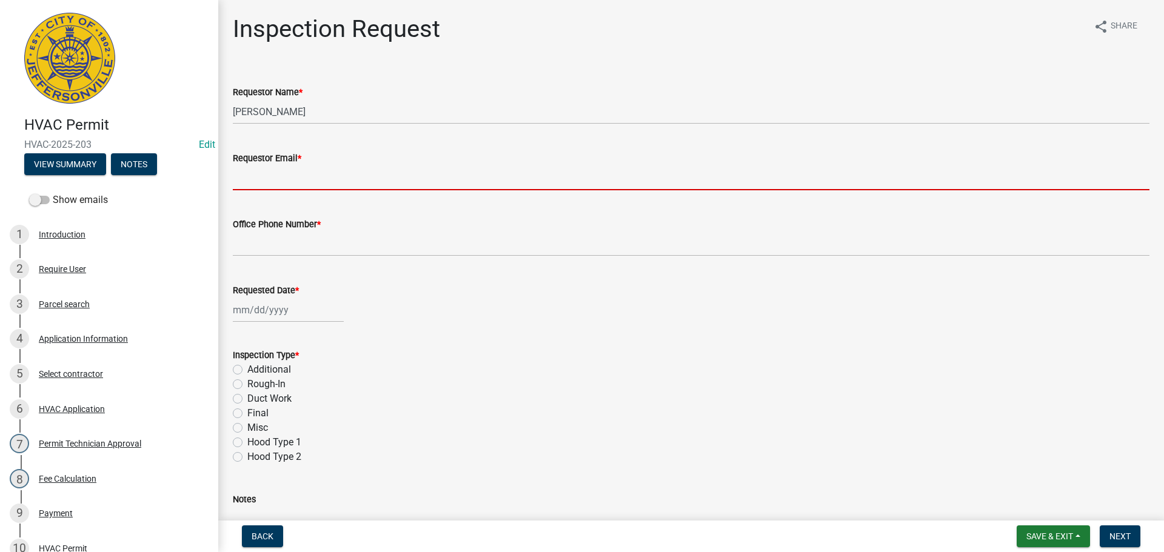
type input "[EMAIL_ADDRESS][DOMAIN_NAME]"
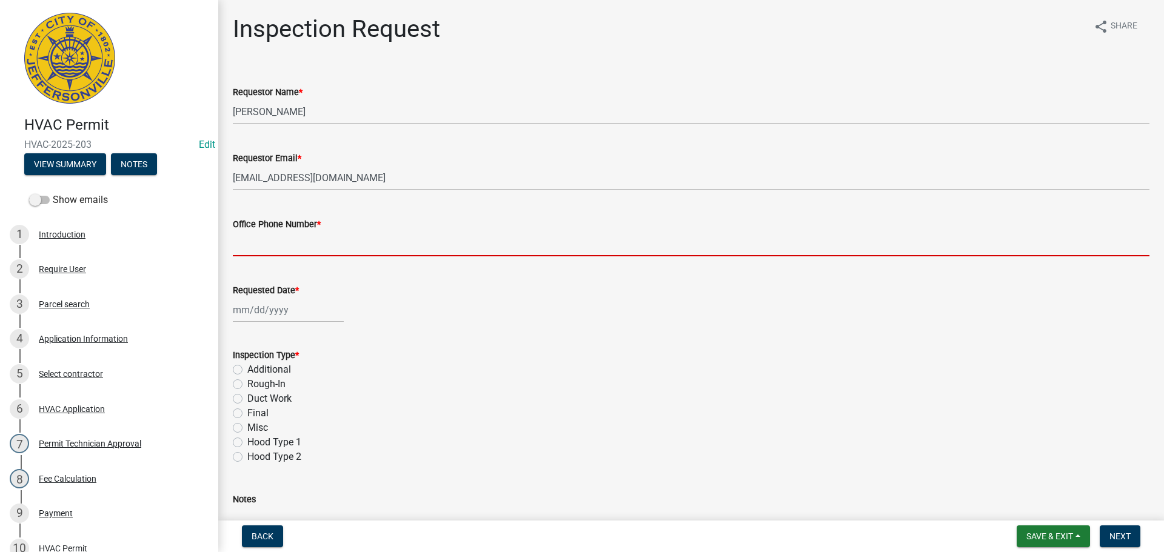
click at [293, 235] on input "Office Phone Number *" at bounding box center [691, 244] width 916 height 25
type input "[PHONE_NUMBER]"
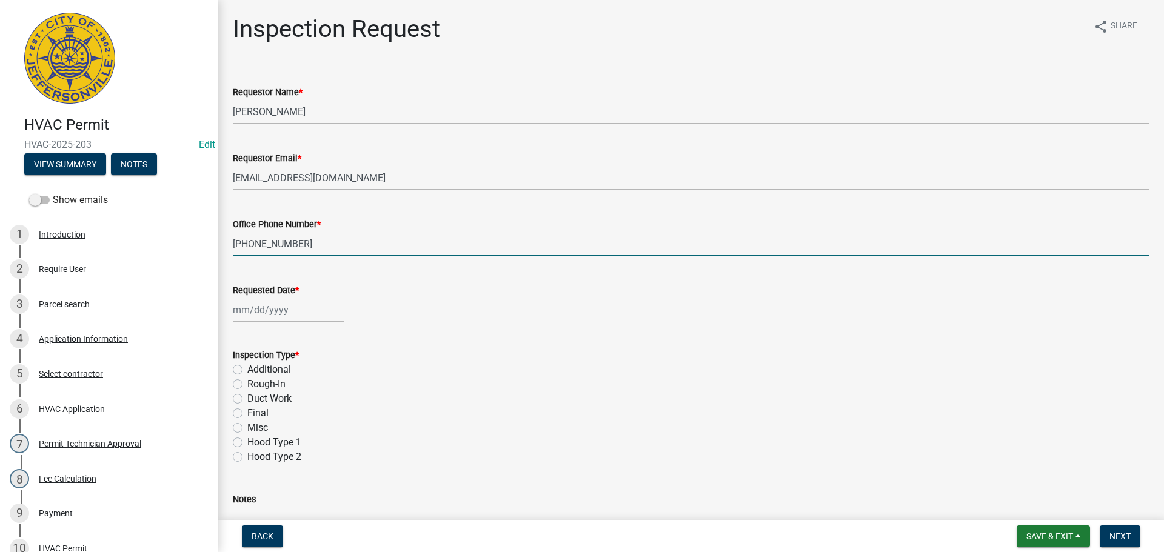
click at [284, 308] on div at bounding box center [288, 310] width 111 height 25
select select "8"
select select "2025"
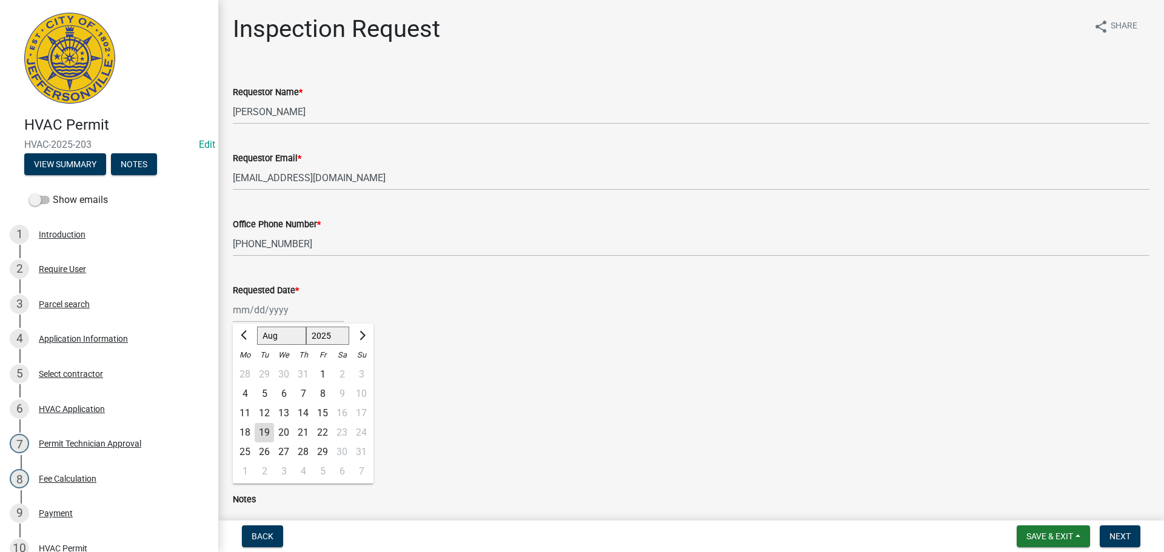
click at [285, 433] on div "20" at bounding box center [283, 432] width 19 height 19
type input "[DATE]"
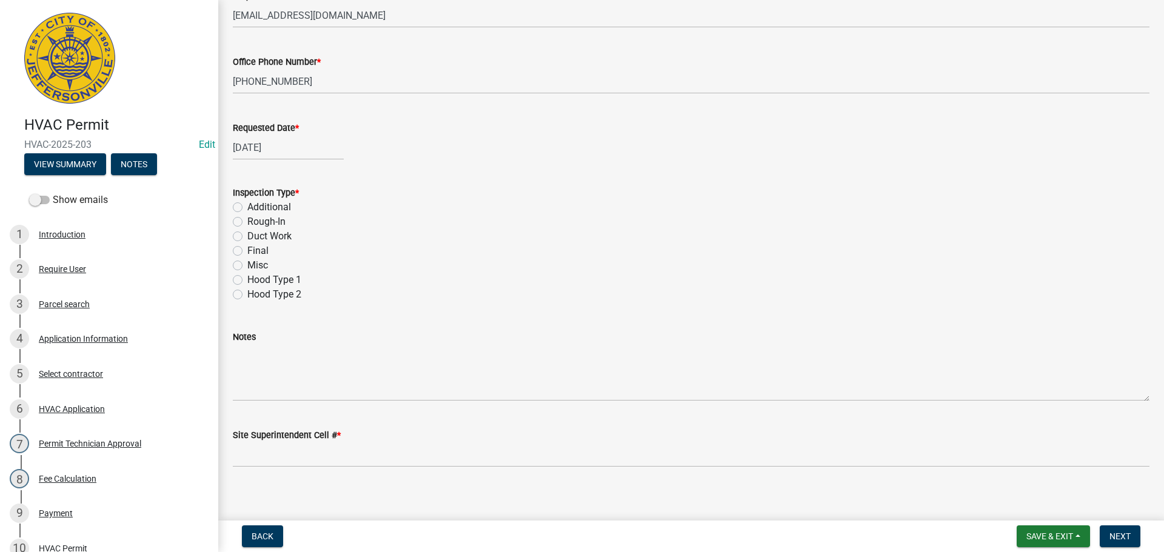
scroll to position [171, 0]
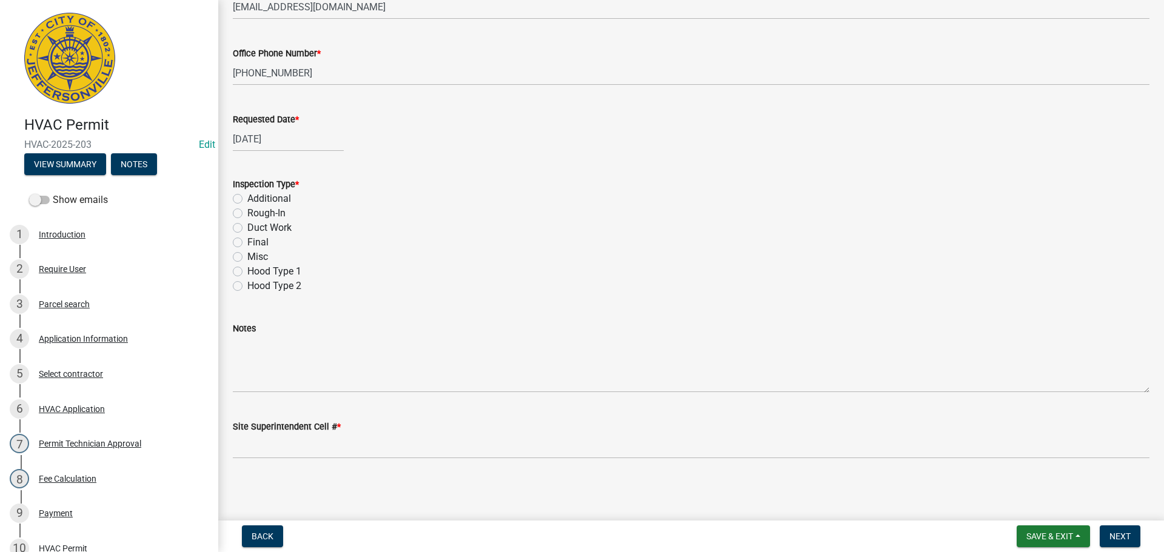
click at [247, 241] on label "Final" at bounding box center [257, 242] width 21 height 15
click at [247, 241] on input "Final" at bounding box center [251, 239] width 8 height 8
radio input "true"
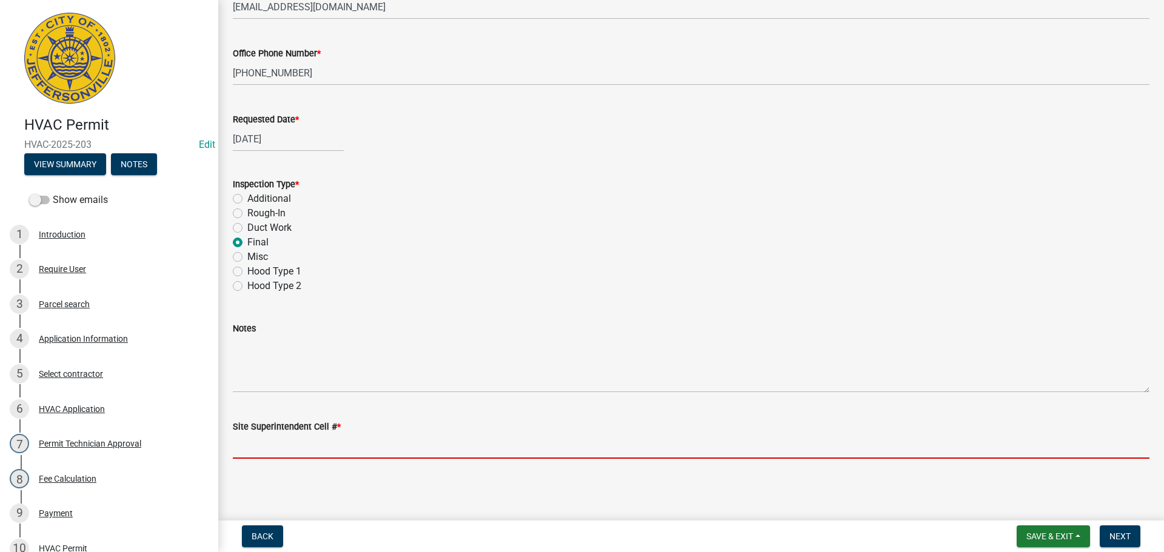
click at [267, 440] on input "Site Superintendent Cell # *" at bounding box center [691, 446] width 916 height 25
type input "[PHONE_NUMBER]"
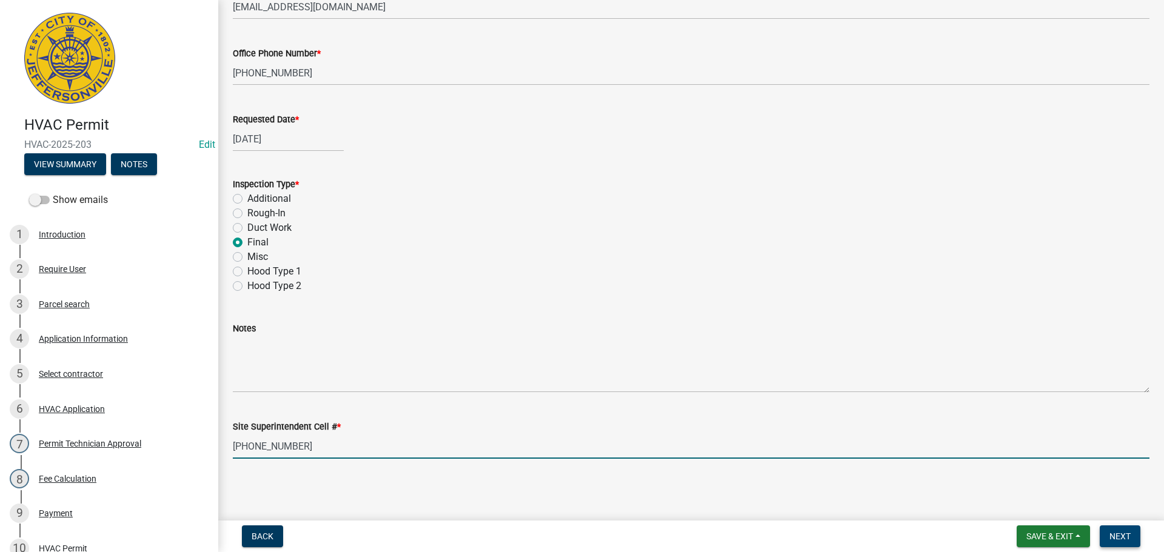
click at [1114, 536] on span "Next" at bounding box center [1119, 537] width 21 height 10
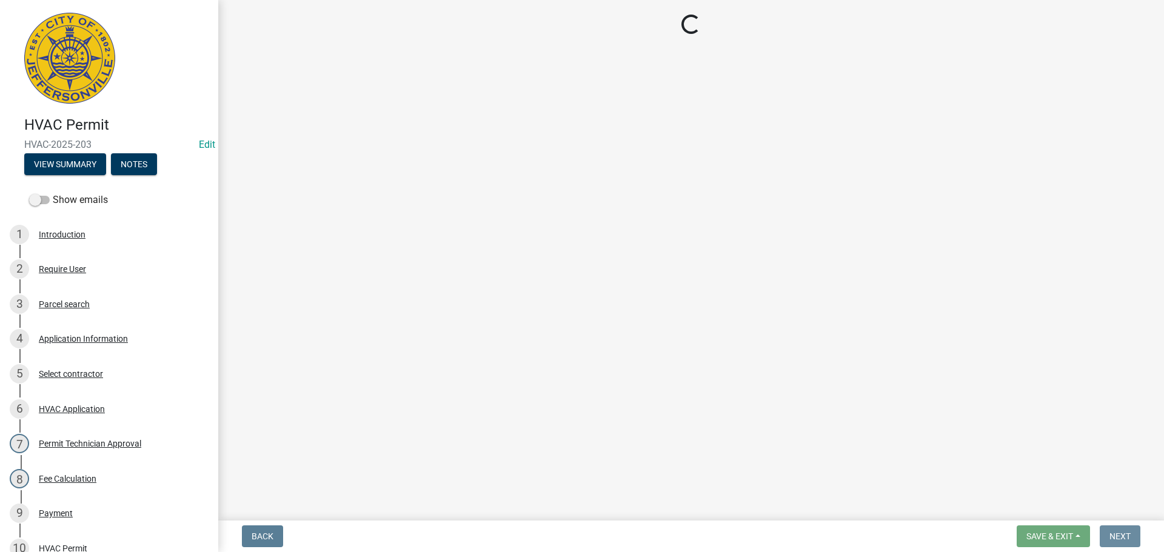
scroll to position [0, 0]
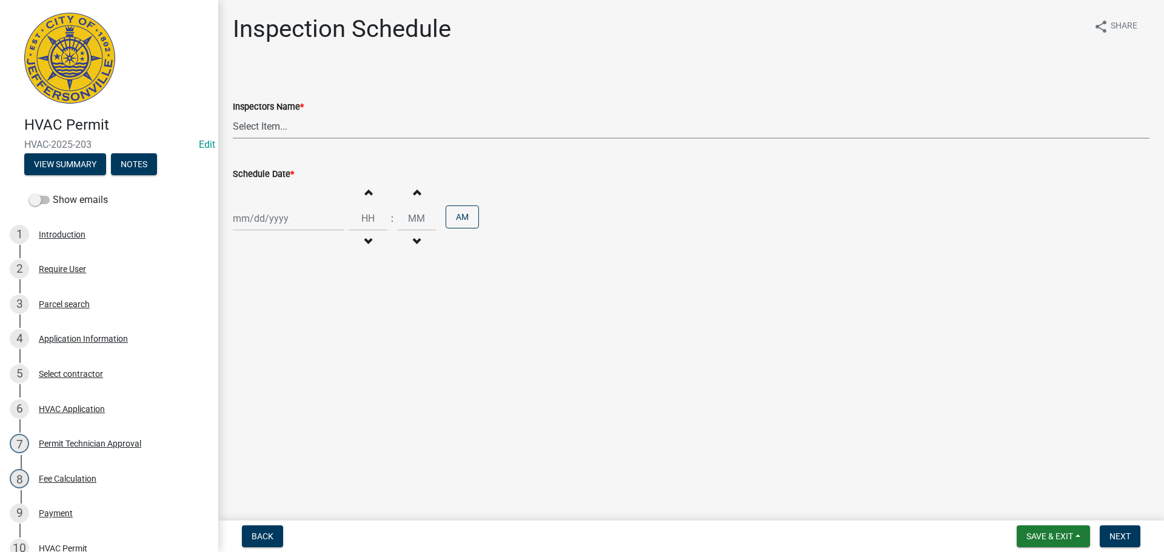
click at [259, 125] on select "Select Item... [PERSON_NAME] ([PERSON_NAME]) [PERSON_NAME] ([PERSON_NAME]) mkru…" at bounding box center [691, 126] width 916 height 25
select select "13c97fbc-c819-4cee-844a-0db3d3c4db95"
click at [233, 114] on select "Select Item... [PERSON_NAME] ([PERSON_NAME]) [PERSON_NAME] ([PERSON_NAME]) mkru…" at bounding box center [691, 126] width 916 height 25
select select "8"
select select "2025"
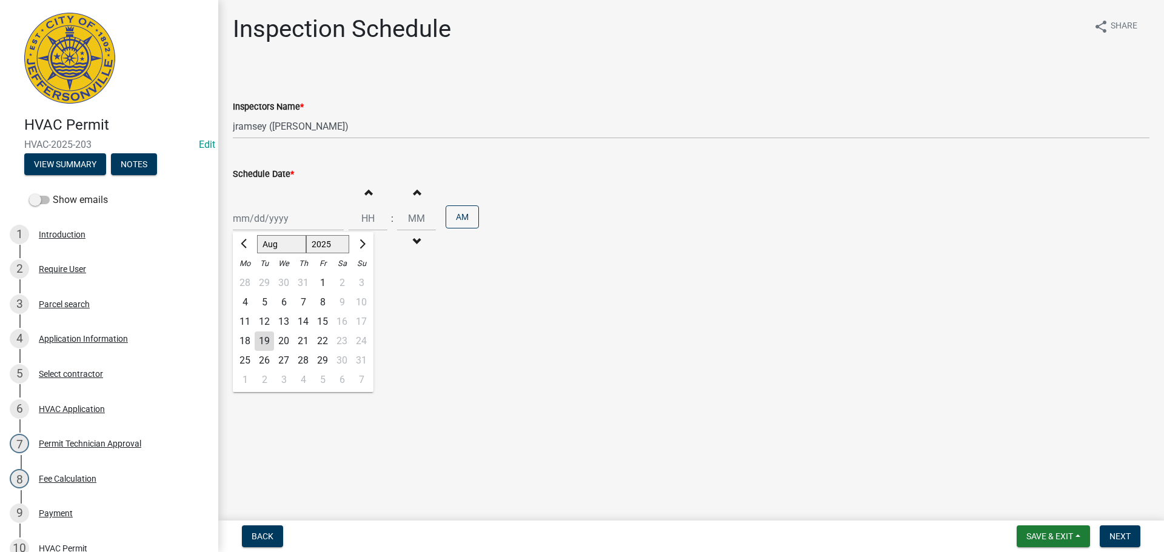
click at [249, 223] on div "[PERSON_NAME] Feb Mar Apr [PERSON_NAME][DATE] Oct Nov [DATE] 1526 1527 1528 152…" at bounding box center [288, 218] width 111 height 25
drag, startPoint x: 282, startPoint y: 341, endPoint x: 292, endPoint y: 341, distance: 10.3
click at [283, 341] on div "20" at bounding box center [283, 341] width 19 height 19
type input "[DATE]"
click at [1120, 535] on span "Next" at bounding box center [1119, 537] width 21 height 10
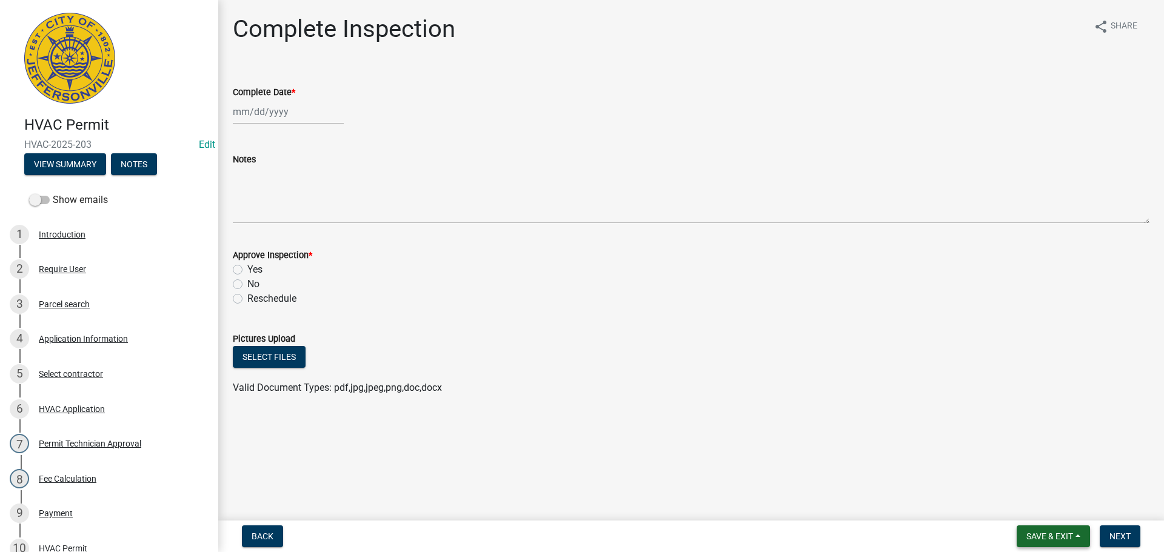
click at [1048, 539] on span "Save & Exit" at bounding box center [1049, 537] width 47 height 10
click at [1041, 507] on button "Save & Exit" at bounding box center [1041, 504] width 97 height 29
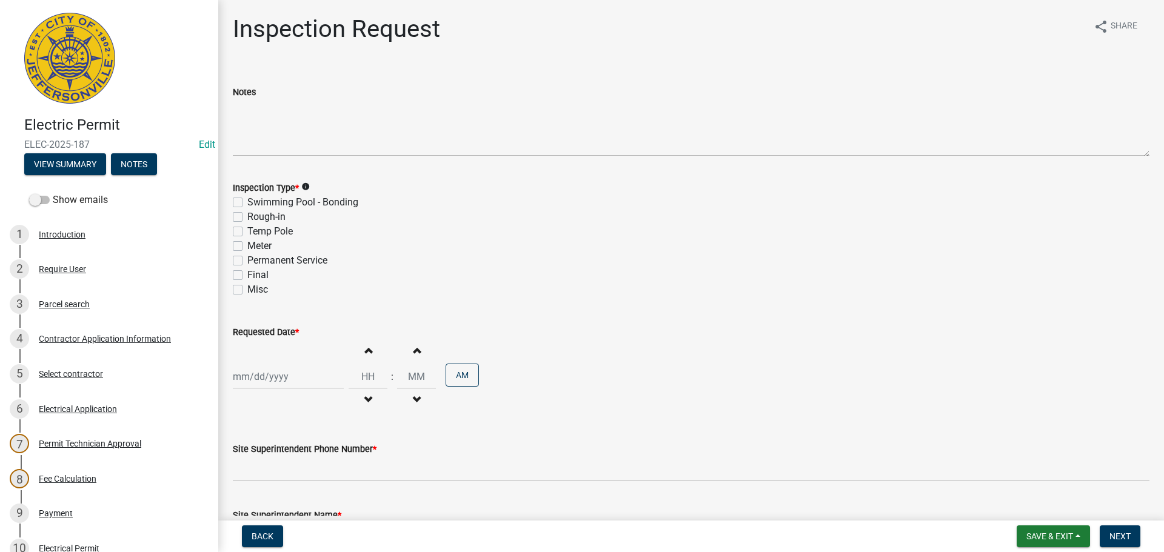
click at [247, 275] on label "Final" at bounding box center [257, 275] width 21 height 15
click at [247, 275] on input "Final" at bounding box center [251, 272] width 8 height 8
checkbox input "true"
checkbox input "false"
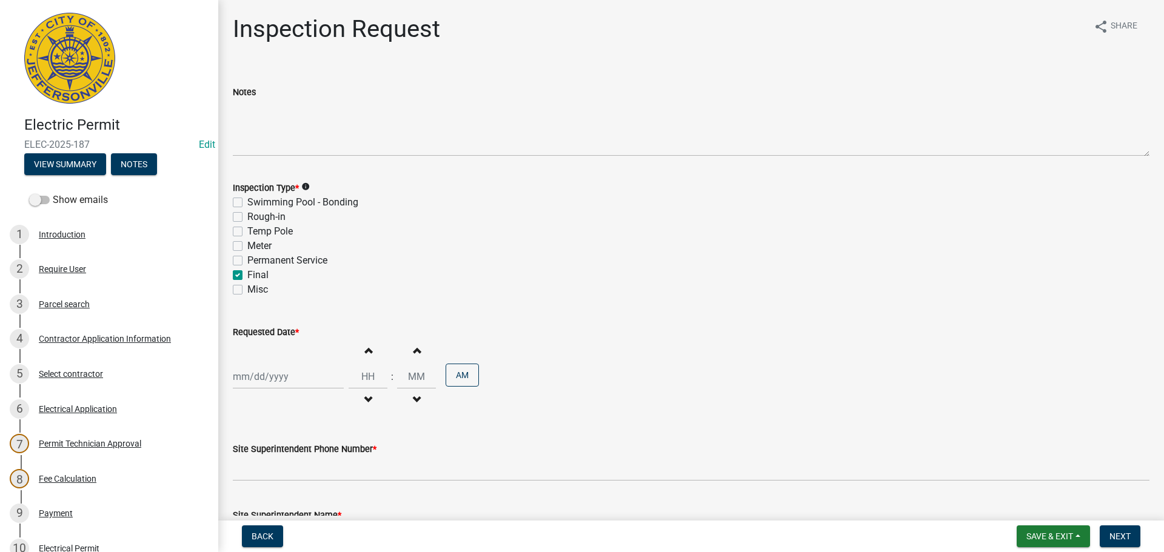
checkbox input "false"
checkbox input "true"
checkbox input "false"
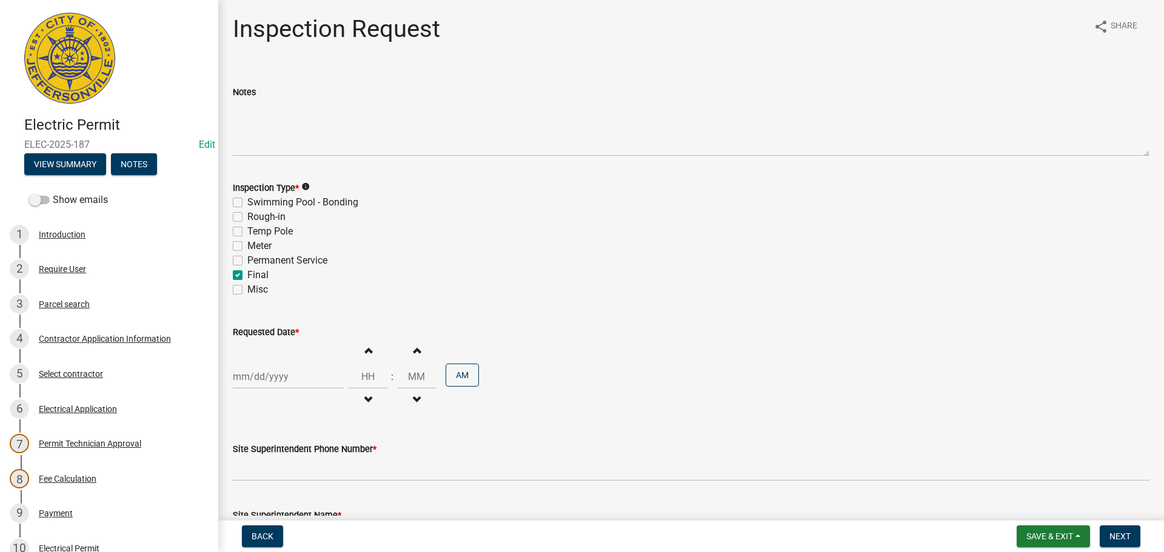
click at [255, 376] on div at bounding box center [288, 376] width 111 height 25
select select "8"
select select "2025"
click at [282, 310] on div "20" at bounding box center [283, 311] width 19 height 19
type input "[DATE]"
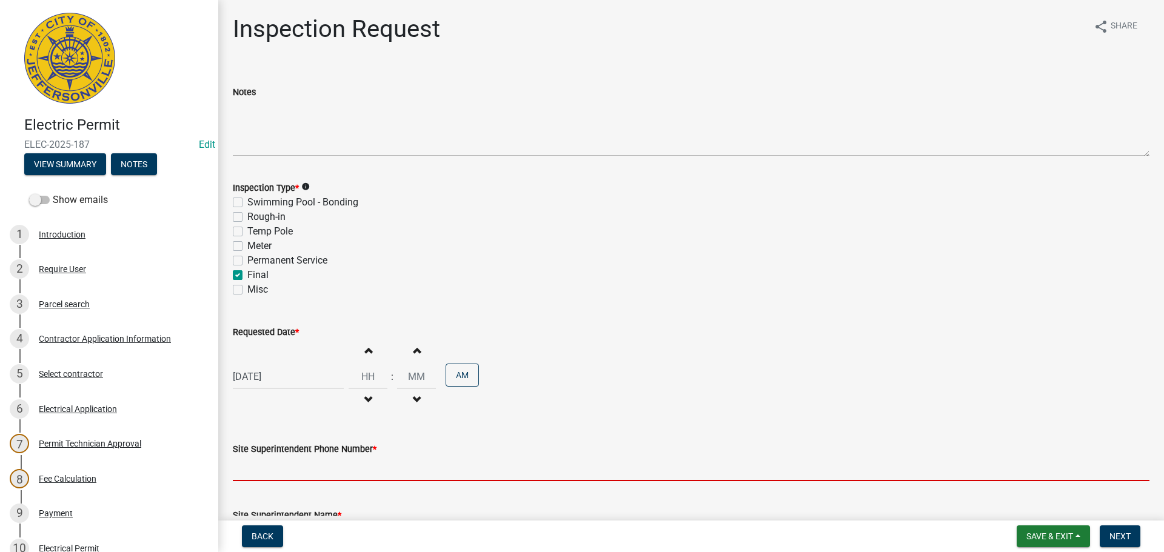
click at [285, 466] on input "Site Superintendent Phone Number *" at bounding box center [691, 468] width 916 height 25
type input "[PHONE_NUMBER]"
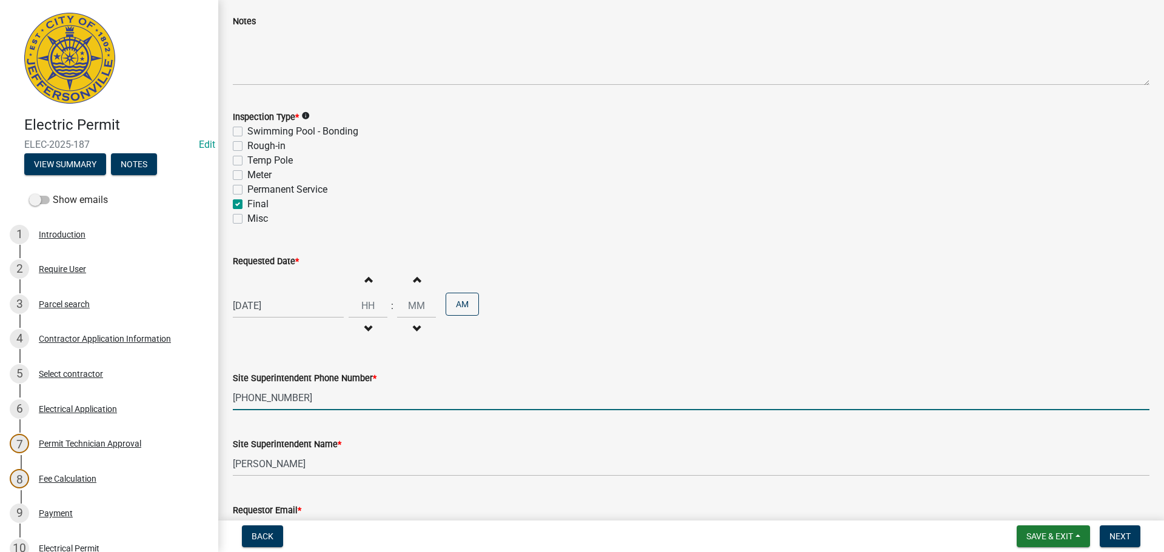
scroll to position [155, 0]
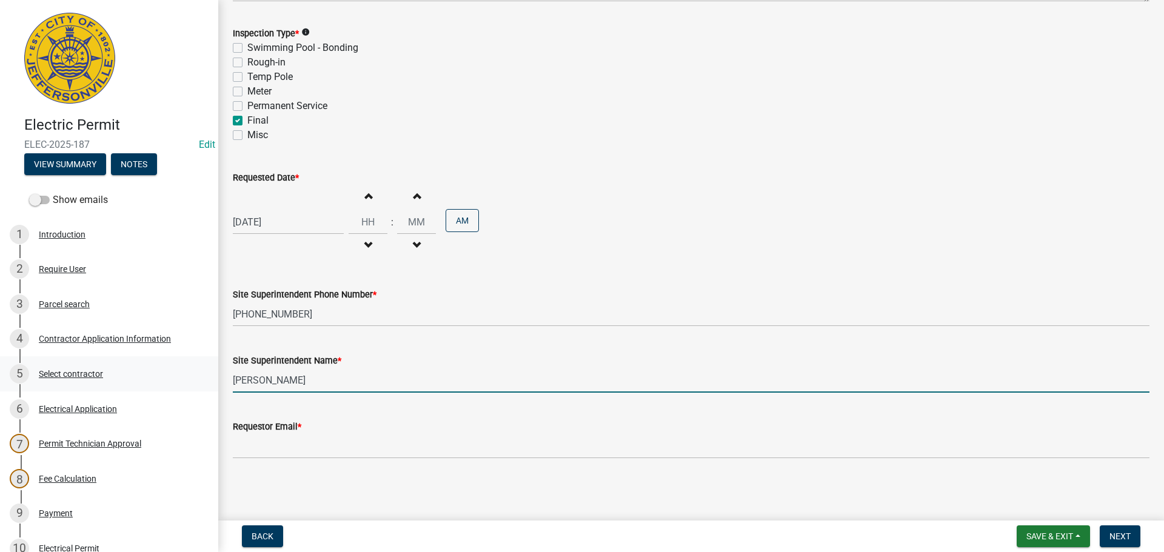
drag, startPoint x: 336, startPoint y: 383, endPoint x: 32, endPoint y: 362, distance: 305.0
click at [39, 365] on div "Electric Permit ELEC-2025-187 Edit View Summary Notes Show emails 1 Introductio…" at bounding box center [582, 276] width 1164 height 552
type input "[PERSON_NAME]"
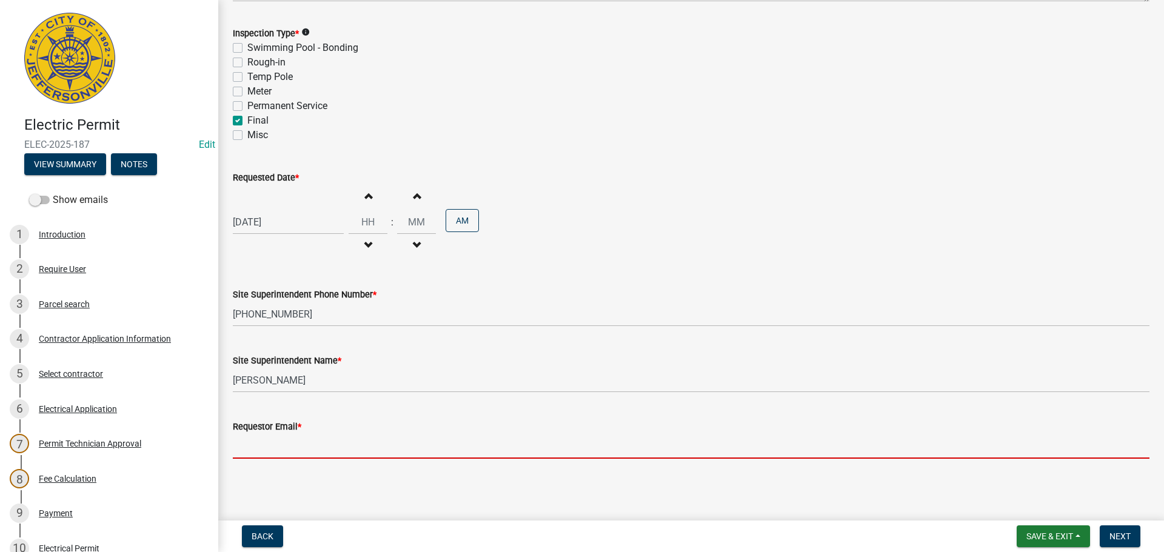
click at [251, 444] on input "Requestor Email *" at bounding box center [691, 446] width 916 height 25
type input "[EMAIL_ADDRESS][DOMAIN_NAME]"
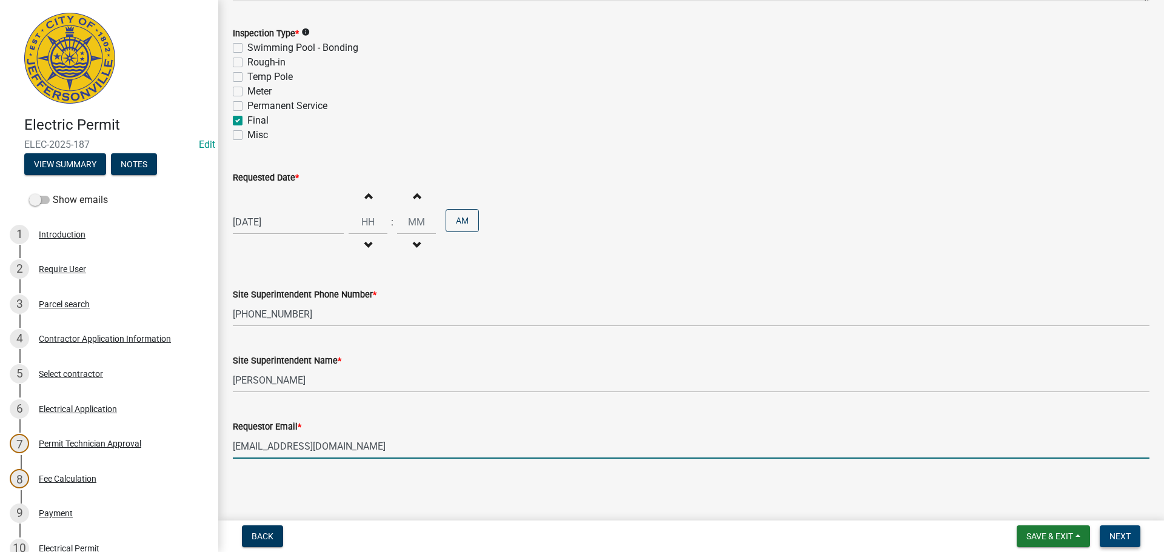
click at [1107, 532] on button "Next" at bounding box center [1120, 537] width 41 height 22
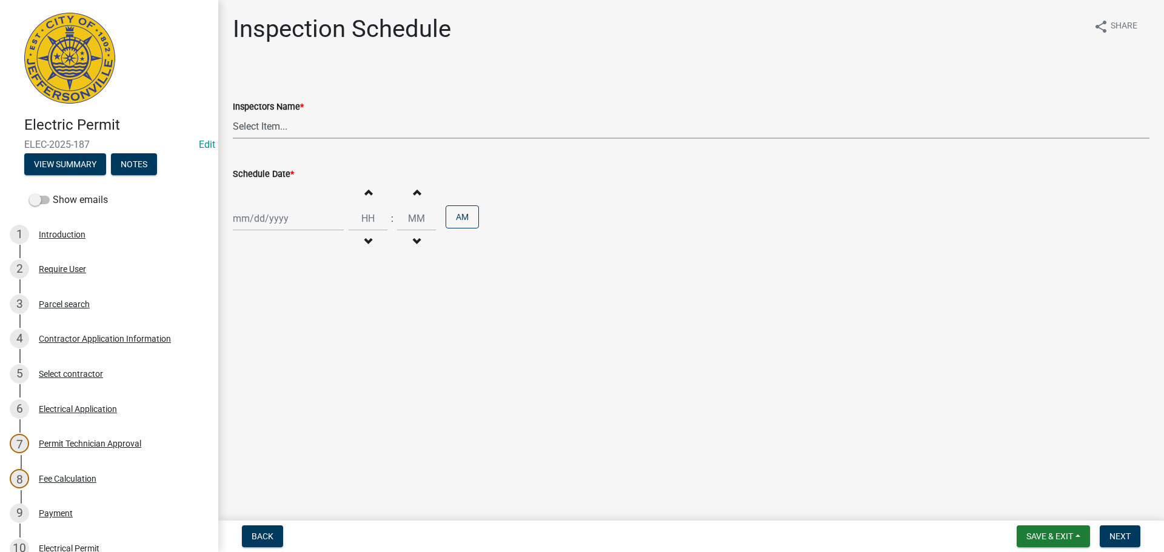
click at [249, 130] on select "Select Item... [PERSON_NAME] ([PERSON_NAME]) [PERSON_NAME] ([PERSON_NAME]) mkru…" at bounding box center [691, 126] width 916 height 25
select select "36a8b8f0-2ef8-43e9-ae06-718f51af8d36"
click at [233, 114] on select "Select Item... [PERSON_NAME] ([PERSON_NAME]) [PERSON_NAME] ([PERSON_NAME]) mkru…" at bounding box center [691, 126] width 916 height 25
select select "8"
select select "2025"
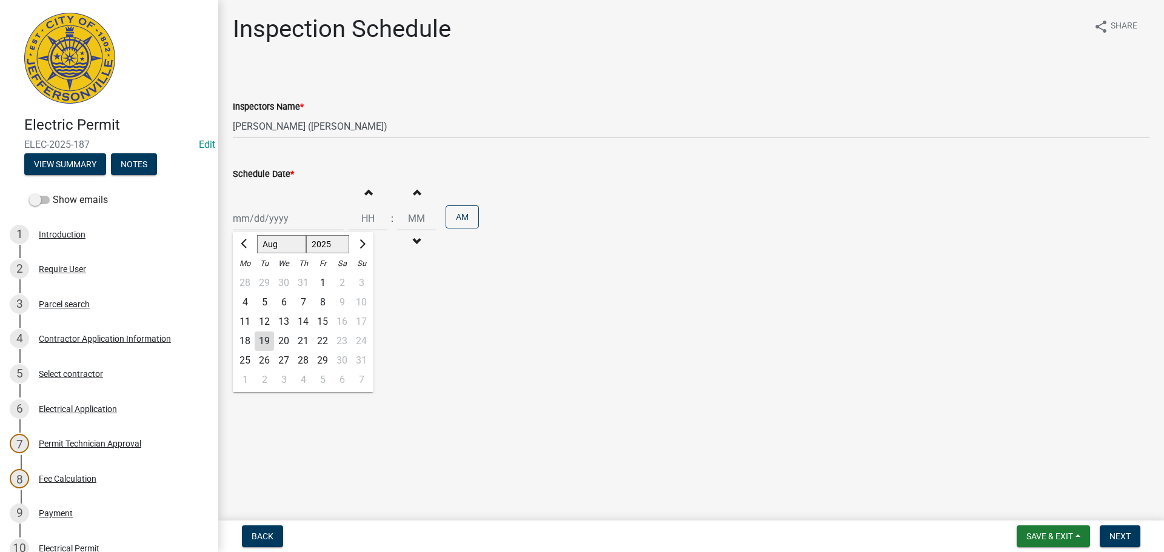
click at [255, 222] on div "[PERSON_NAME] Feb Mar Apr [PERSON_NAME][DATE] Oct Nov [DATE] 1526 1527 1528 152…" at bounding box center [288, 218] width 111 height 25
click at [249, 216] on input "Schedule Date *" at bounding box center [288, 218] width 111 height 25
click at [468, 359] on main "Inspection Schedule share Share Inspectors Name * Select Item... jramsey ([PERS…" at bounding box center [691, 258] width 946 height 516
select select "8"
select select "2025"
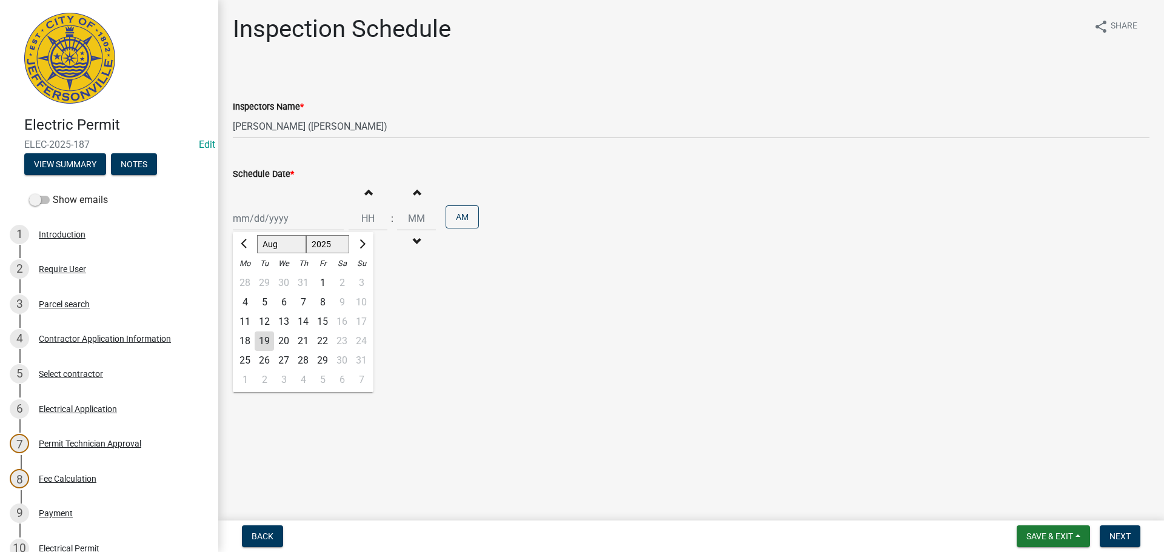
click at [274, 220] on div "[PERSON_NAME] Feb Mar Apr [PERSON_NAME][DATE] Oct Nov [DATE] 1526 1527 1528 152…" at bounding box center [288, 218] width 111 height 25
click at [285, 339] on div "20" at bounding box center [283, 341] width 19 height 19
type input "[DATE]"
click at [1124, 537] on span "Next" at bounding box center [1119, 537] width 21 height 10
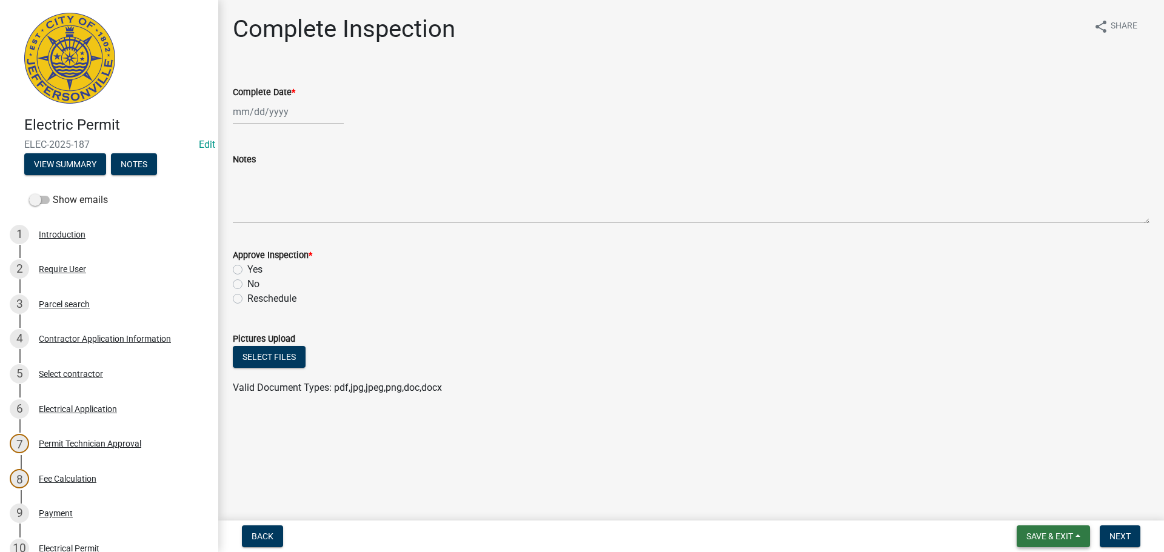
click at [1042, 532] on span "Save & Exit" at bounding box center [1049, 537] width 47 height 10
click at [1010, 500] on button "Save & Exit" at bounding box center [1041, 504] width 97 height 29
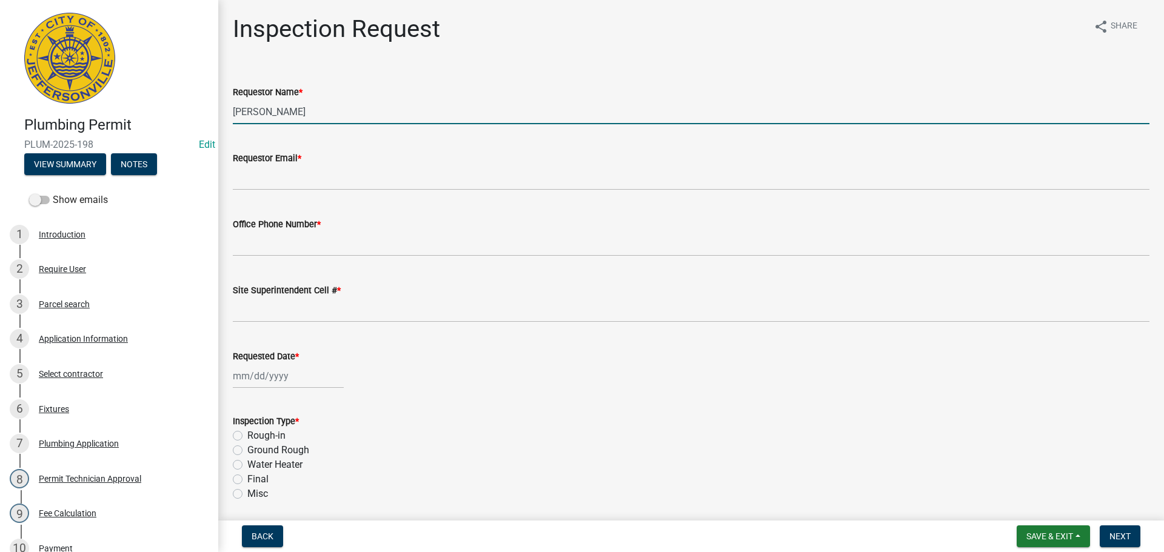
drag, startPoint x: 312, startPoint y: 113, endPoint x: 40, endPoint y: 93, distance: 272.8
click at [113, 104] on div "Plumbing Permit PLUM-2025-198 Edit View Summary Notes Show emails 1 Introductio…" at bounding box center [582, 276] width 1164 height 552
type input "[PERSON_NAME]"
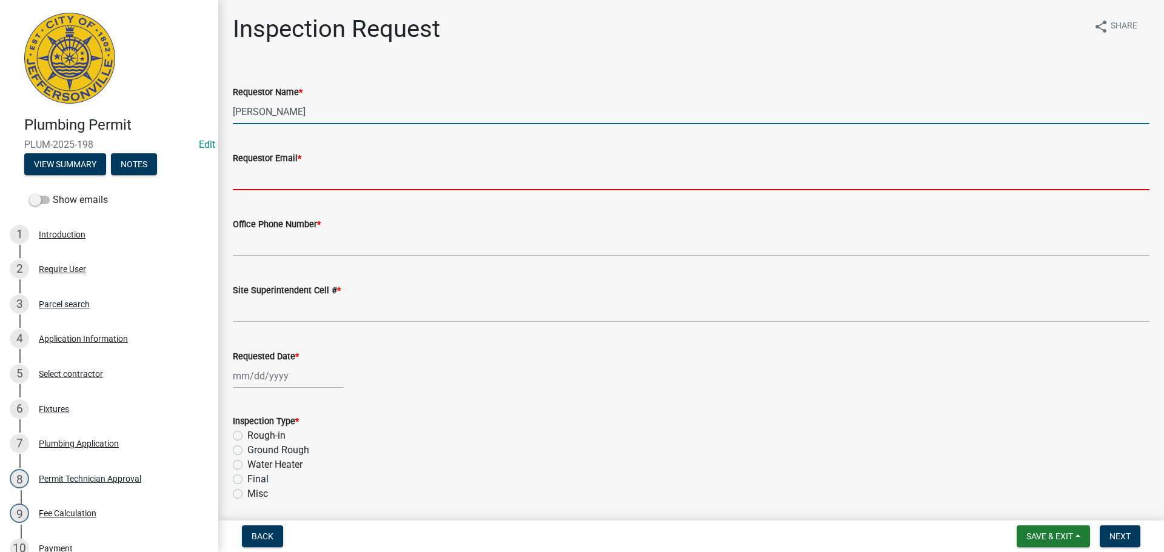
click at [244, 171] on input "Requestor Email *" at bounding box center [691, 177] width 916 height 25
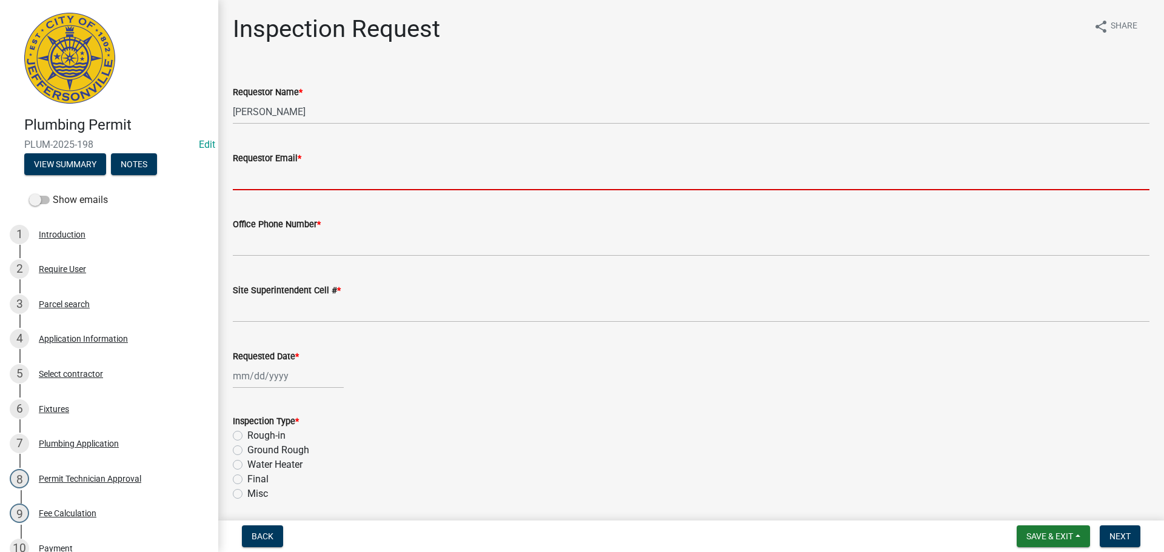
type input "[EMAIL_ADDRESS][DOMAIN_NAME]"
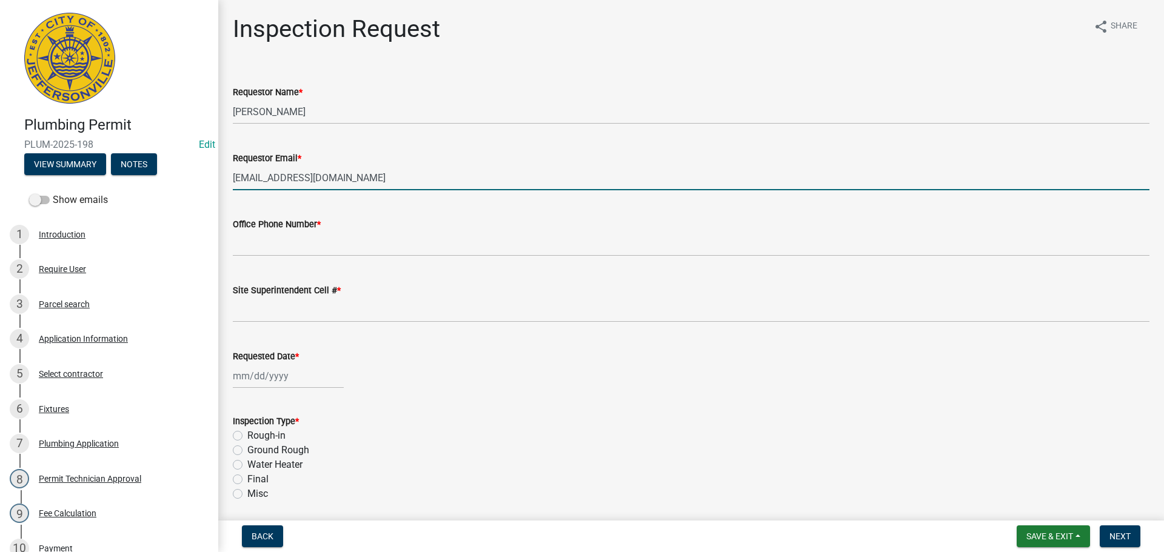
click at [283, 231] on div "Office Phone Number *" at bounding box center [691, 224] width 916 height 15
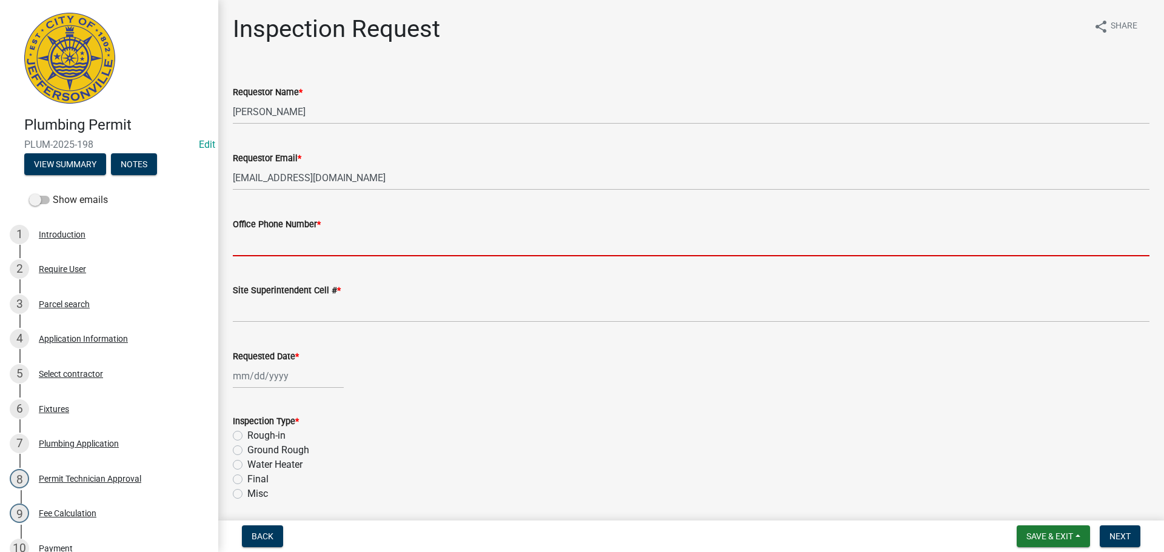
click at [283, 244] on input "Office Phone Number *" at bounding box center [691, 244] width 916 height 25
type input "[PHONE_NUMBER]"
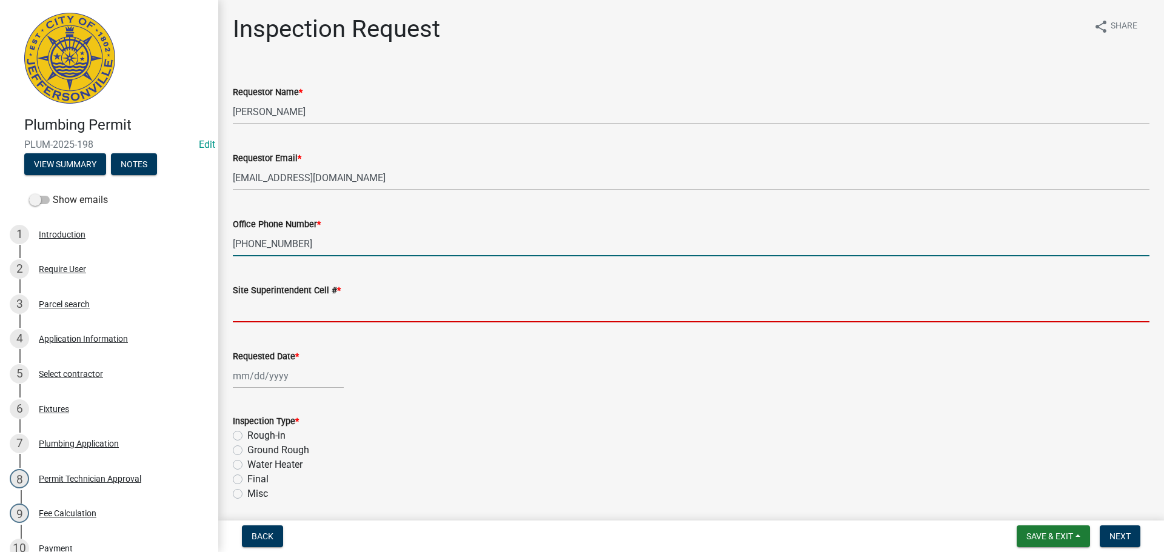
click at [283, 309] on input "Site Superintendent Cell # *" at bounding box center [691, 310] width 916 height 25
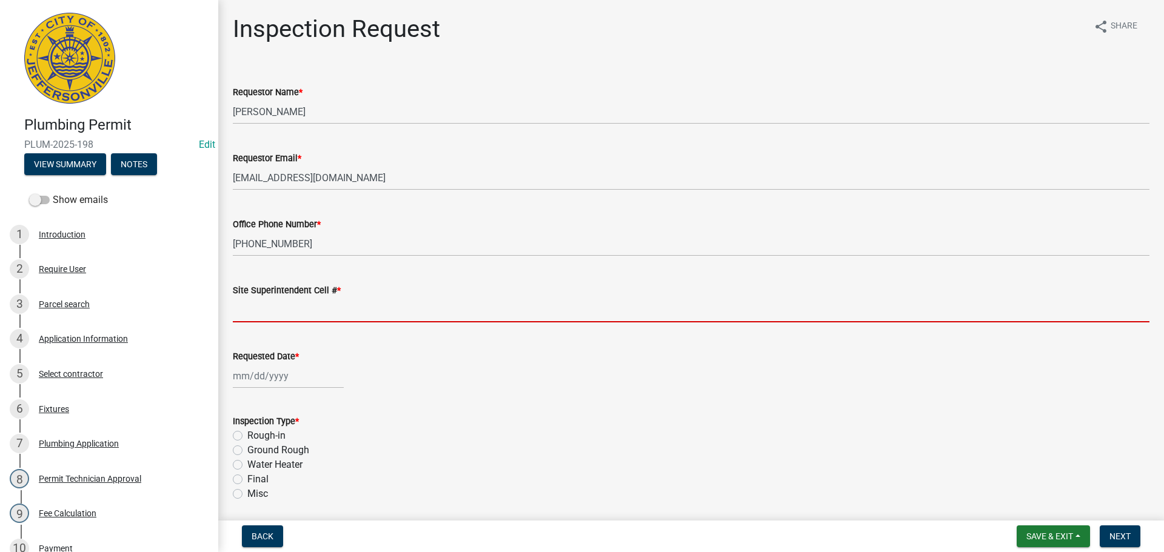
type input "SAME"
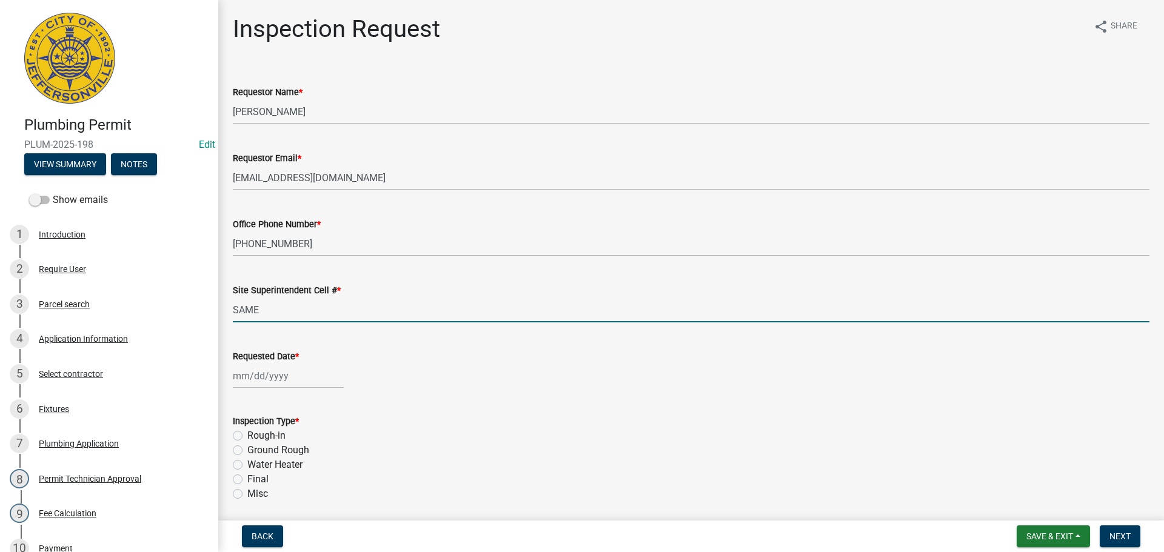
select select "8"
select select "2025"
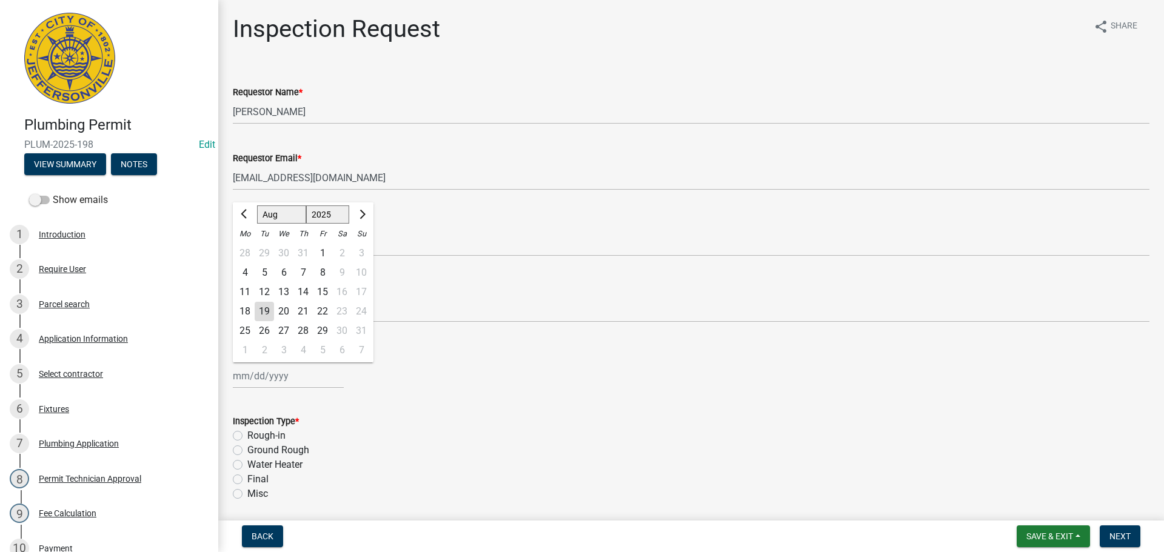
click at [270, 376] on div "Jan Feb Mar Apr May Jun Jul Aug Sep Oct Nov Dec 1525 1526 1527 1528 1529 1530 1…" at bounding box center [288, 376] width 111 height 25
click at [283, 312] on div "20" at bounding box center [283, 311] width 19 height 19
type input "[DATE]"
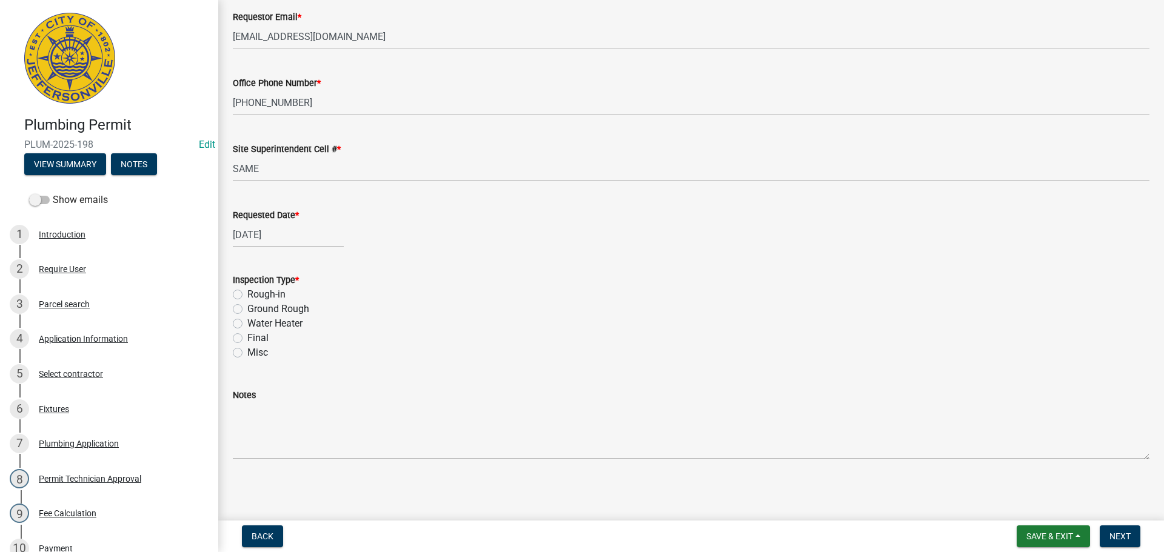
scroll to position [142, 0]
click at [247, 336] on label "Final" at bounding box center [257, 337] width 21 height 15
click at [247, 336] on input "Final" at bounding box center [251, 334] width 8 height 8
radio input "true"
click at [1120, 539] on span "Next" at bounding box center [1119, 537] width 21 height 10
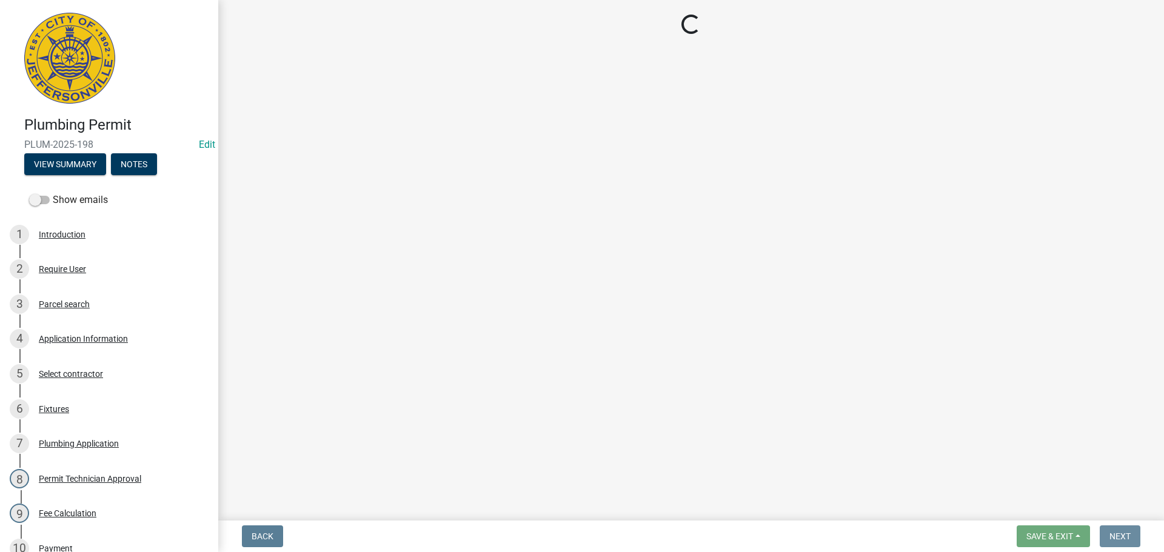
scroll to position [0, 0]
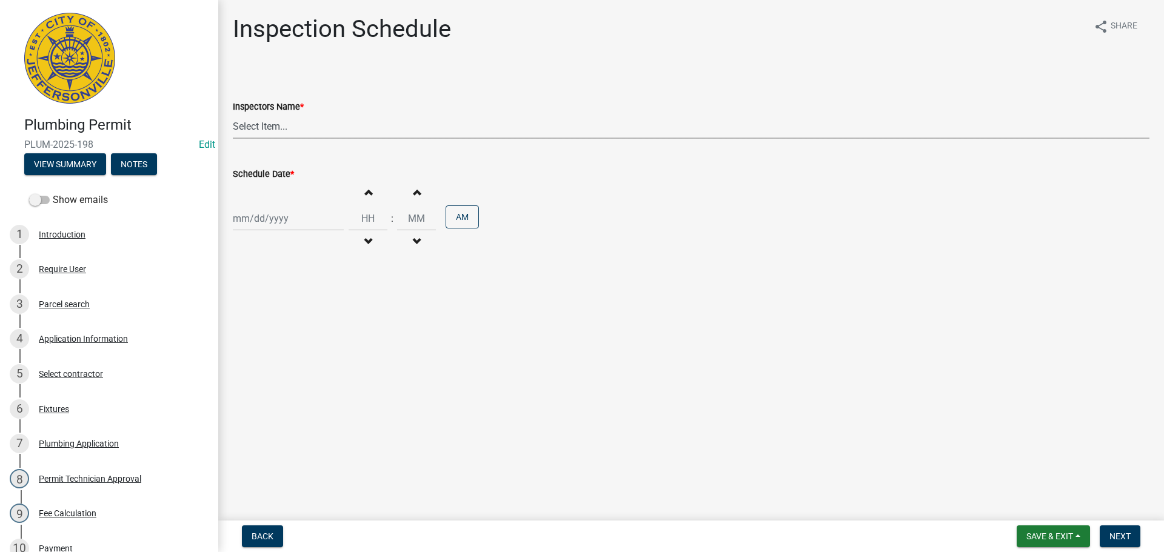
click at [249, 127] on select "Select Item... [PERSON_NAME] ([PERSON_NAME]) [PERSON_NAME] ([PERSON_NAME]) mkru…" at bounding box center [691, 126] width 916 height 25
select select "13c97fbc-c819-4cee-844a-0db3d3c4db95"
click at [233, 114] on select "Select Item... [PERSON_NAME] ([PERSON_NAME]) [PERSON_NAME] ([PERSON_NAME]) mkru…" at bounding box center [691, 126] width 916 height 25
click at [257, 221] on div at bounding box center [288, 218] width 111 height 25
select select "8"
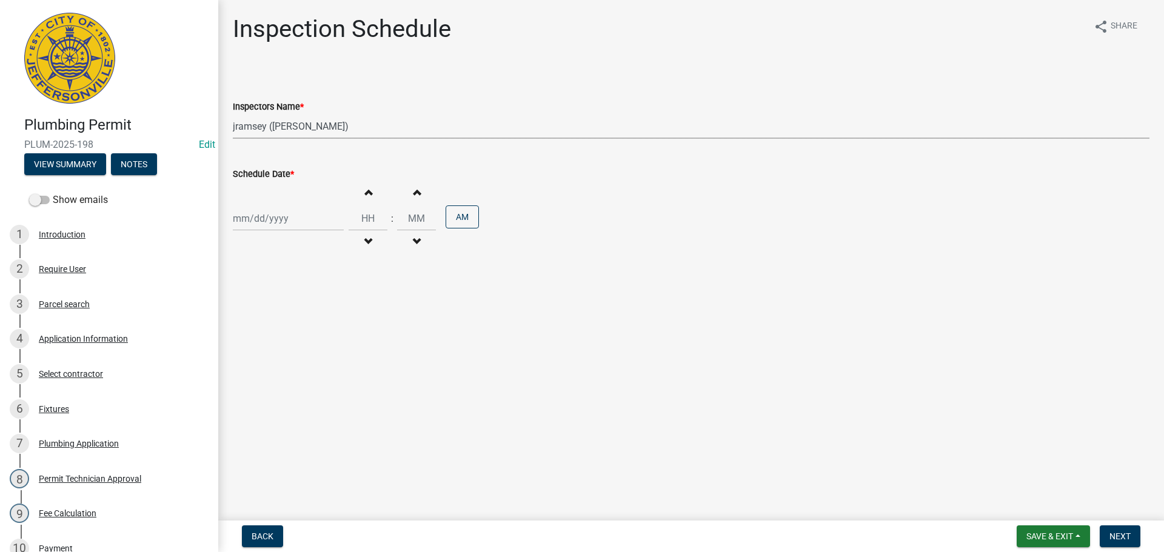
select select "2025"
click at [284, 340] on div "20" at bounding box center [283, 341] width 19 height 19
type input "[DATE]"
click at [1125, 539] on span "Next" at bounding box center [1119, 537] width 21 height 10
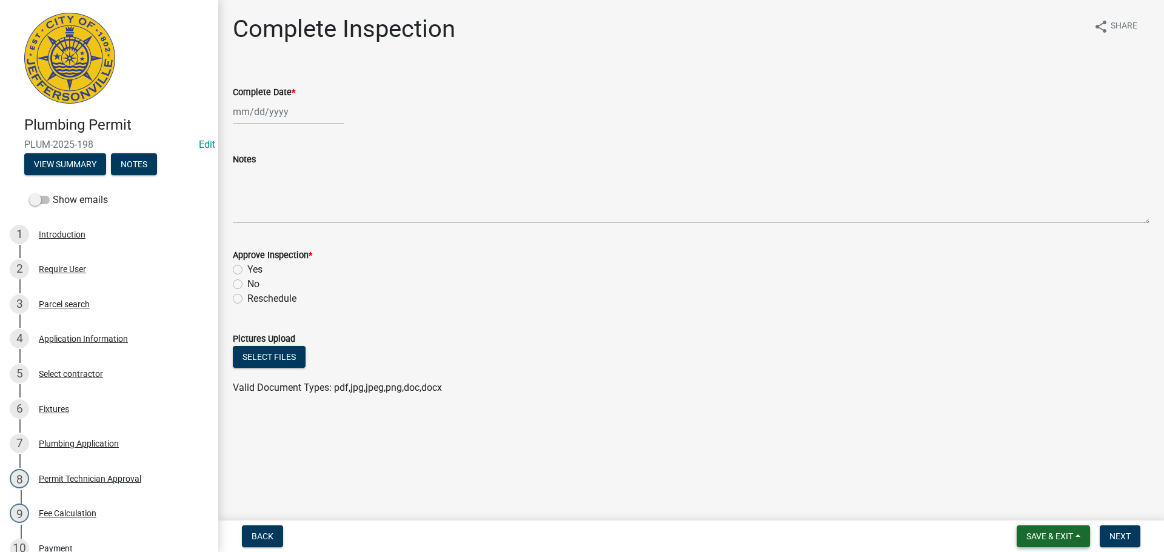
click at [1039, 539] on span "Save & Exit" at bounding box center [1049, 537] width 47 height 10
click at [1034, 507] on button "Save & Exit" at bounding box center [1041, 504] width 97 height 29
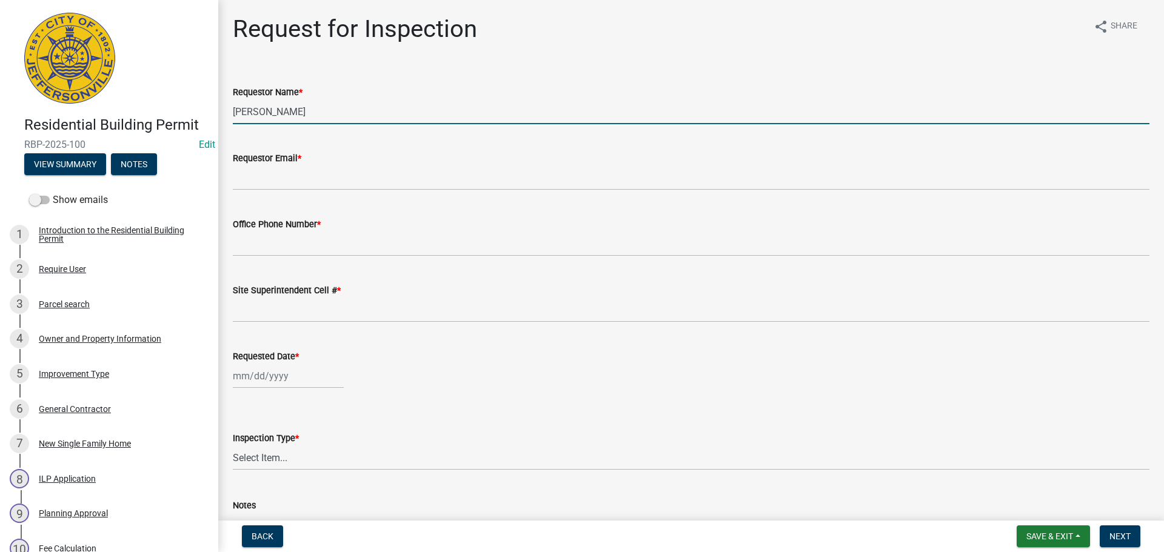
drag, startPoint x: 293, startPoint y: 113, endPoint x: 119, endPoint y: 114, distance: 173.4
click at [145, 116] on div "Residential Building Permit RBP-2025-100 Edit View Summary Notes Show emails 1 …" at bounding box center [582, 276] width 1164 height 552
type input "[PERSON_NAME]"
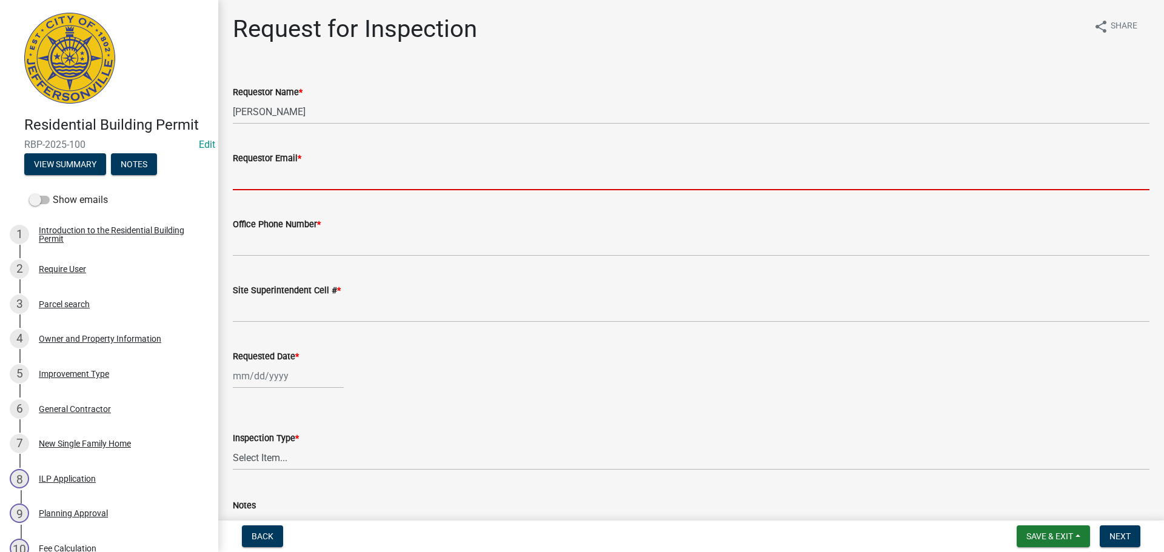
click at [242, 176] on input "Requestor Email *" at bounding box center [691, 177] width 916 height 25
type input "[EMAIL_ADDRESS][DOMAIN_NAME]"
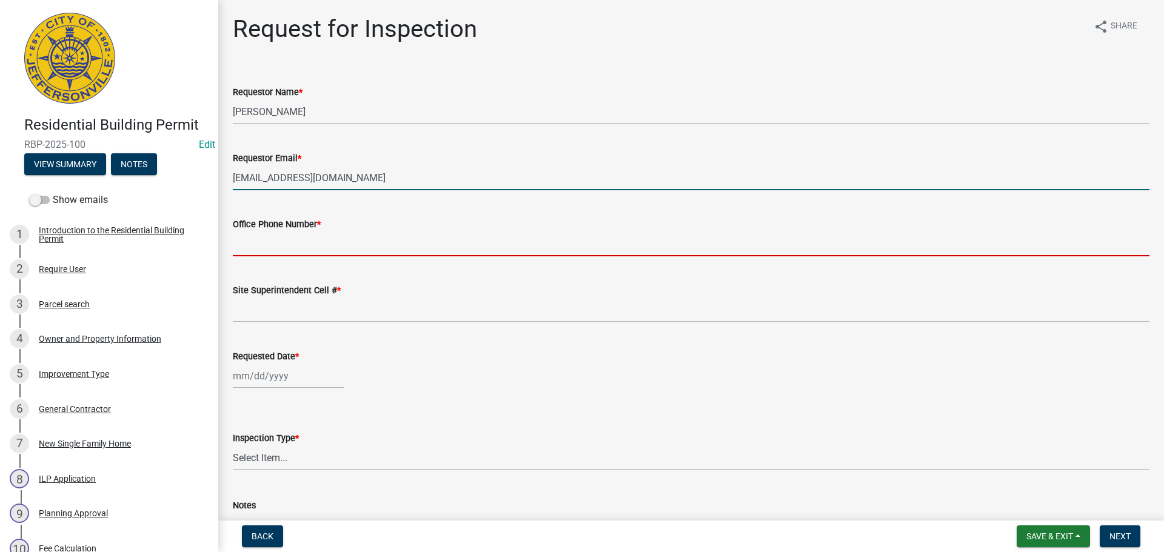
click at [275, 245] on input "Office Phone Number *" at bounding box center [691, 244] width 916 height 25
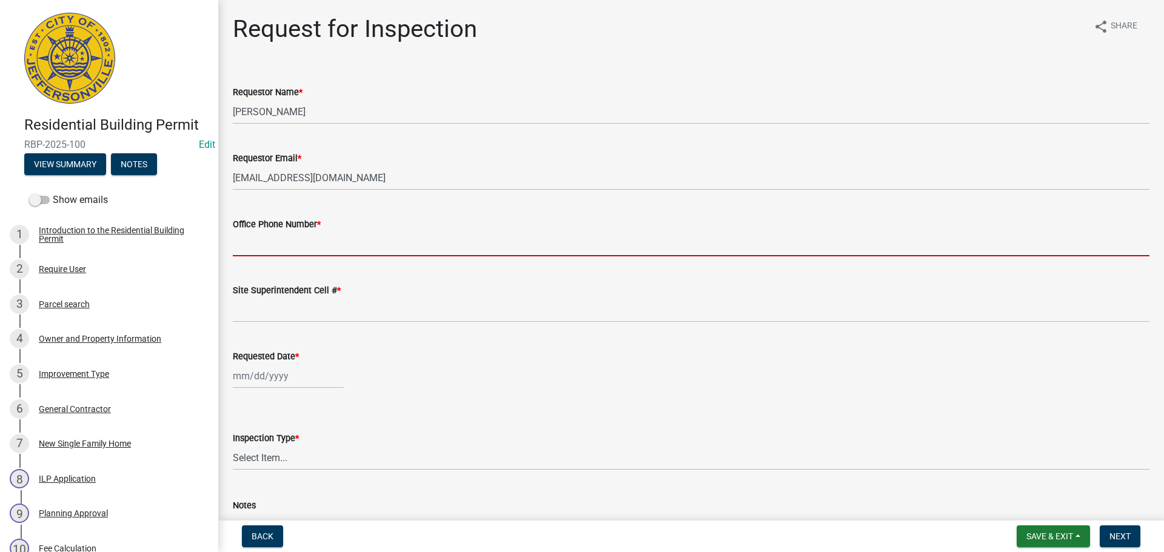
type input "[PHONE_NUMBER]"
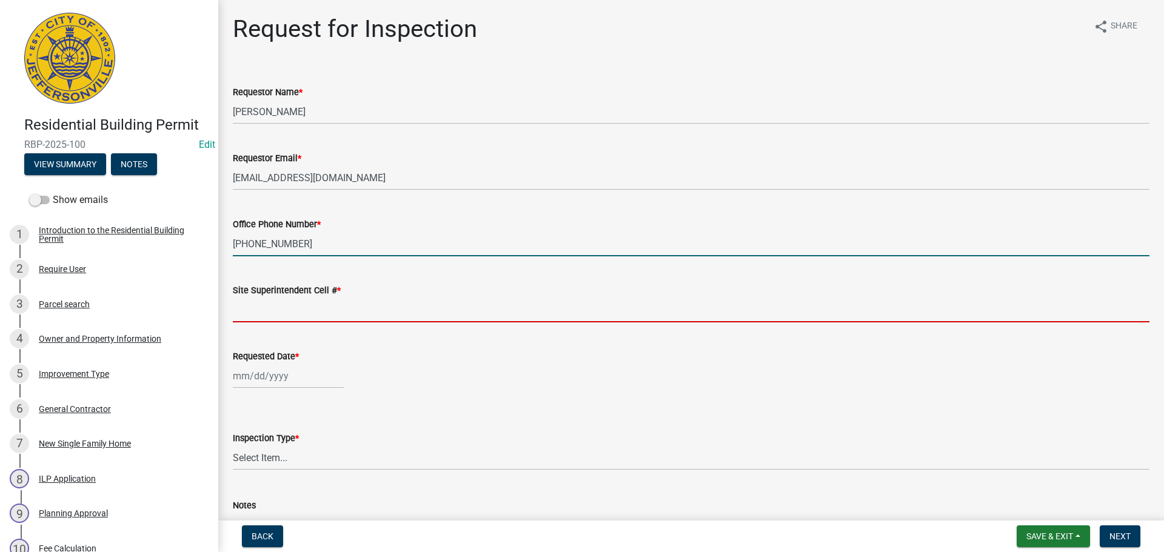
click at [287, 304] on input "Site Superintendent Cell # *" at bounding box center [691, 310] width 916 height 25
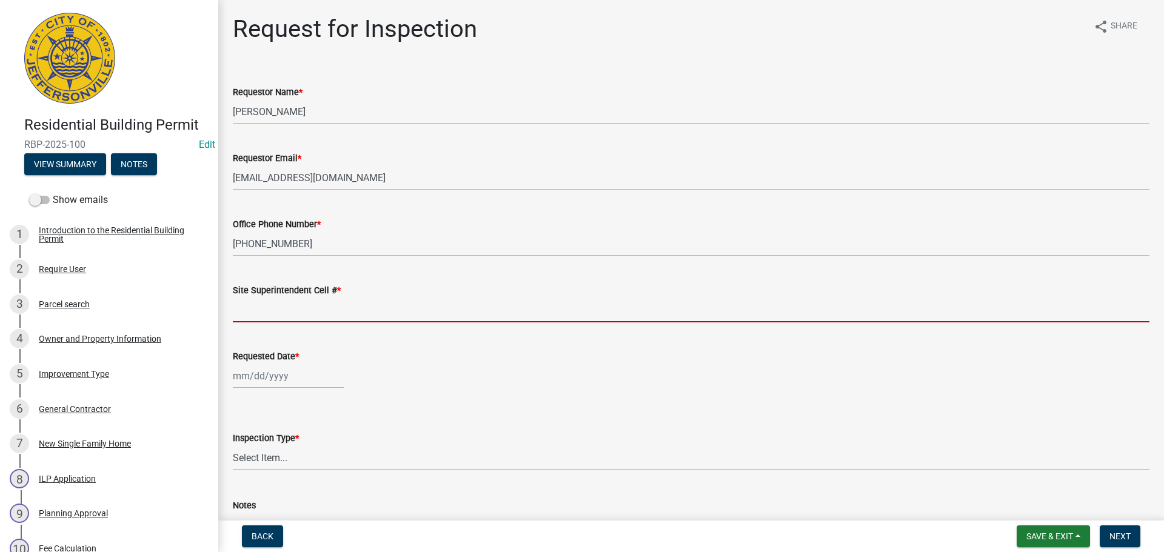
type input "SAME"
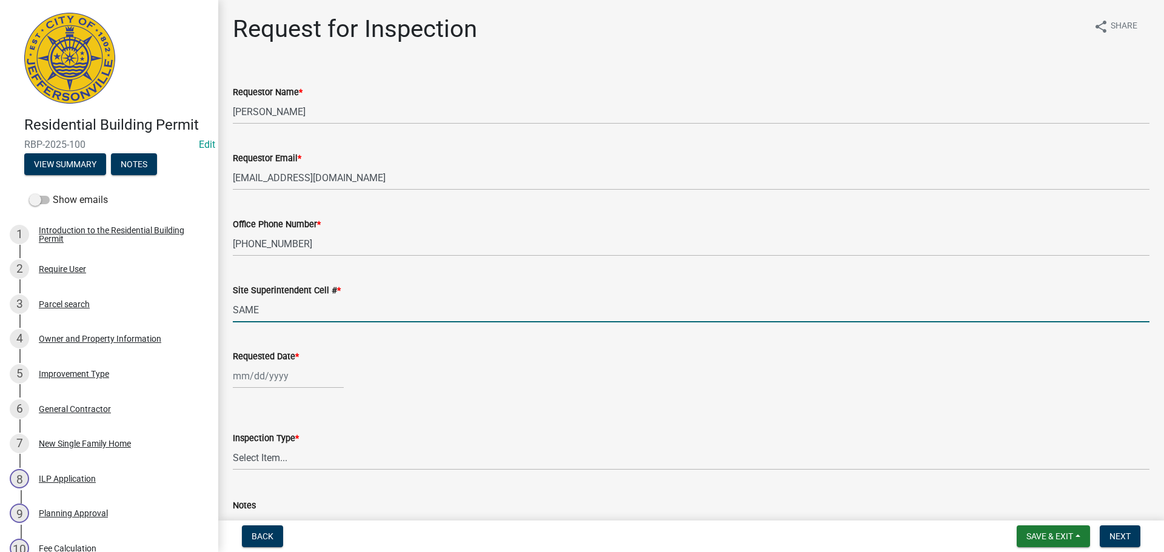
click at [277, 365] on div at bounding box center [288, 376] width 111 height 25
select select "8"
select select "2025"
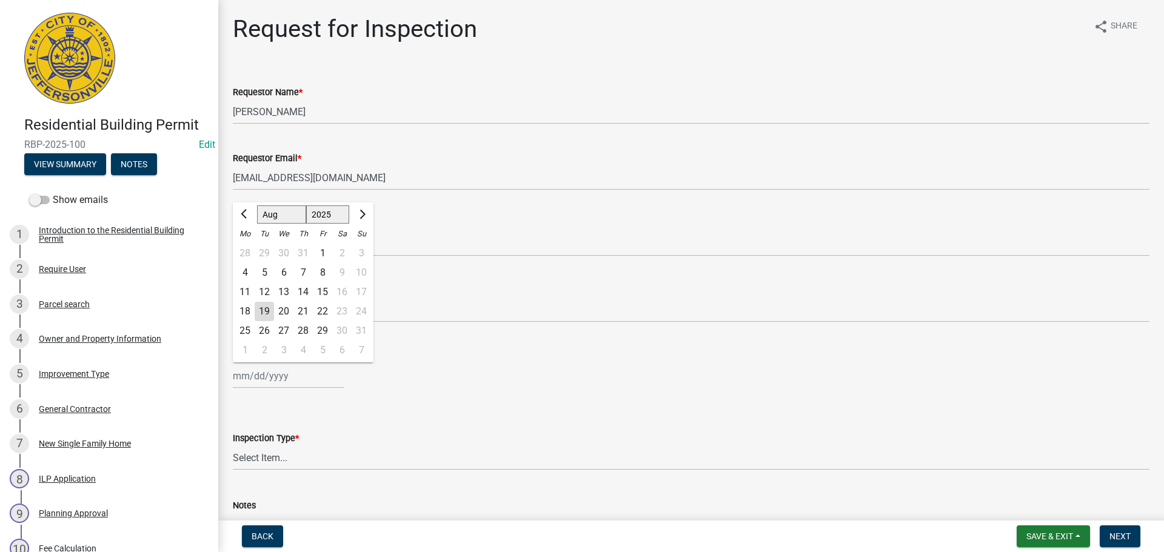
click at [282, 310] on div "20" at bounding box center [283, 311] width 19 height 19
type input "[DATE]"
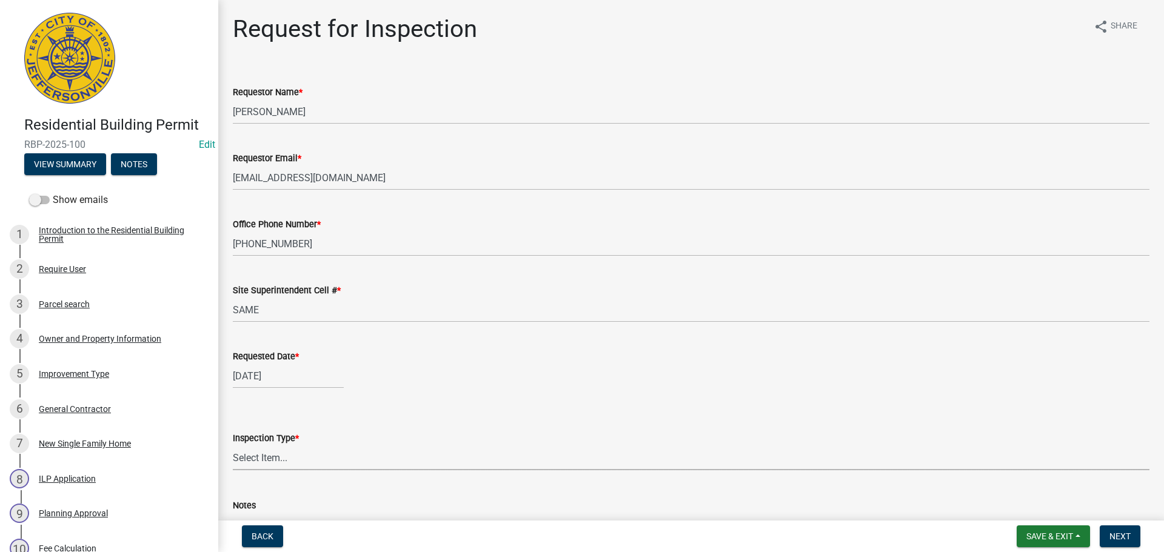
click at [265, 453] on select "Select Item... Footer Foundation Framing Final" at bounding box center [691, 458] width 916 height 25
click at [233, 446] on select "Select Item... Footer Foundation Framing Final" at bounding box center [691, 458] width 916 height 25
select select "8ea0f6e5-dde7-4881-a999-02519822ccbf"
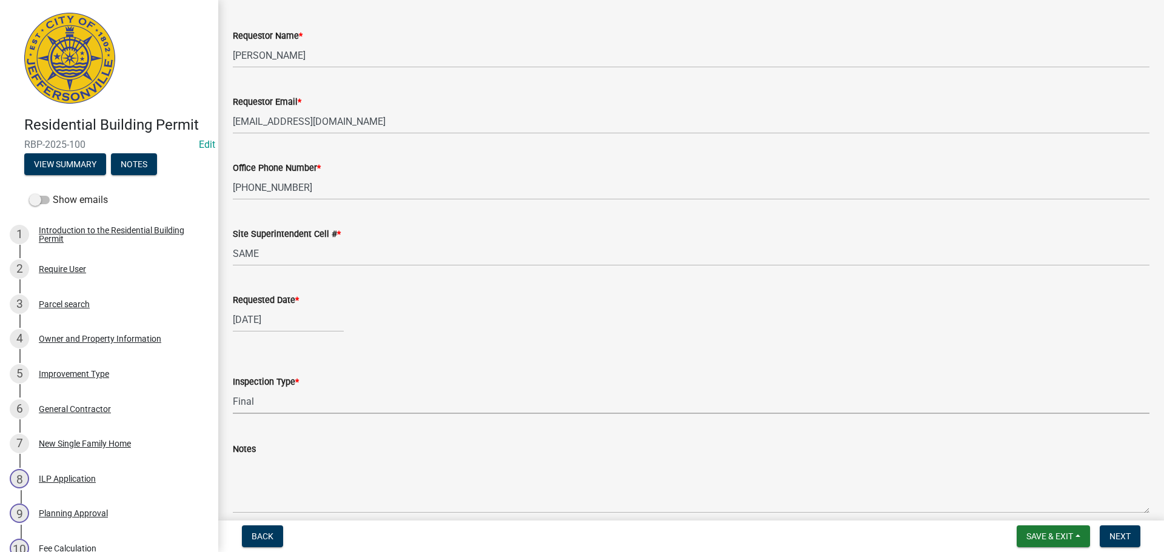
scroll to position [111, 0]
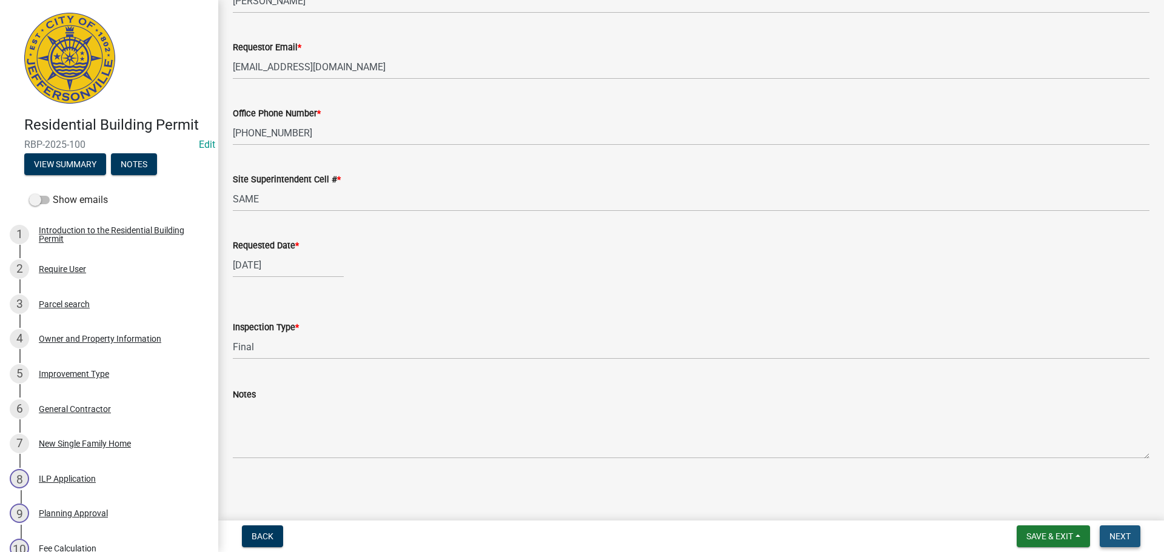
click at [1120, 533] on span "Next" at bounding box center [1119, 537] width 21 height 10
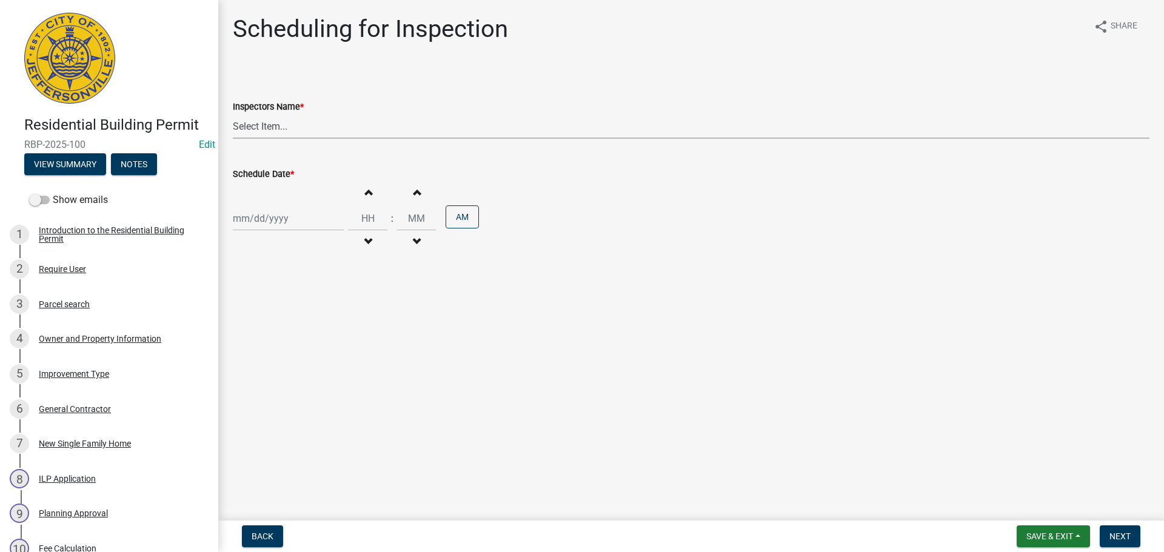
click at [241, 129] on select "Select Item... [PERSON_NAME] ([PERSON_NAME]) [PERSON_NAME] ([PERSON_NAME]) mkru…" at bounding box center [691, 126] width 916 height 25
select select "fdb3bcc6-ce93-4663-8a18-5c08884dd177"
click at [233, 114] on select "Select Item... [PERSON_NAME] ([PERSON_NAME]) [PERSON_NAME] ([PERSON_NAME]) mkru…" at bounding box center [691, 126] width 916 height 25
click at [247, 205] on div "Increment hours Decrement hours : Increment minutes Decrement minutes AM" at bounding box center [691, 218] width 916 height 75
click at [248, 226] on div at bounding box center [288, 218] width 111 height 25
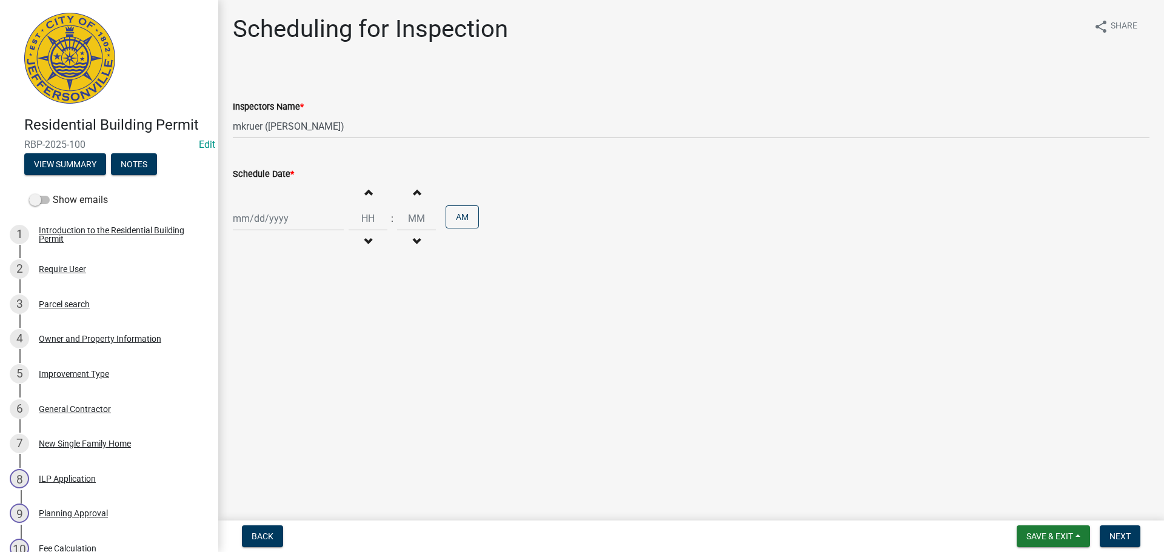
select select "8"
select select "2025"
click at [489, 370] on main "Scheduling for Inspection share Share Inspectors Name * Select Item... jramsey …" at bounding box center [691, 258] width 946 height 516
click at [272, 218] on div at bounding box center [288, 218] width 111 height 25
select select "8"
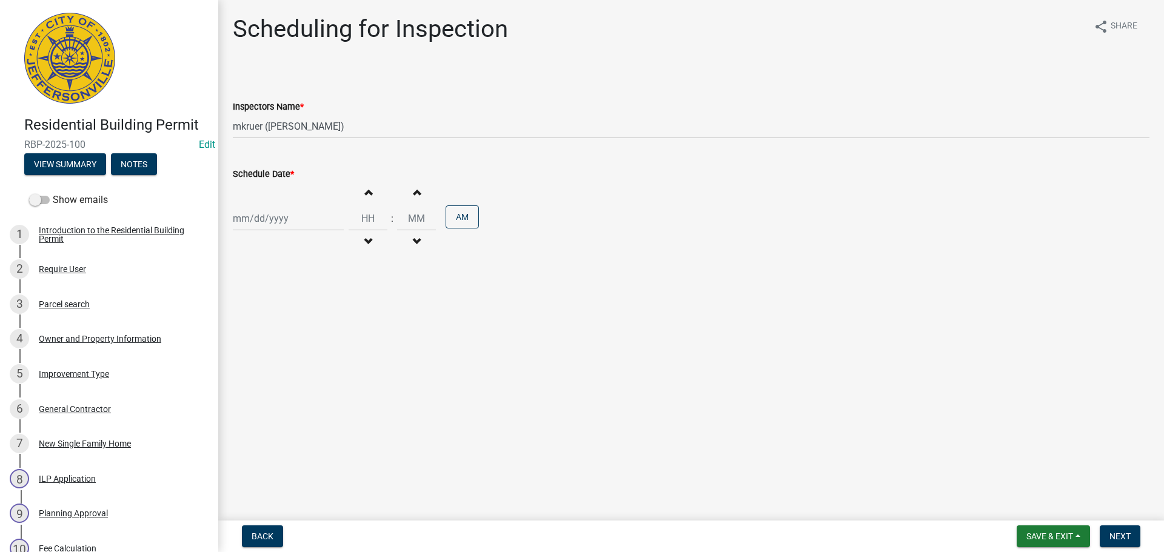
select select "2025"
click at [284, 336] on div "20" at bounding box center [283, 341] width 19 height 19
type input "[DATE]"
click at [1126, 538] on span "Next" at bounding box center [1119, 537] width 21 height 10
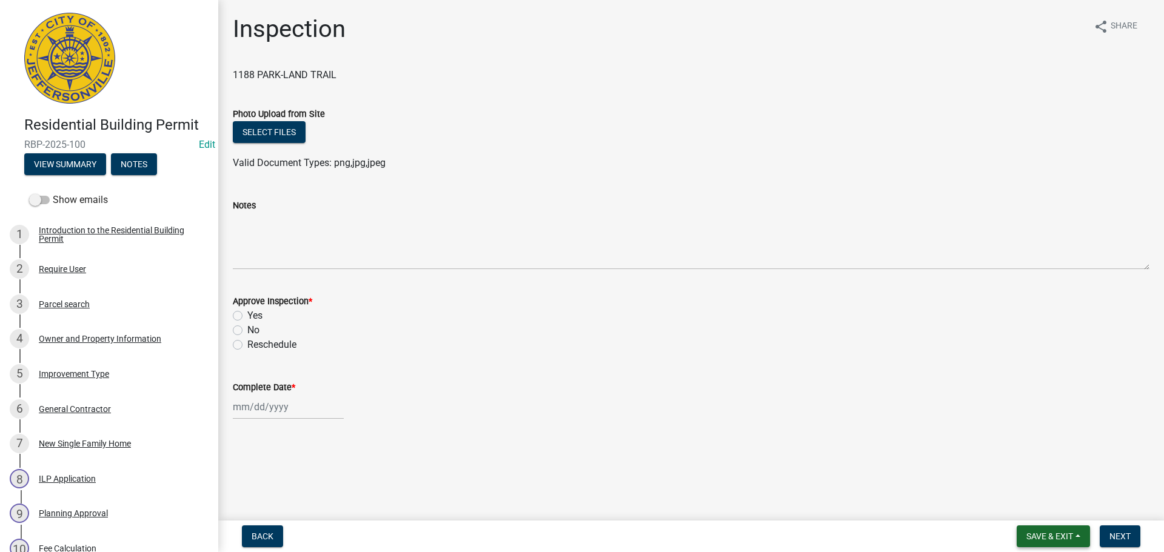
drag, startPoint x: 1053, startPoint y: 539, endPoint x: 1050, endPoint y: 532, distance: 7.3
click at [1053, 538] on span "Save & Exit" at bounding box center [1049, 537] width 47 height 10
click at [1035, 502] on button "Save & Exit" at bounding box center [1041, 504] width 97 height 29
